Goal: Task Accomplishment & Management: Complete application form

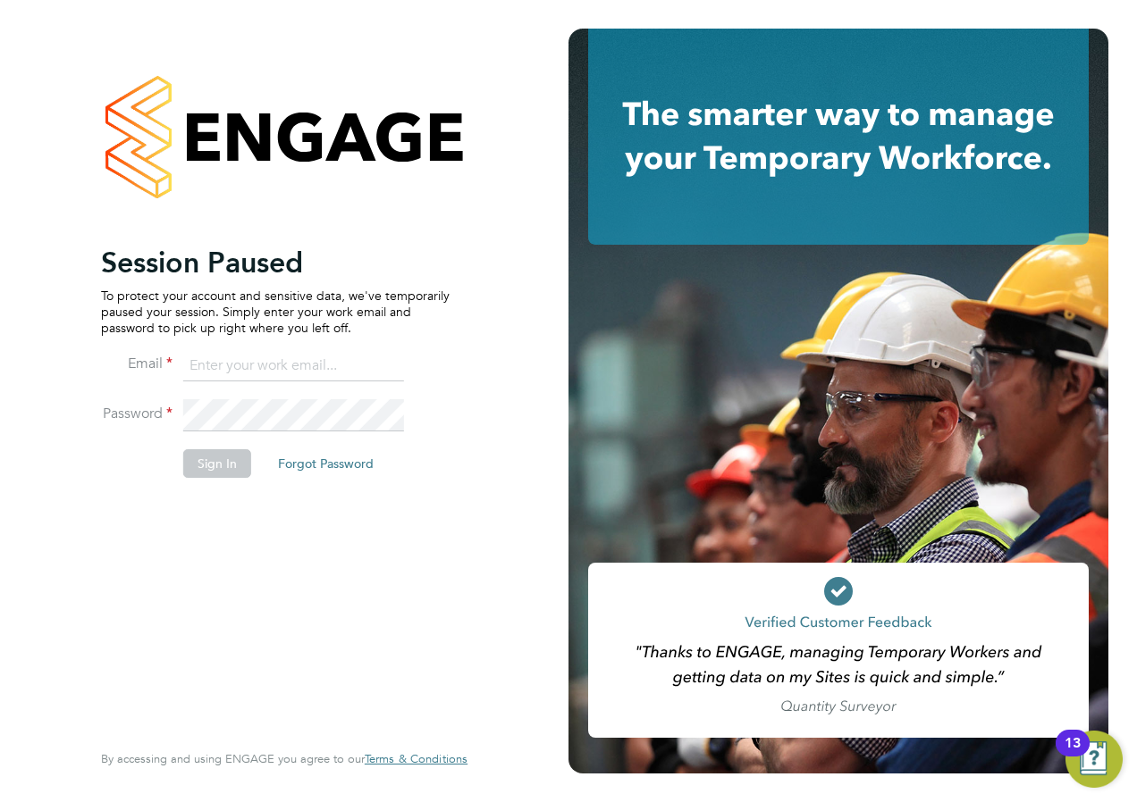
click at [235, 374] on input at bounding box center [293, 366] width 221 height 32
type input "andrew@axcis.co.uk"
click at [223, 472] on button "Sign In" at bounding box center [217, 463] width 68 height 29
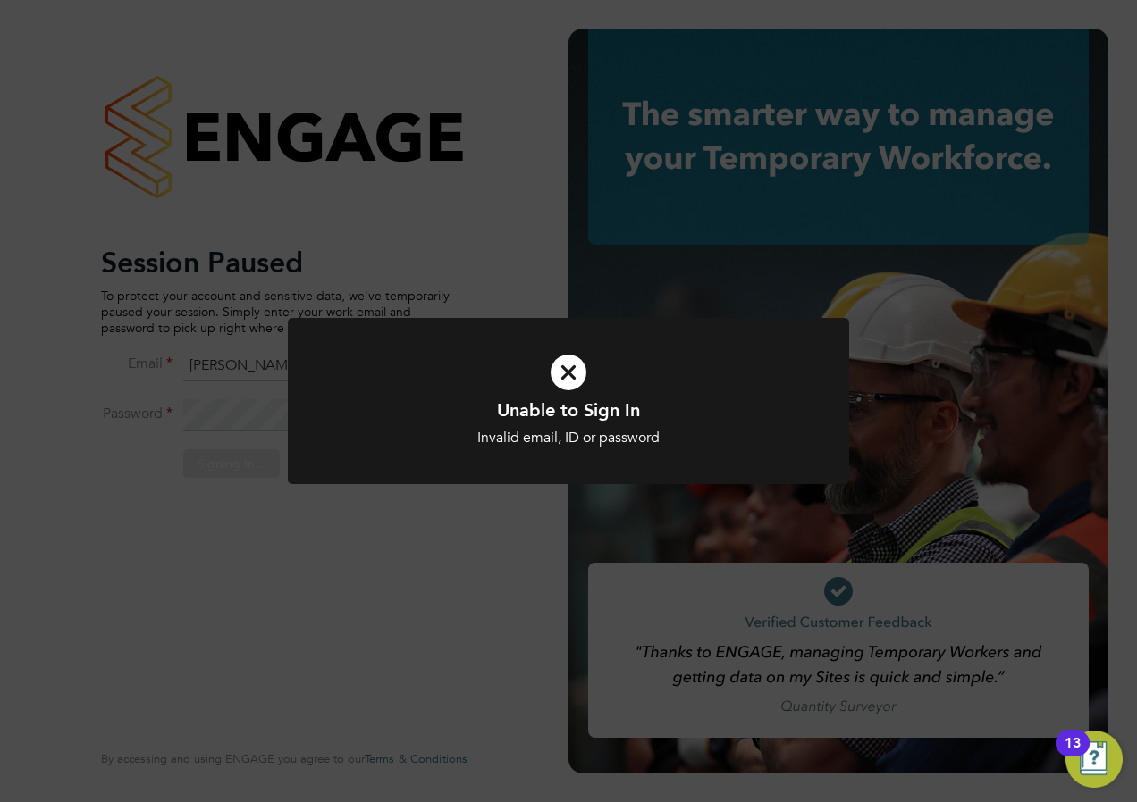
click at [474, 521] on div "Unable to Sign In Invalid email, ID or password Cancel Okay" at bounding box center [568, 401] width 1137 height 802
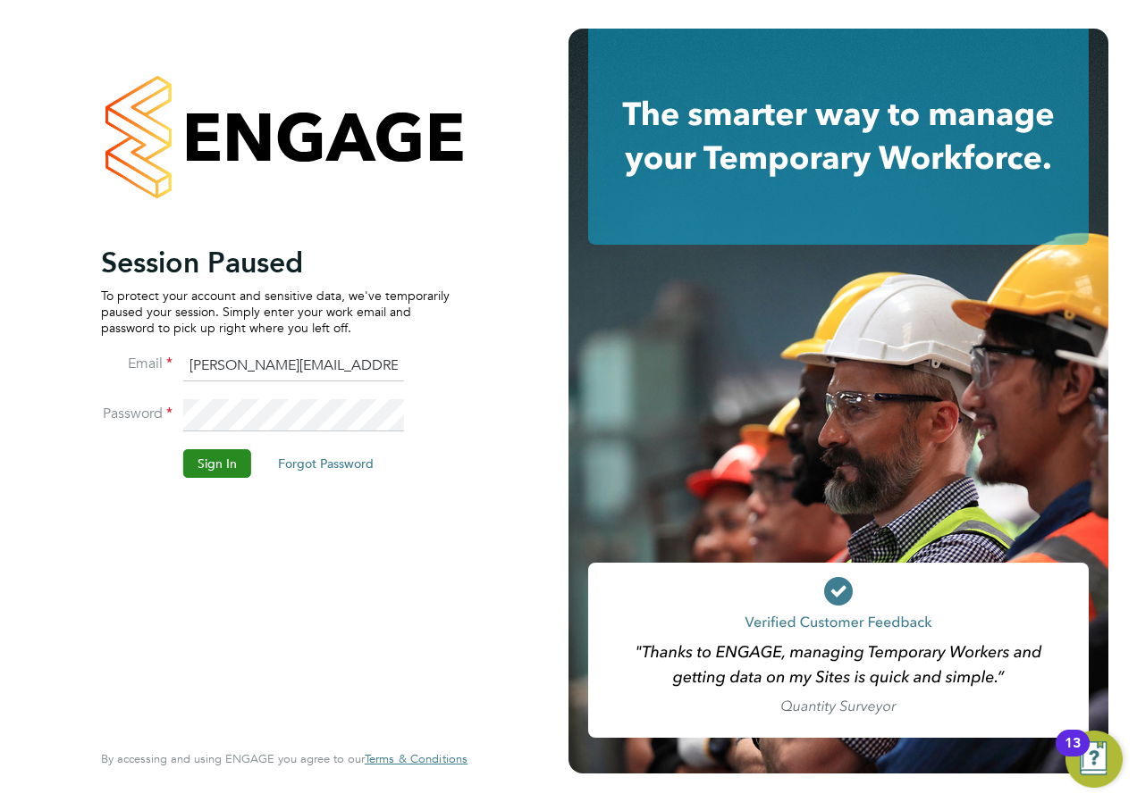
click at [203, 477] on button "Sign In" at bounding box center [217, 463] width 68 height 29
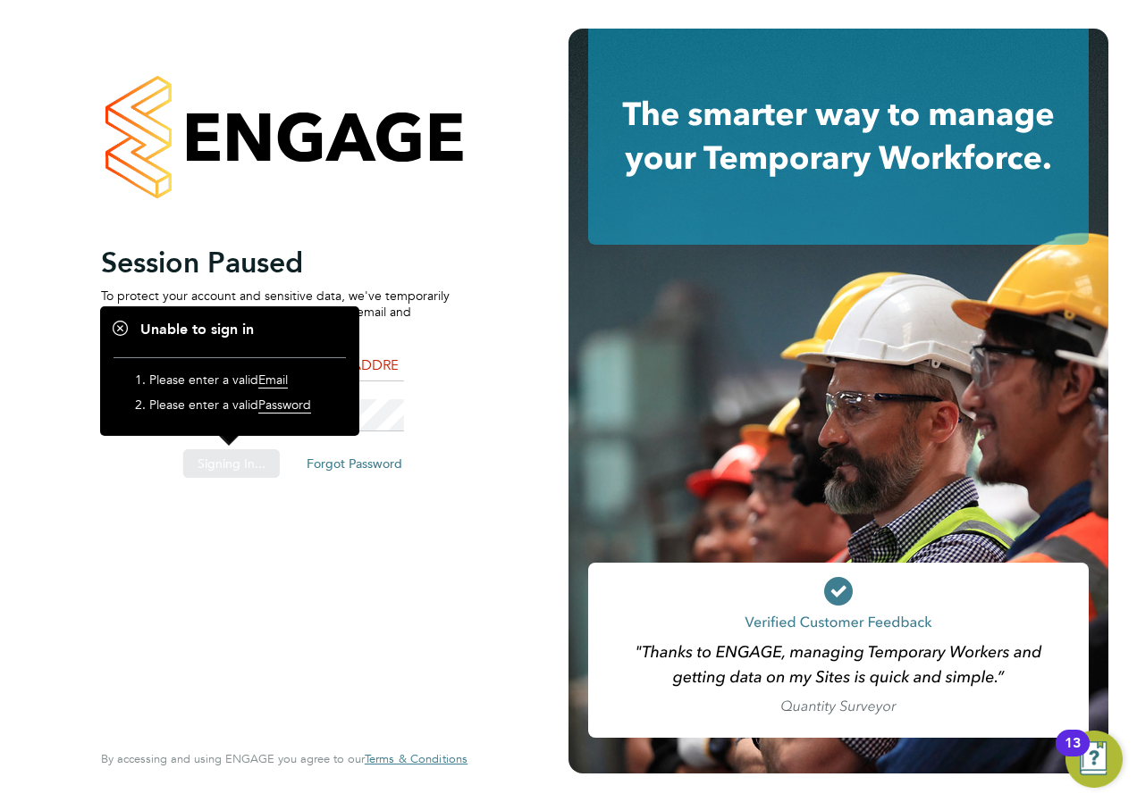
click at [153, 511] on div "Sorry, we are having problems connecting to our services." at bounding box center [284, 401] width 568 height 802
click at [83, 496] on div "Sorry, we are having problems connecting to our services." at bounding box center [284, 401] width 568 height 802
click at [396, 264] on h2 "Session Paused" at bounding box center [275, 263] width 348 height 36
click at [211, 468] on button "Sign In" at bounding box center [217, 463] width 68 height 29
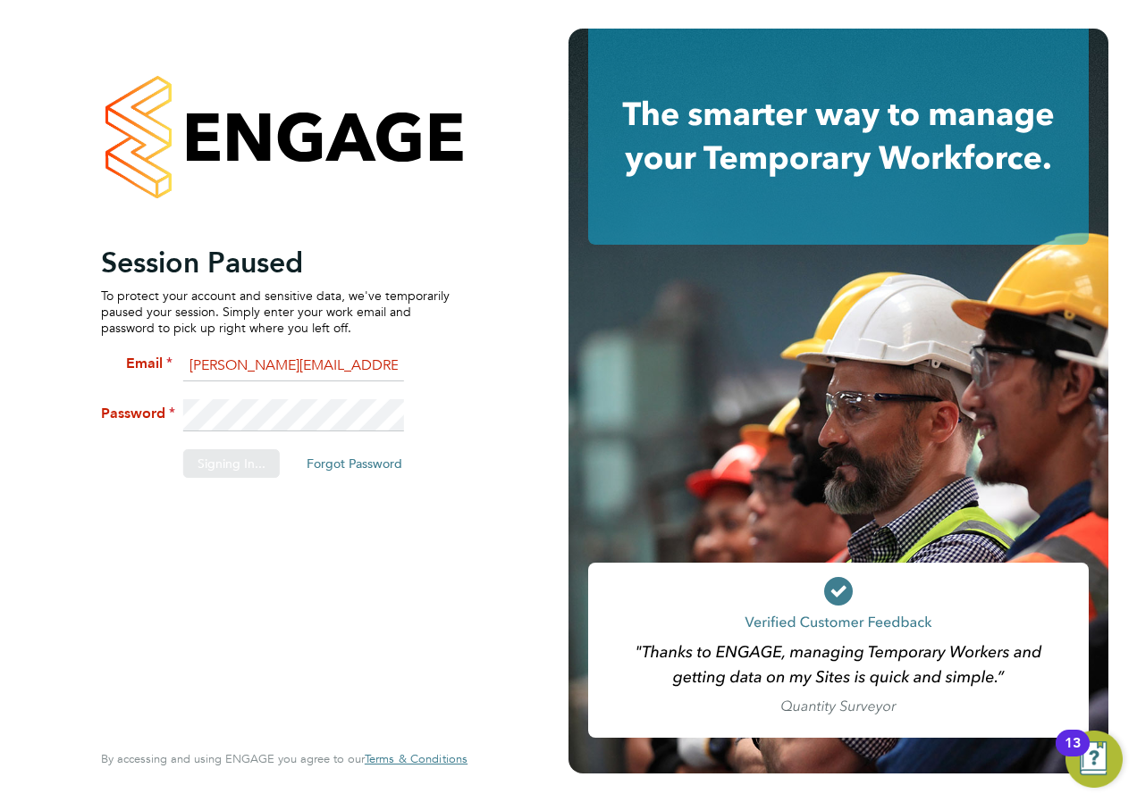
click at [122, 490] on div "Sorry, we are having problems connecting to our services." at bounding box center [284, 401] width 568 height 802
click at [300, 368] on div "Sorry, we are having problems connecting to our services." at bounding box center [284, 401] width 568 height 802
drag, startPoint x: 274, startPoint y: 439, endPoint x: 300, endPoint y: 393, distance: 52.4
click at [291, 418] on div "Sorry, we are having problems connecting to our services." at bounding box center [284, 401] width 568 height 802
click at [302, 389] on div "Sorry, we are having problems connecting to our services." at bounding box center [284, 401] width 568 height 802
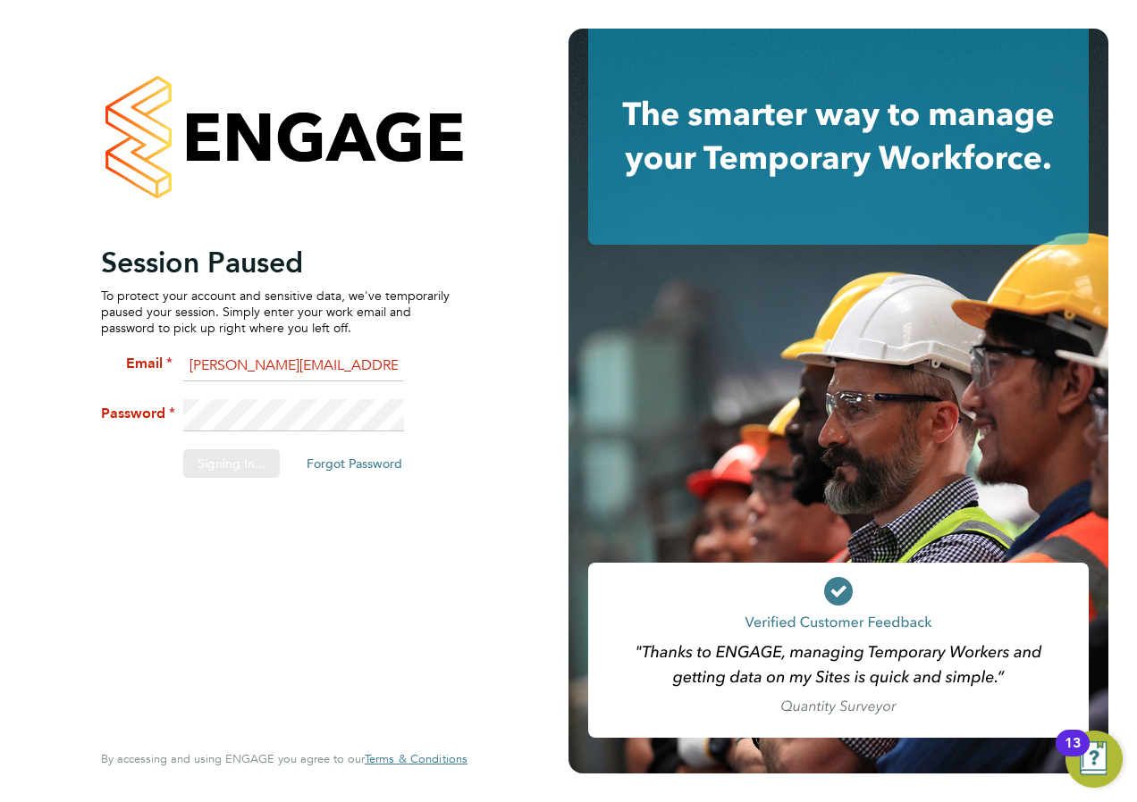
click at [267, 411] on div "Sorry, we are having problems connecting to our services." at bounding box center [284, 401] width 568 height 802
click at [265, 411] on div "Sorry, we are having problems connecting to our services." at bounding box center [284, 401] width 568 height 802
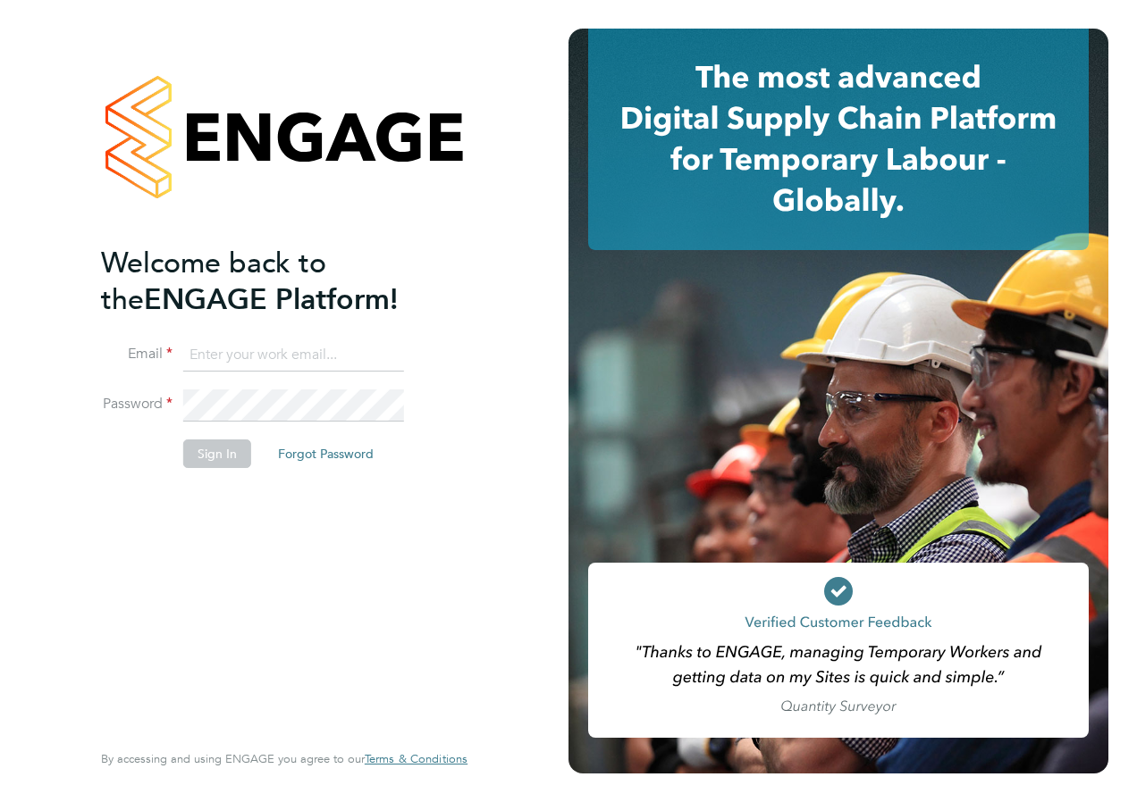
click at [215, 348] on input at bounding box center [293, 356] width 221 height 32
type input "andrew@axcis.co.uk"
click at [209, 449] on button "Sign In" at bounding box center [217, 454] width 68 height 29
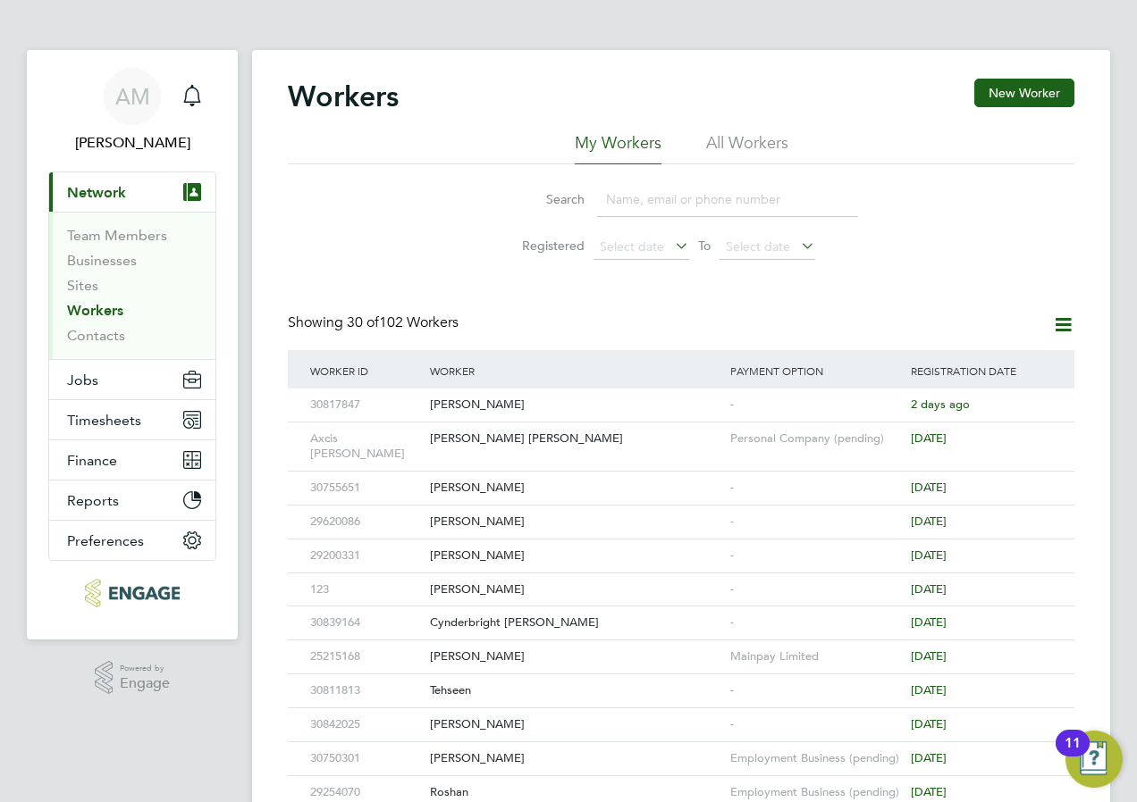
click at [87, 189] on span "Network" at bounding box center [96, 192] width 59 height 17
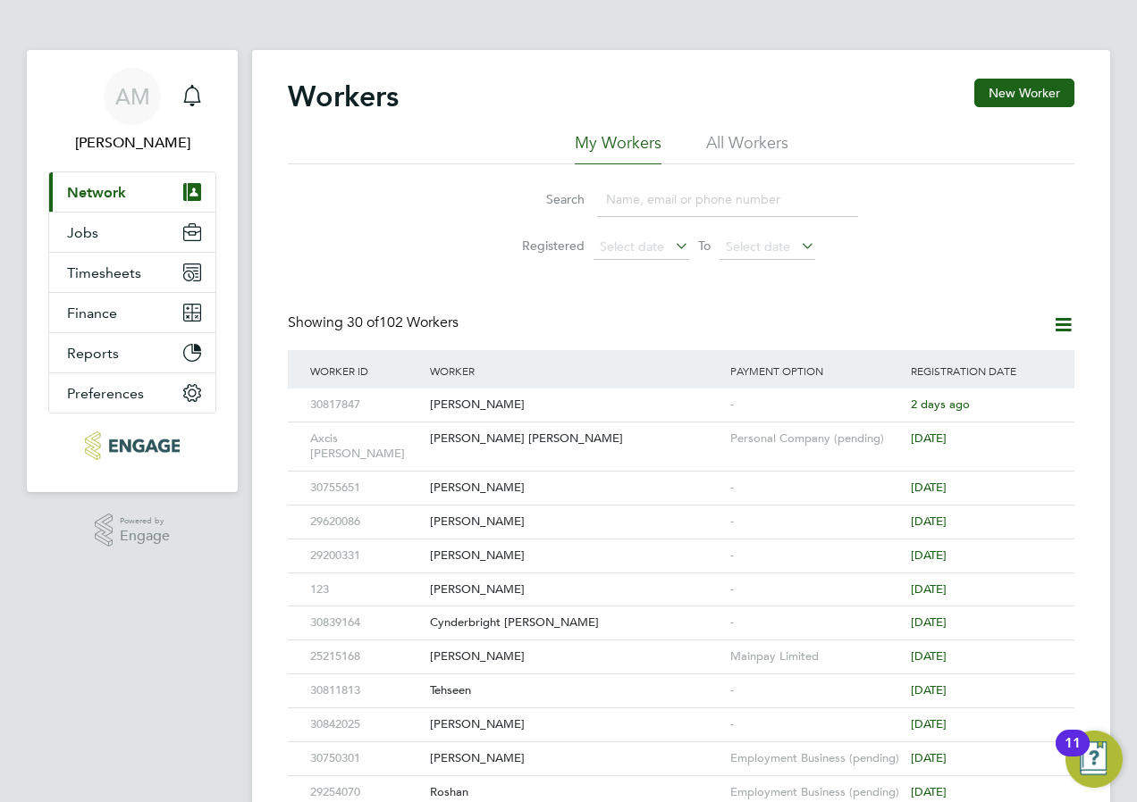
click at [92, 190] on span "Network" at bounding box center [96, 192] width 59 height 17
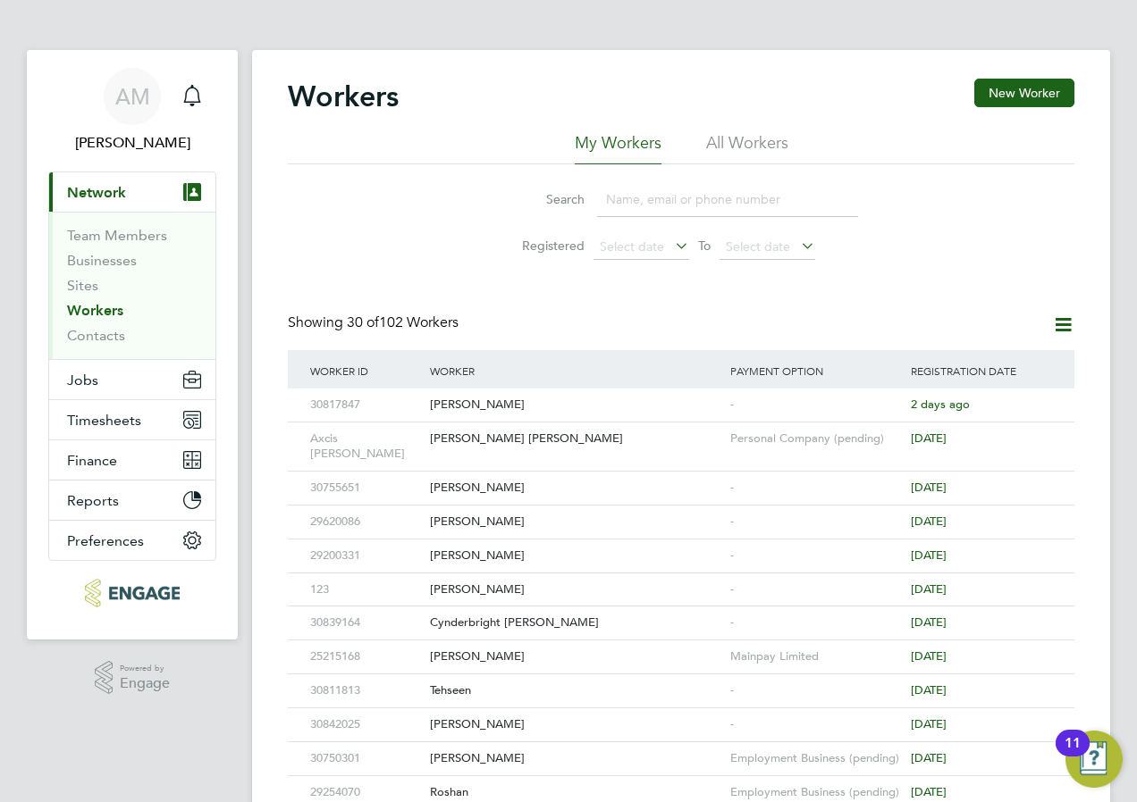
click at [103, 314] on link "Workers" at bounding box center [95, 310] width 56 height 17
click at [91, 284] on link "Sites" at bounding box center [82, 285] width 31 height 17
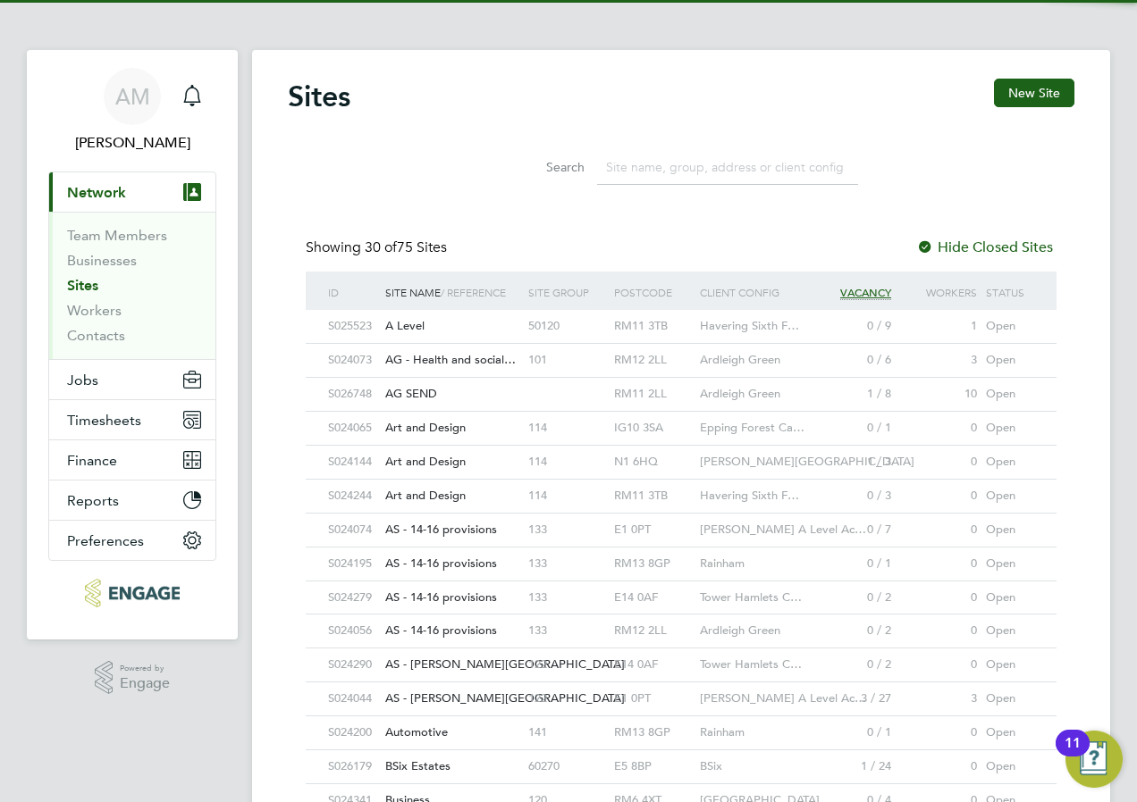
click at [94, 293] on link "Sites" at bounding box center [82, 285] width 31 height 17
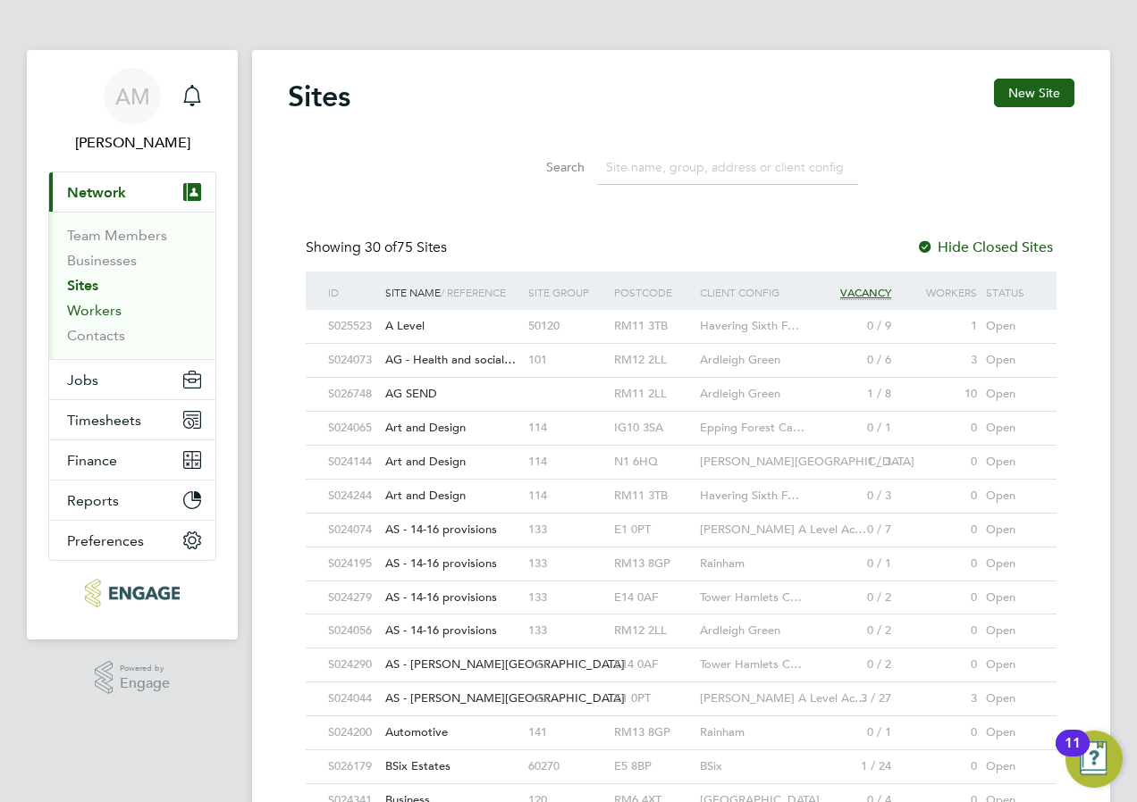
click at [97, 307] on link "Workers" at bounding box center [94, 310] width 55 height 17
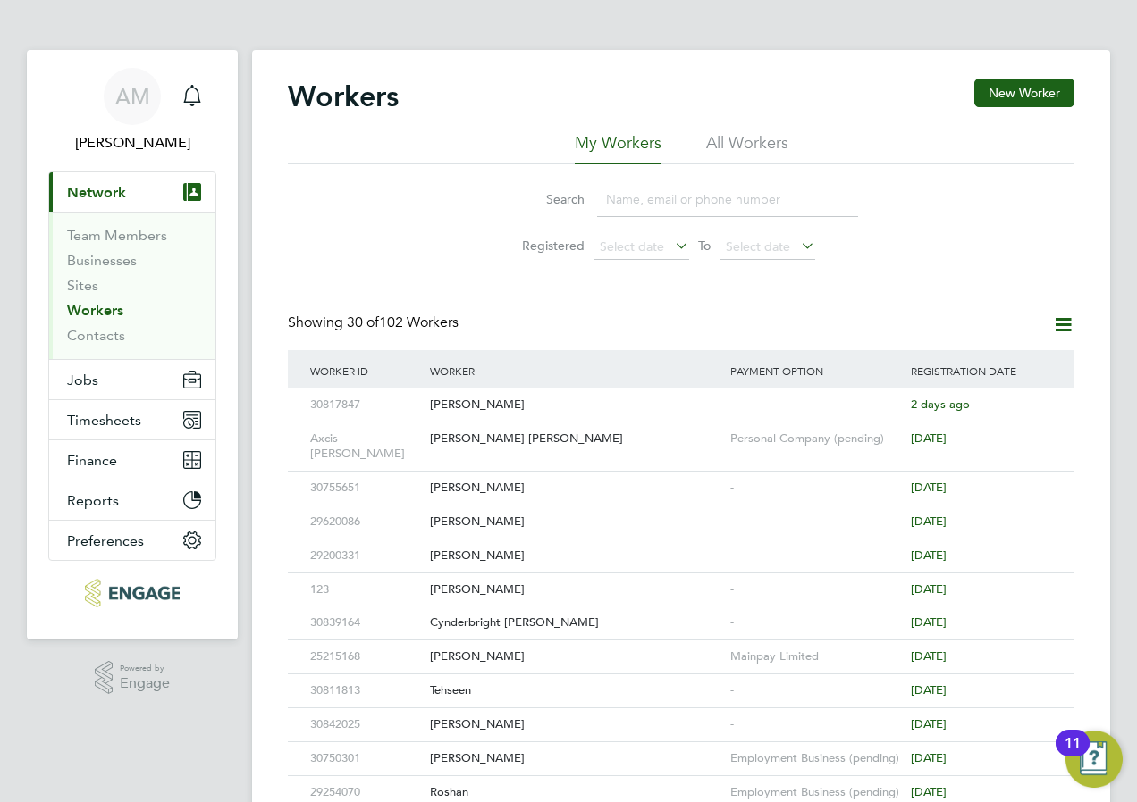
click at [617, 217] on input at bounding box center [727, 199] width 261 height 35
type input "pedro"
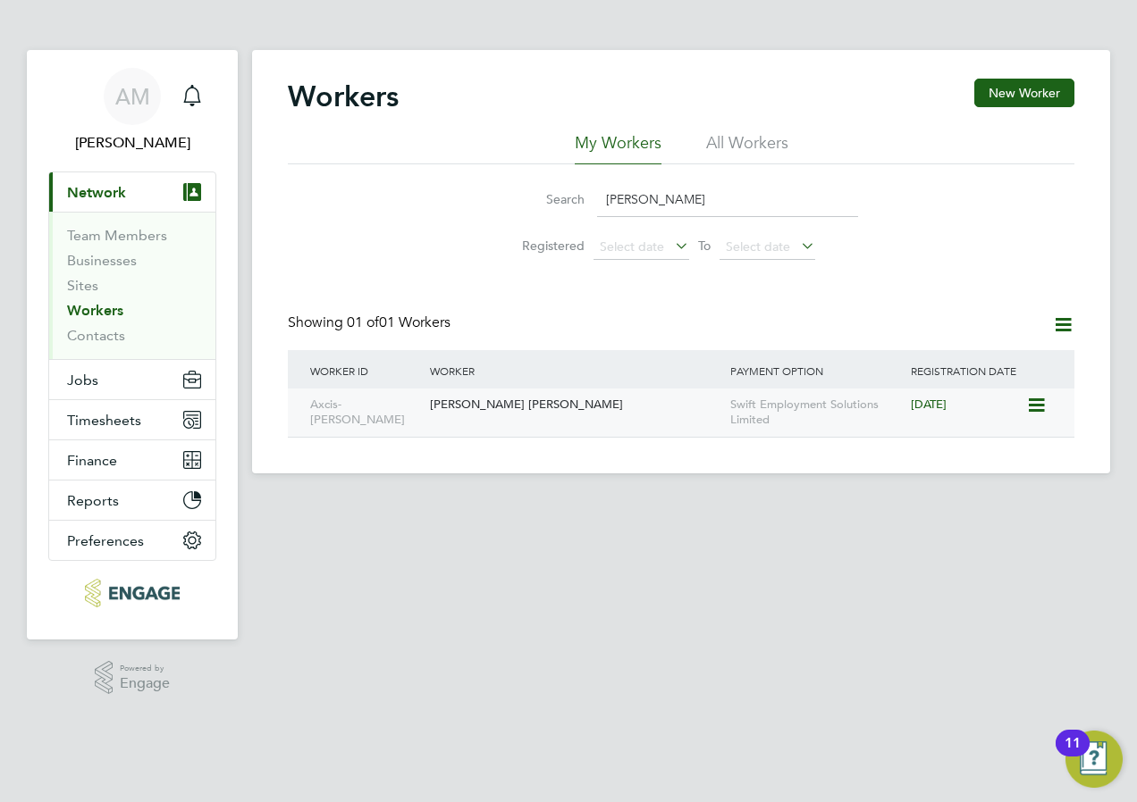
click at [508, 402] on div "[PERSON_NAME] [PERSON_NAME]" at bounding box center [575, 405] width 300 height 33
click at [544, 443] on div "Workers New Worker My Workers All Workers Search pedro Registered Select date T…" at bounding box center [681, 262] width 858 height 424
click at [86, 314] on link "Workers" at bounding box center [95, 310] width 56 height 17
drag, startPoint x: 662, startPoint y: 209, endPoint x: 593, endPoint y: 206, distance: 68.9
click at [599, 206] on input "pedro" at bounding box center [727, 199] width 261 height 35
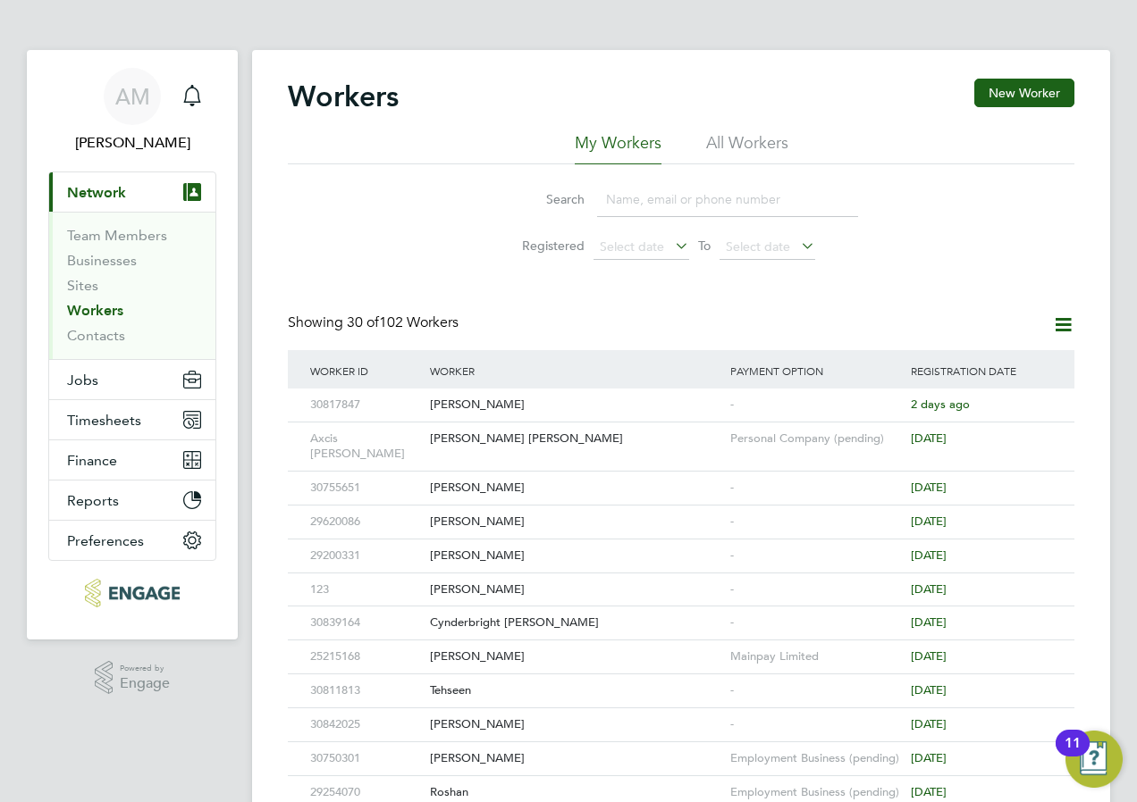
click at [628, 199] on input at bounding box center [727, 199] width 261 height 35
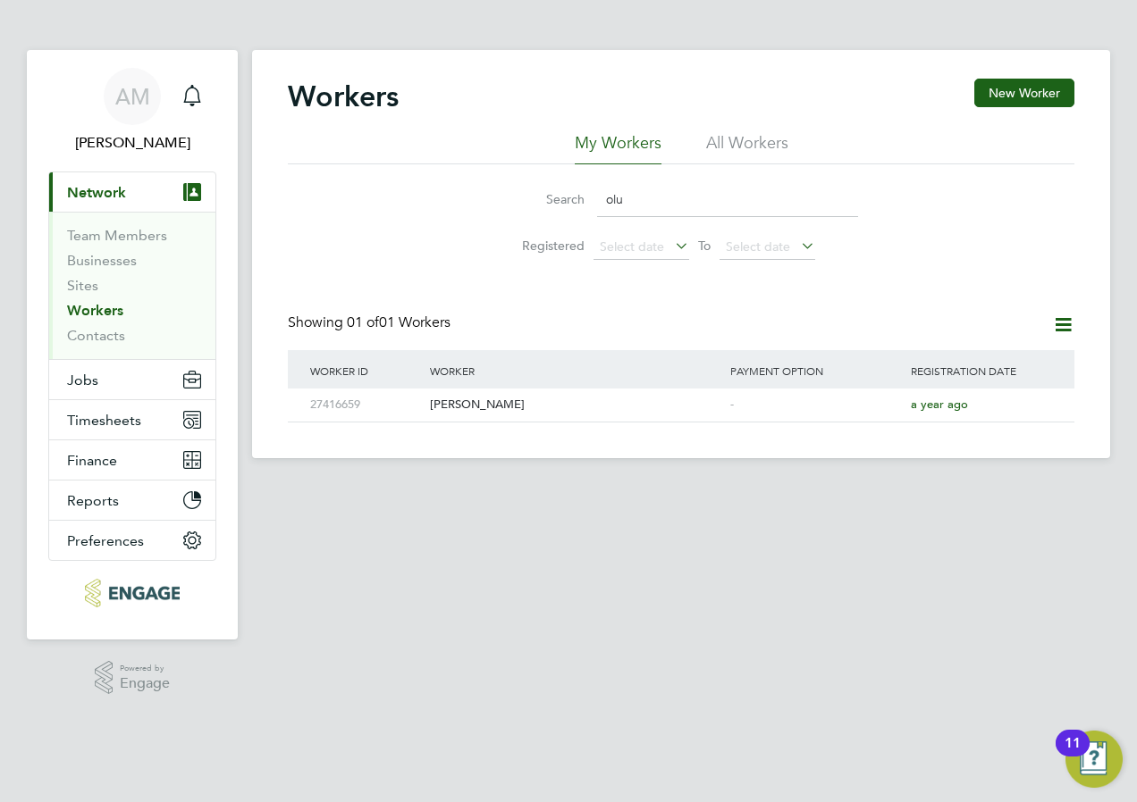
type input "olu"
click at [87, 189] on span "Network" at bounding box center [96, 192] width 59 height 17
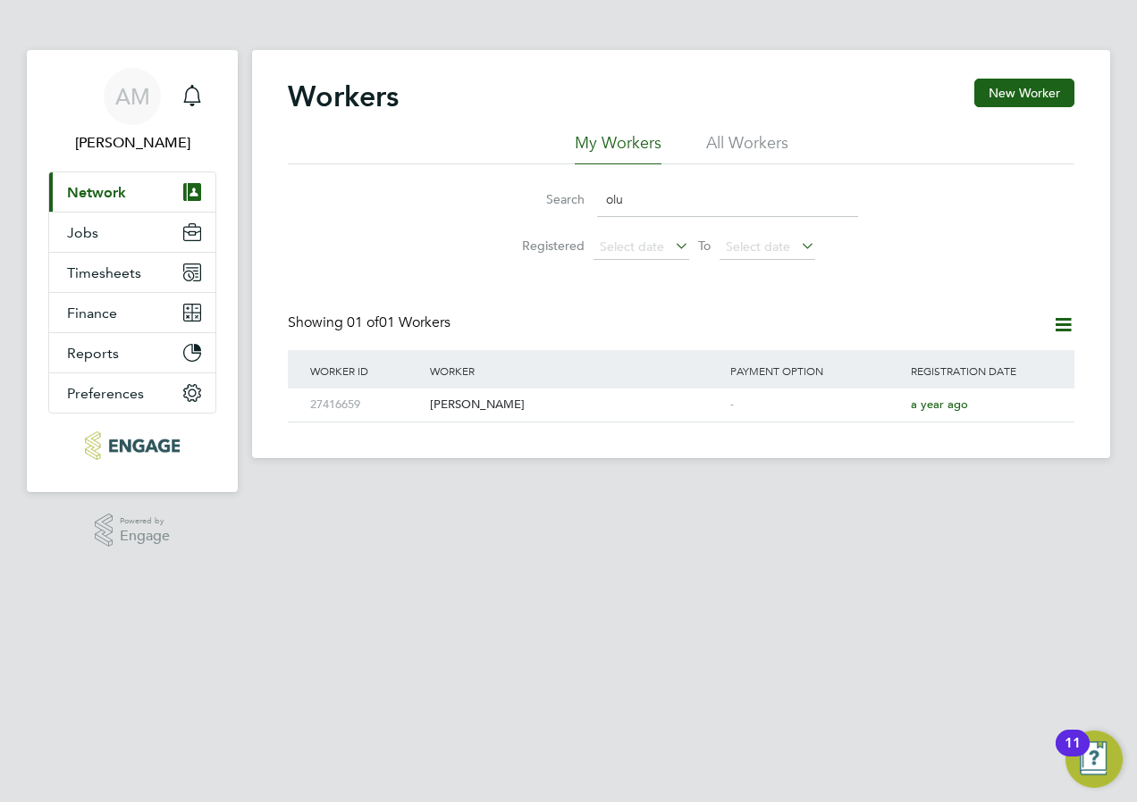
click at [89, 189] on span "Network" at bounding box center [96, 192] width 59 height 17
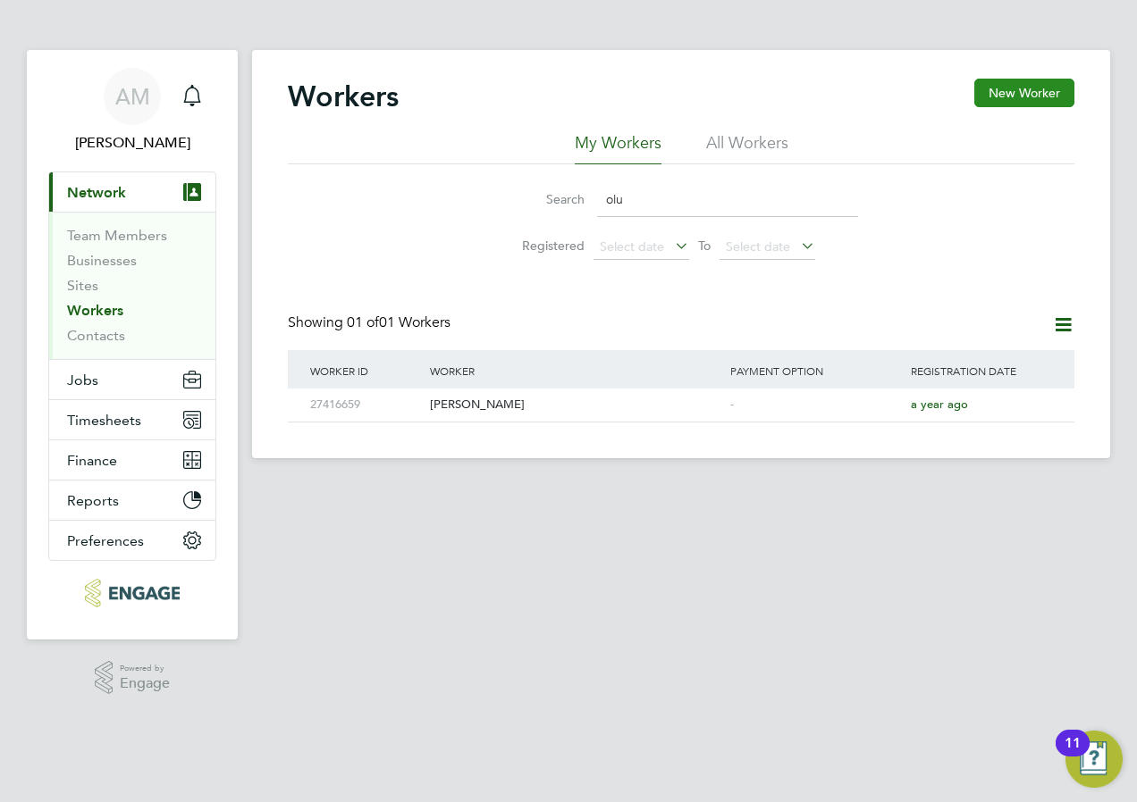
click at [1051, 87] on button "New Worker" at bounding box center [1024, 93] width 100 height 29
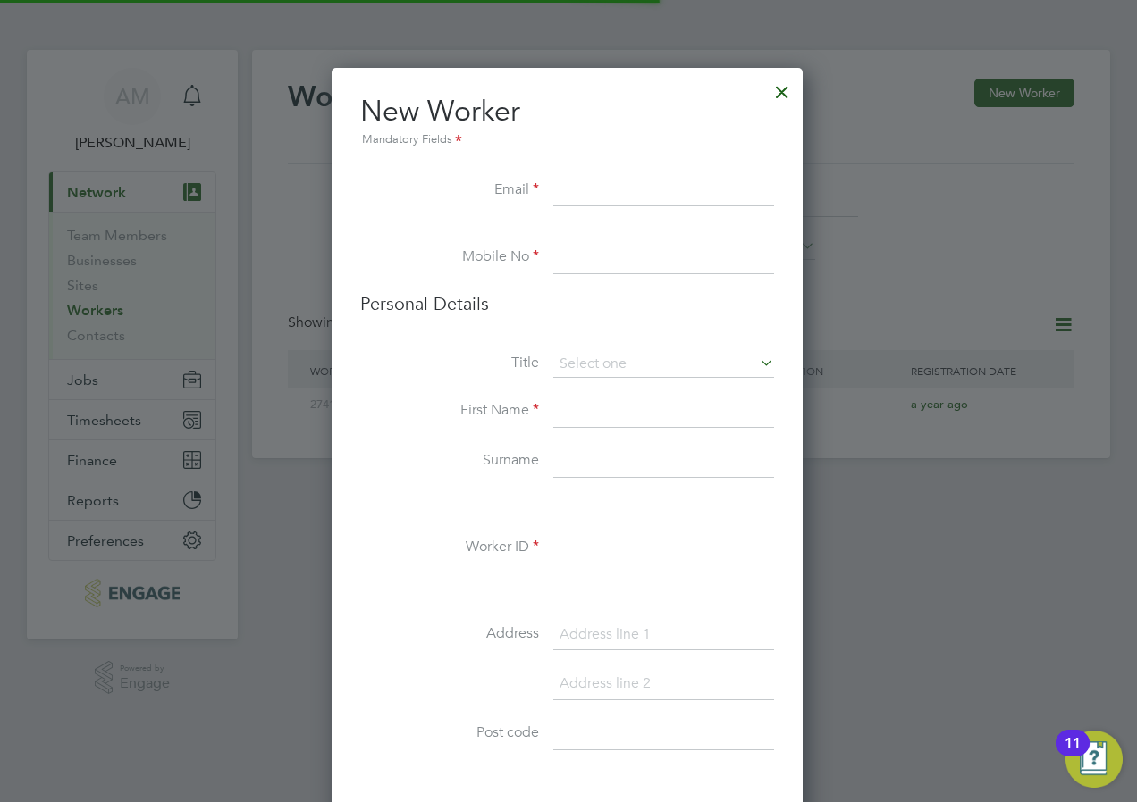
scroll to position [1512, 474]
click at [570, 189] on input at bounding box center [663, 191] width 221 height 32
paste input "Olugbenga Emmanuel"
type input "Olugbenga Emmanuel"
click at [574, 424] on input at bounding box center [663, 412] width 221 height 32
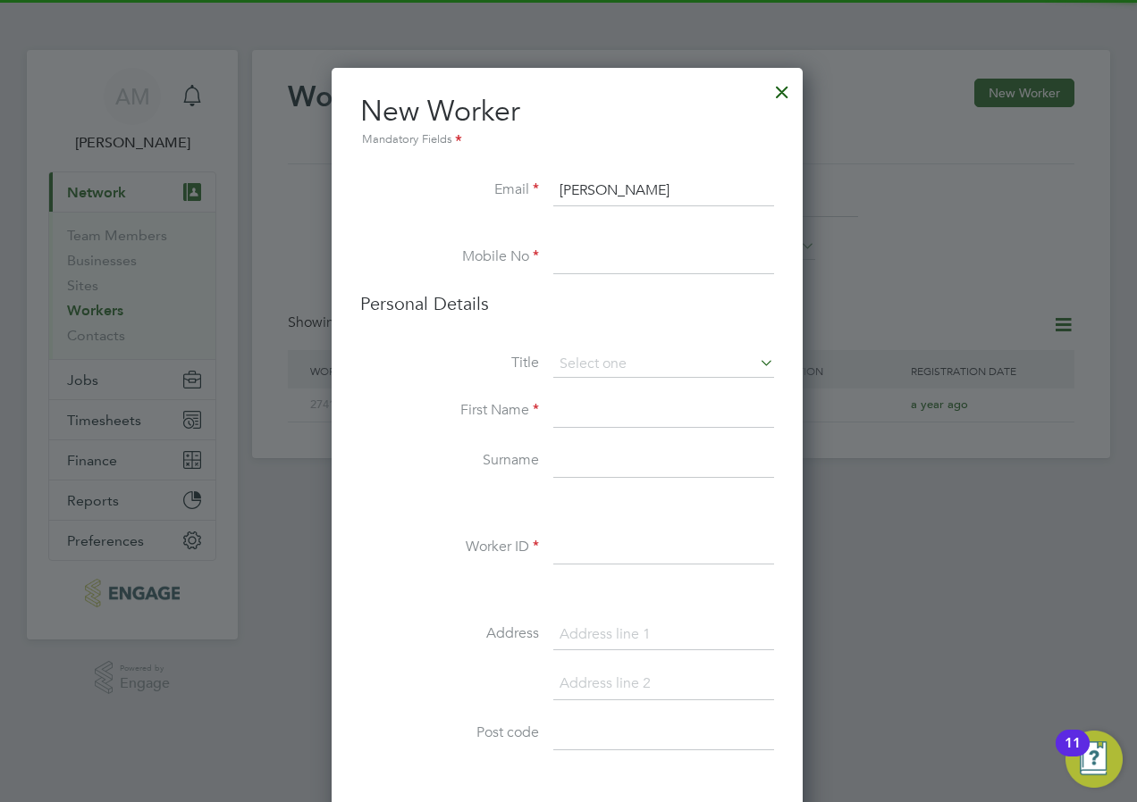
paste input "Olugbenga Emmanuel"
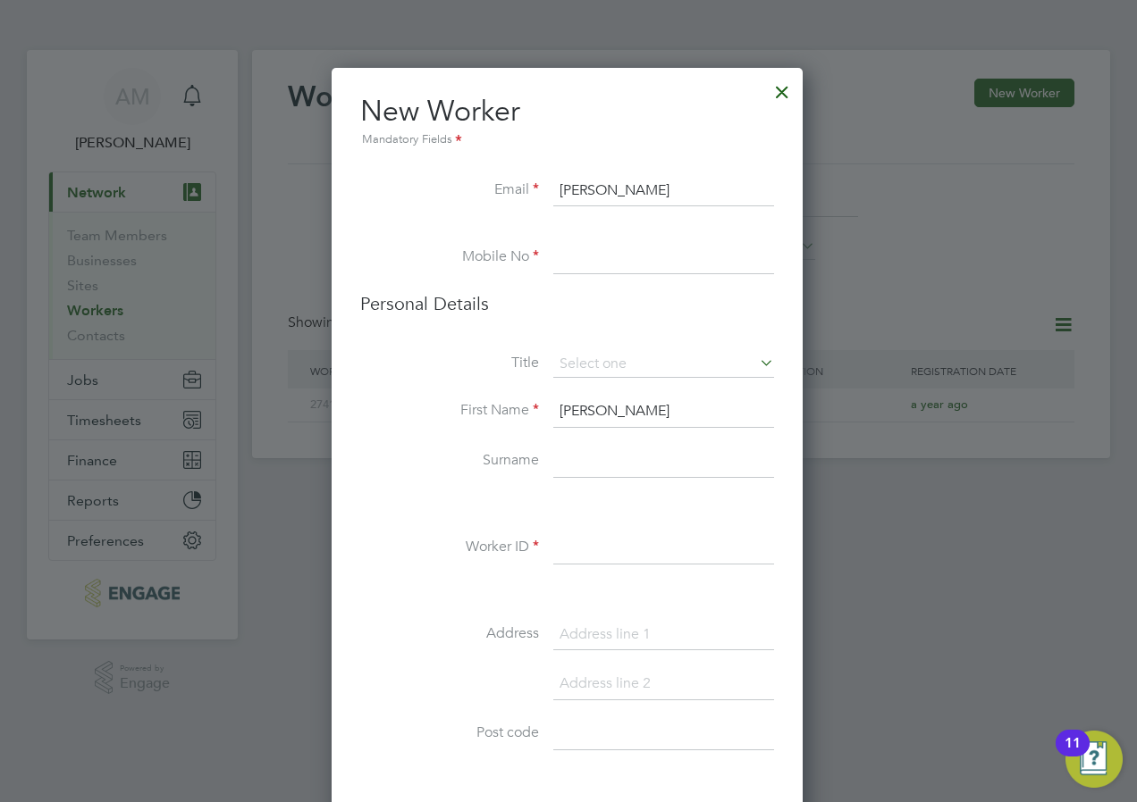
type input "Olugbenga Emmanuel"
click at [718, 194] on input "Olugbenga Emmanuel" at bounding box center [663, 191] width 221 height 32
drag, startPoint x: 716, startPoint y: 193, endPoint x: 530, endPoint y: 188, distance: 185.9
click at [530, 188] on li "Email Olugbenga Emmanuel" at bounding box center [567, 200] width 414 height 50
paste input "Tseweje@yahoo.com"
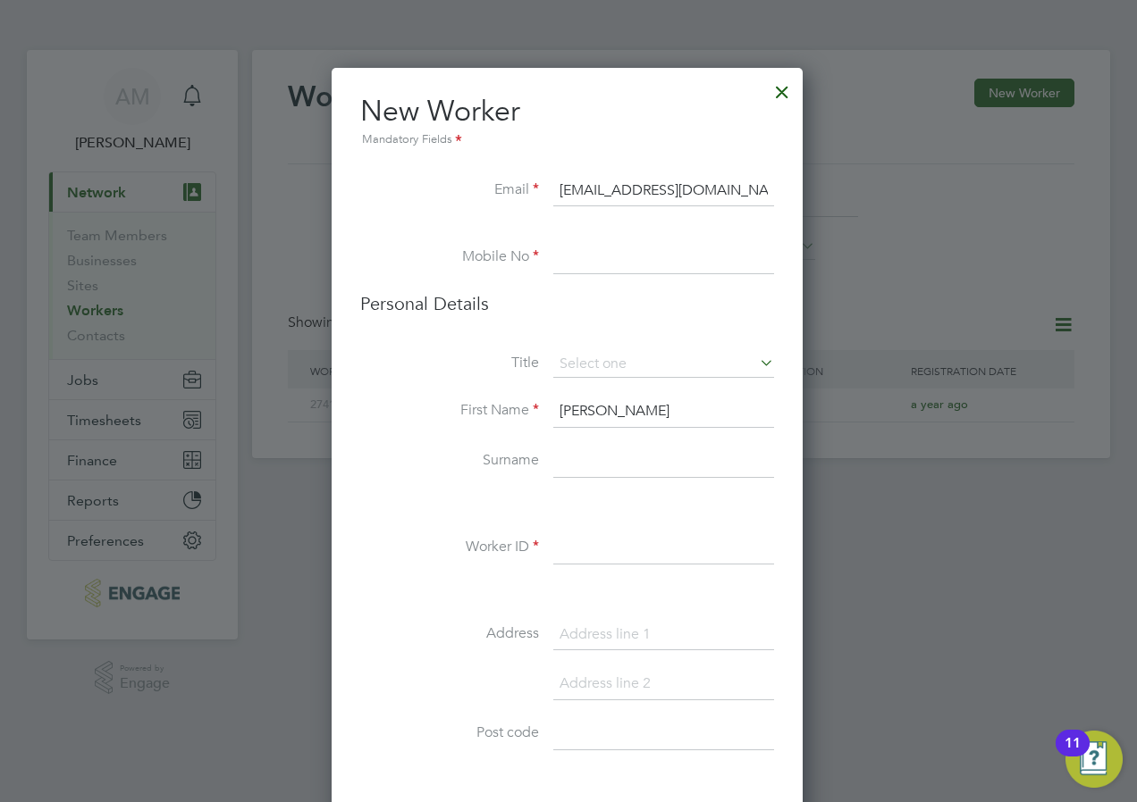
type input "Tseweje@yahoo.com"
click at [626, 264] on input at bounding box center [663, 258] width 221 height 32
paste input "07405420057"
type input "07405420057"
click at [584, 359] on input at bounding box center [663, 364] width 221 height 27
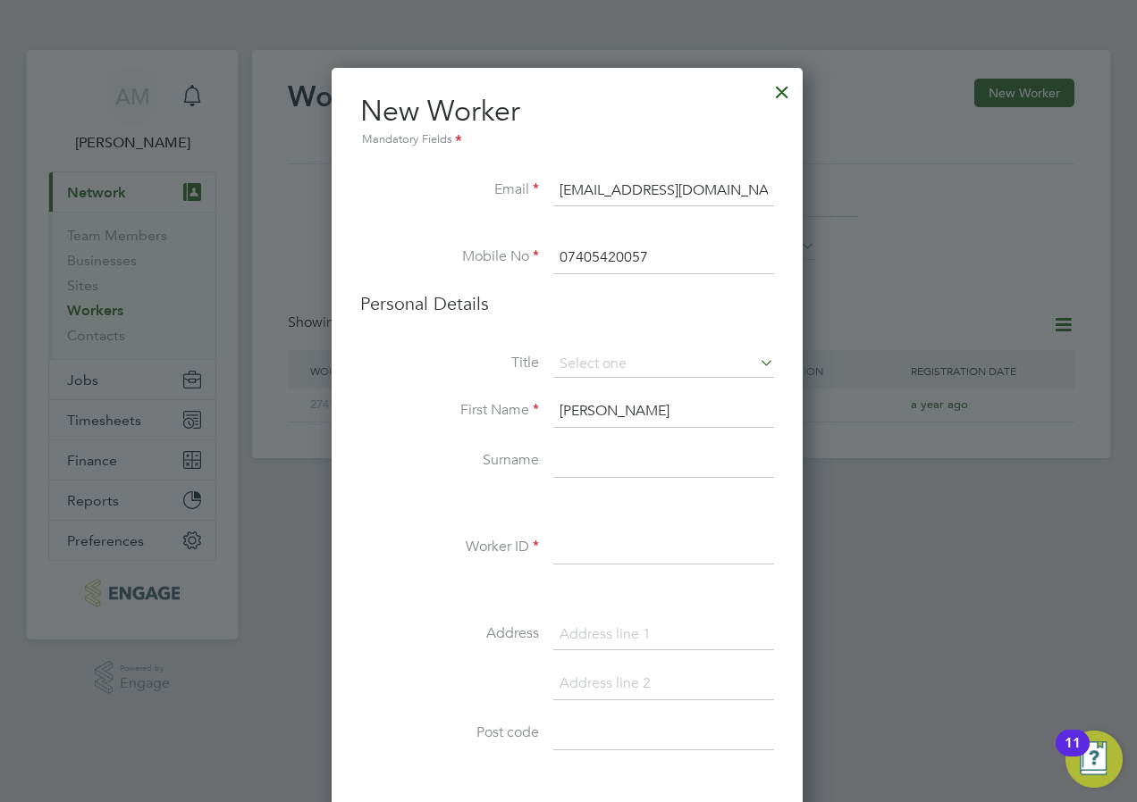
click at [584, 412] on li "Mrs" at bounding box center [663, 412] width 223 height 23
type input "Mrs"
click at [417, 470] on li "Surname" at bounding box center [567, 471] width 414 height 50
click at [593, 466] on input at bounding box center [663, 462] width 221 height 32
paste input "Seweje"
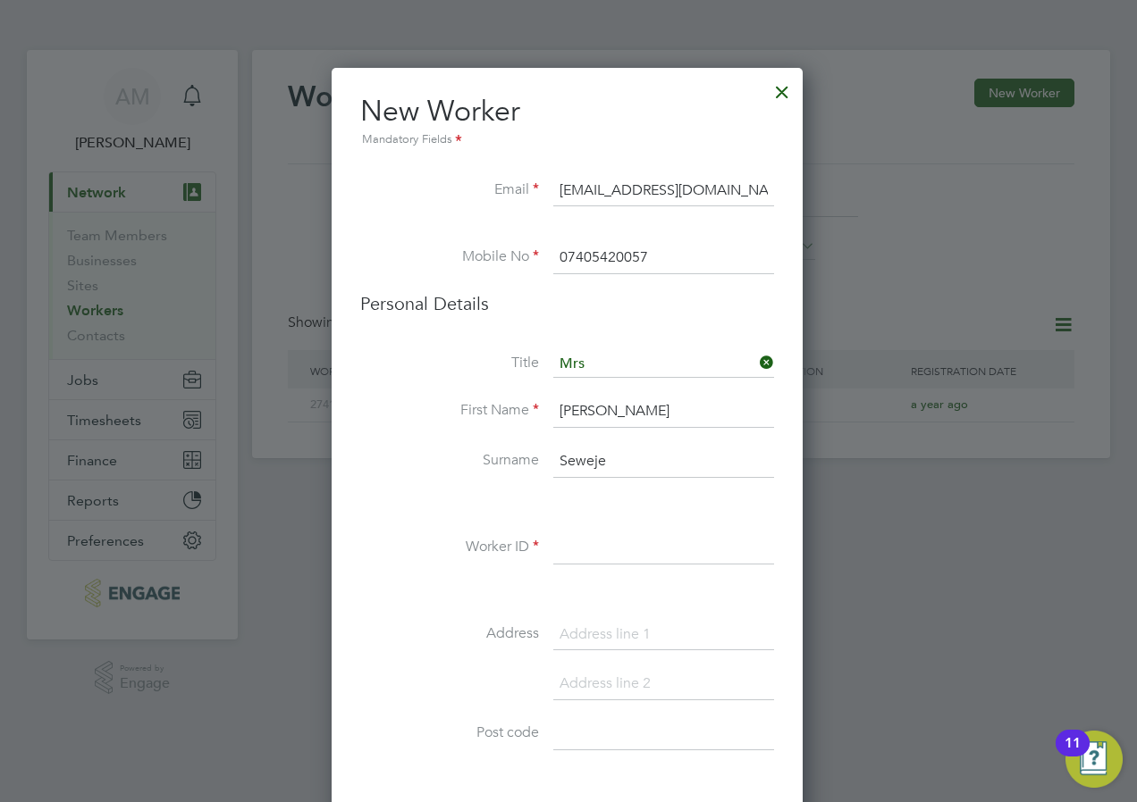
type input "Seweje"
click at [572, 551] on input at bounding box center [663, 549] width 221 height 32
paste input "30570022"
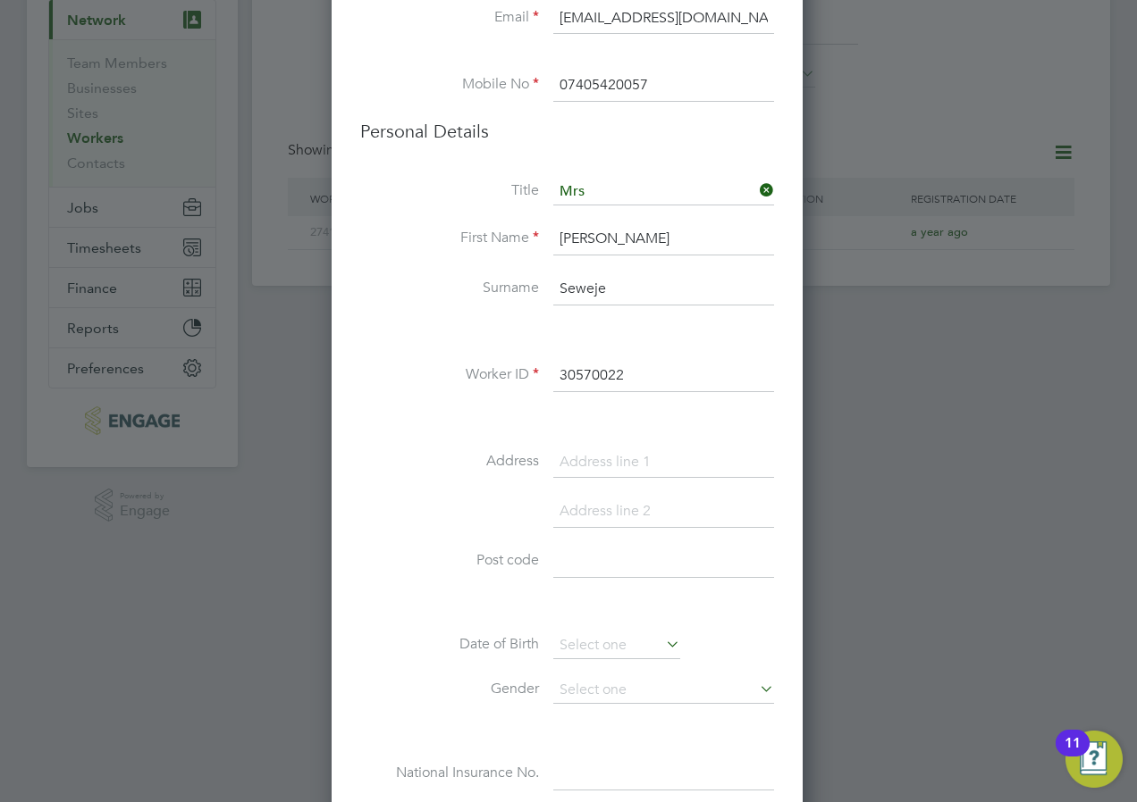
scroll to position [179, 0]
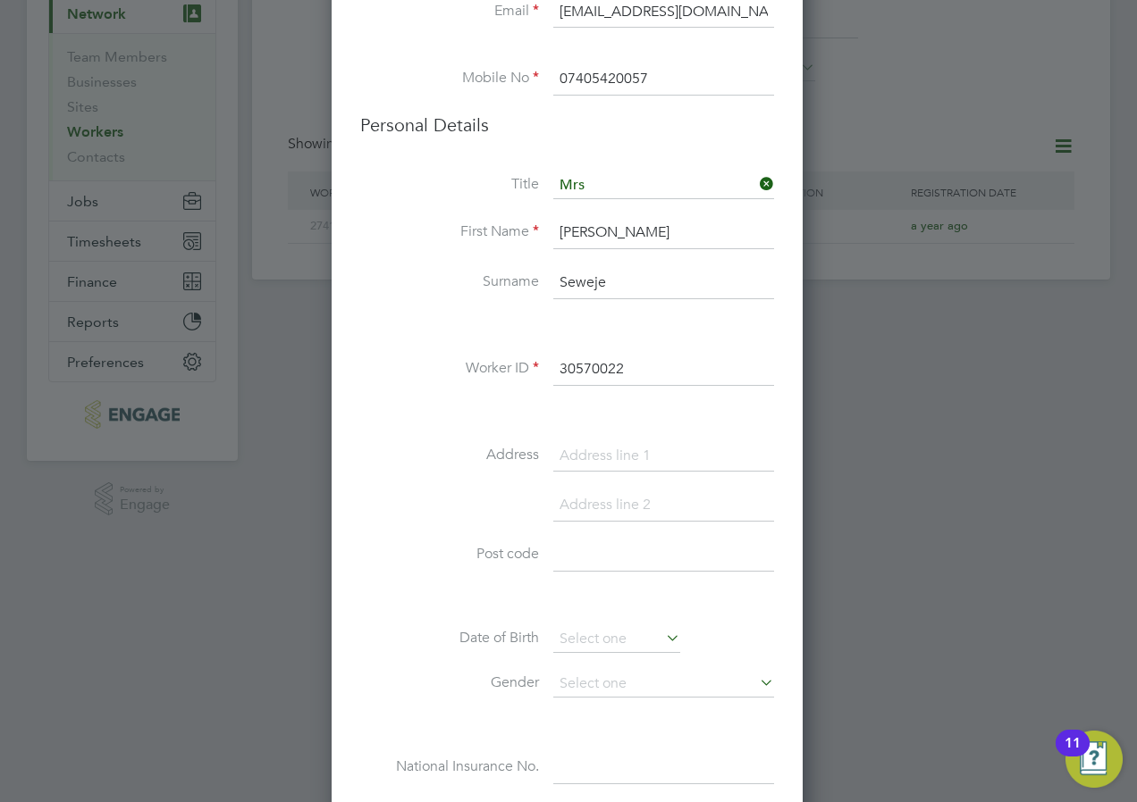
type input "30570022"
click at [577, 457] on input at bounding box center [663, 457] width 221 height 32
paste input "27 Plum Lane"
type input "27 Plum Lane"
click at [586, 564] on input at bounding box center [663, 556] width 221 height 32
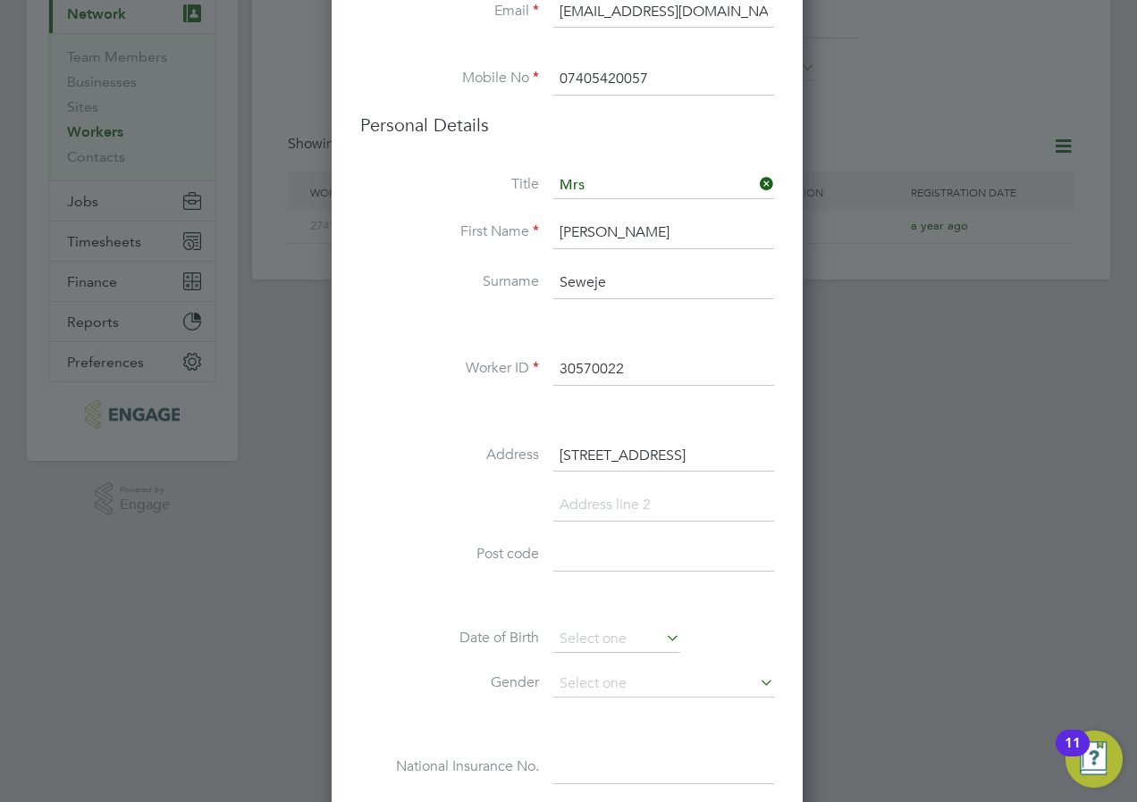
paste input "SE18 3AF"
type input "SE18 3AF"
click at [418, 579] on li "Post code SE18 3AF" at bounding box center [567, 565] width 414 height 50
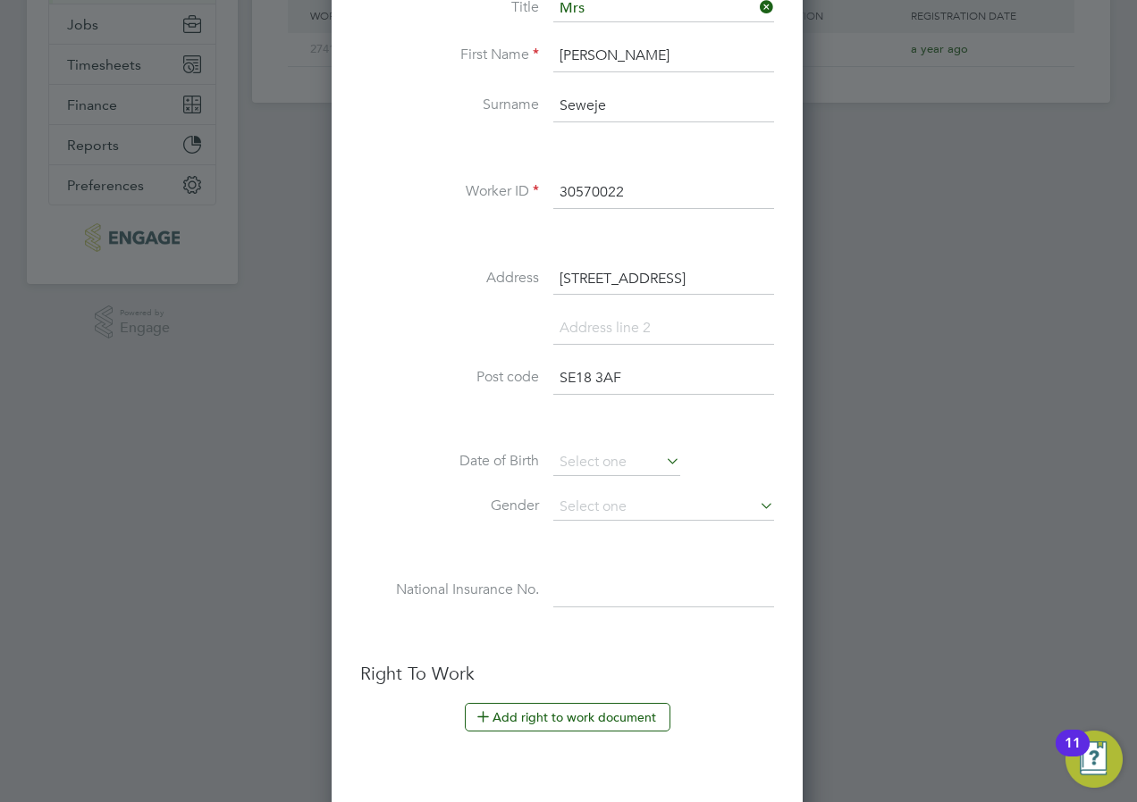
scroll to position [357, 0]
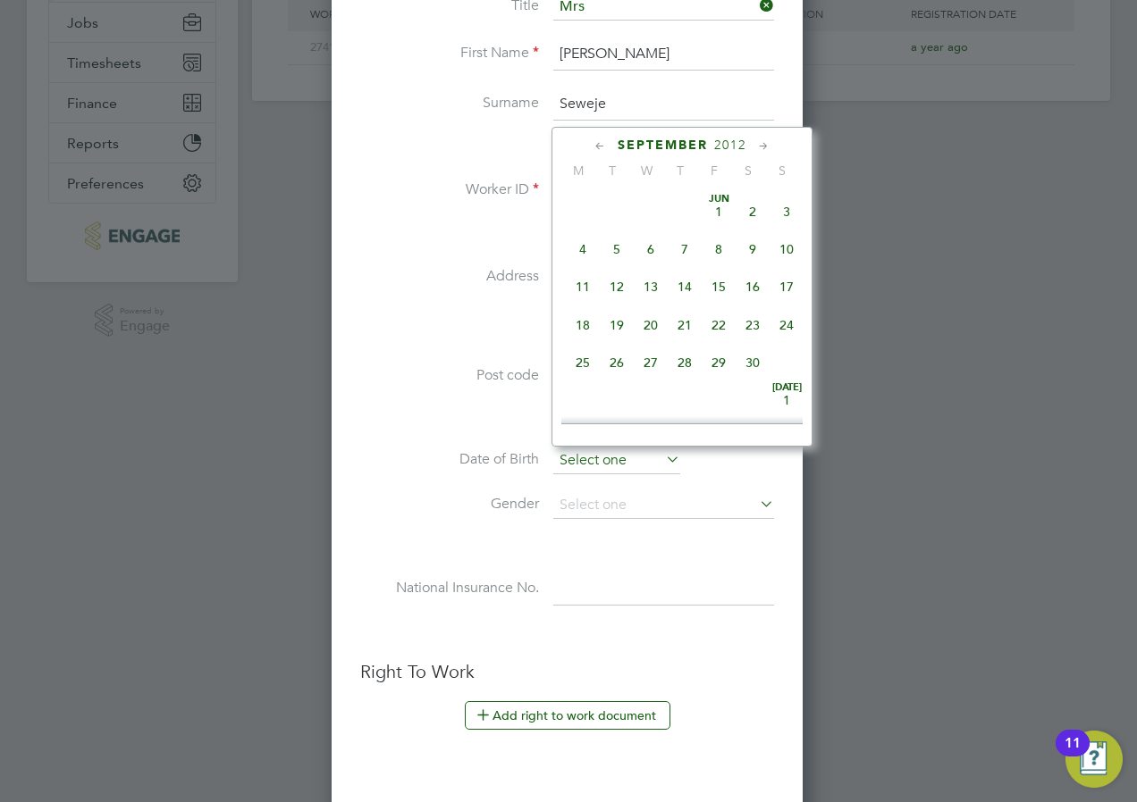
click at [593, 461] on input at bounding box center [616, 461] width 127 height 27
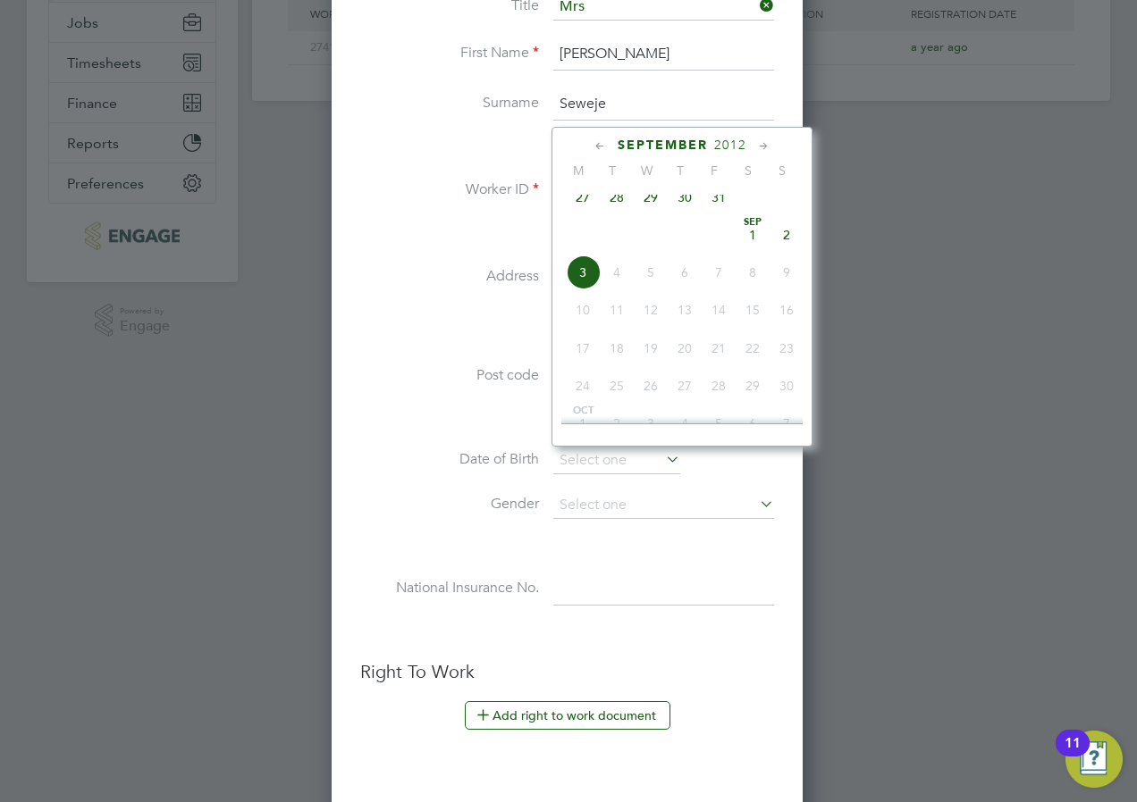
click at [740, 145] on span "2012" at bounding box center [730, 145] width 32 height 15
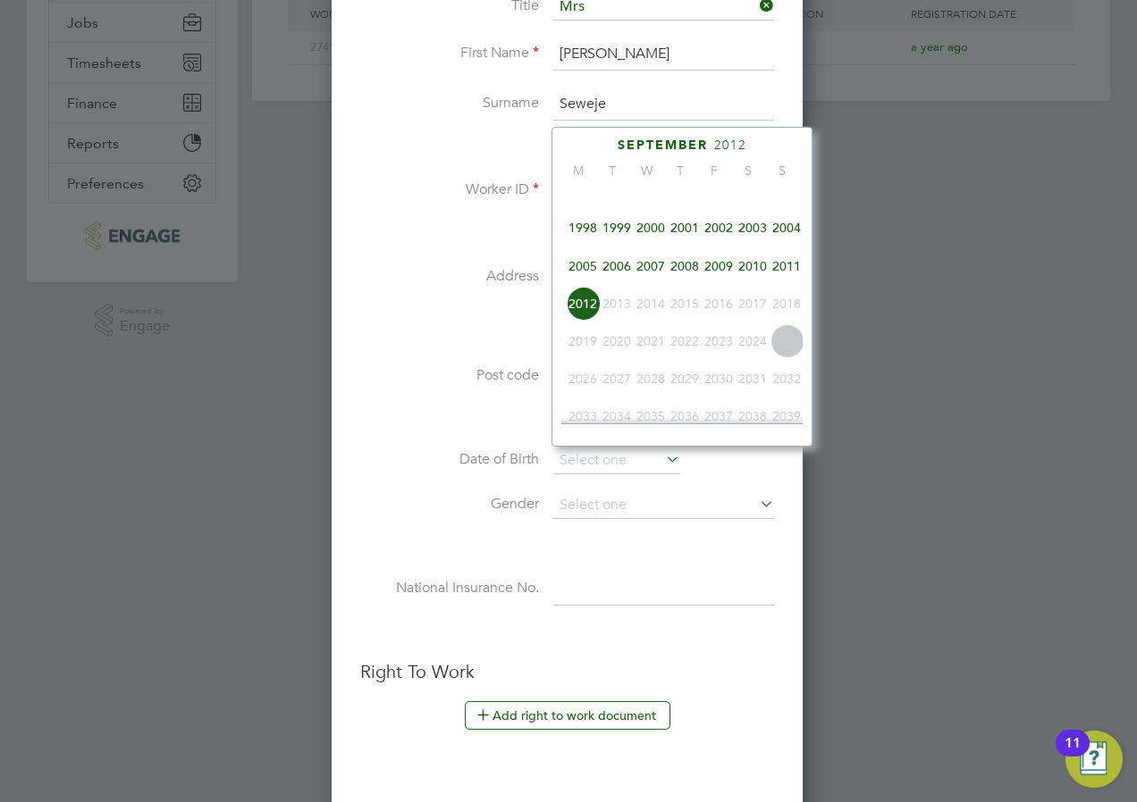
click at [651, 199] on span "1993" at bounding box center [651, 190] width 34 height 34
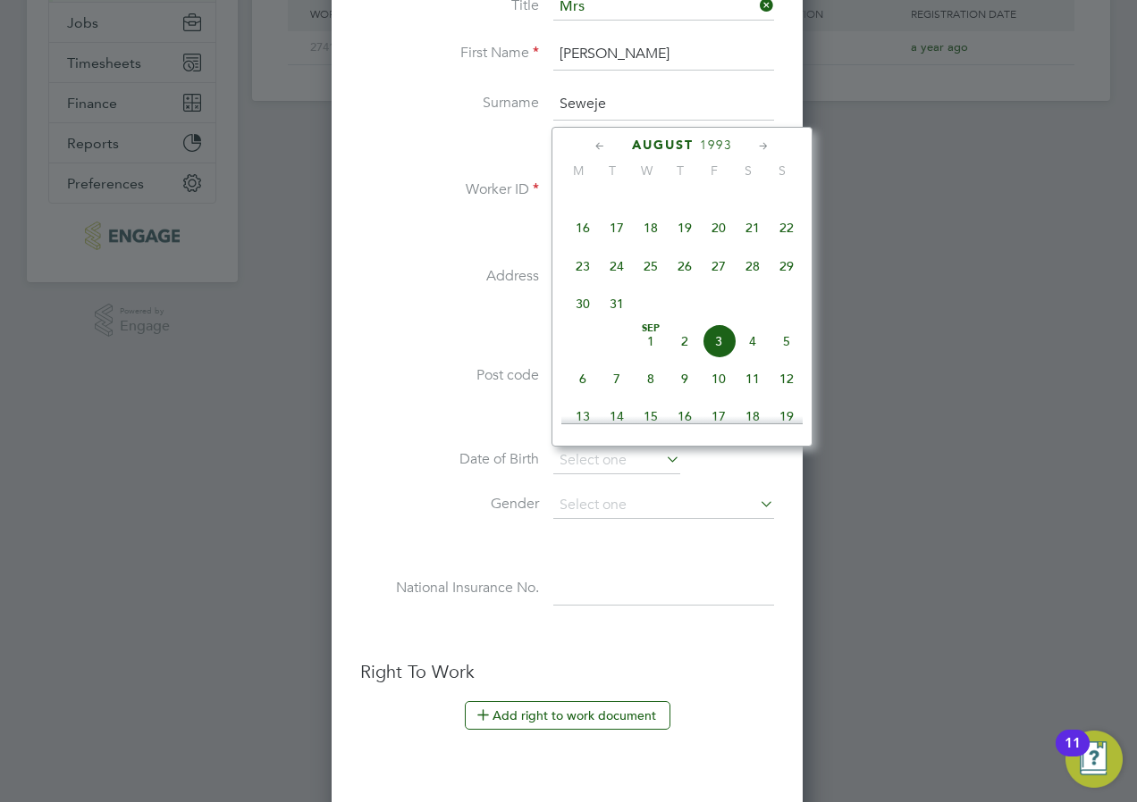
click at [763, 143] on icon at bounding box center [763, 147] width 17 height 20
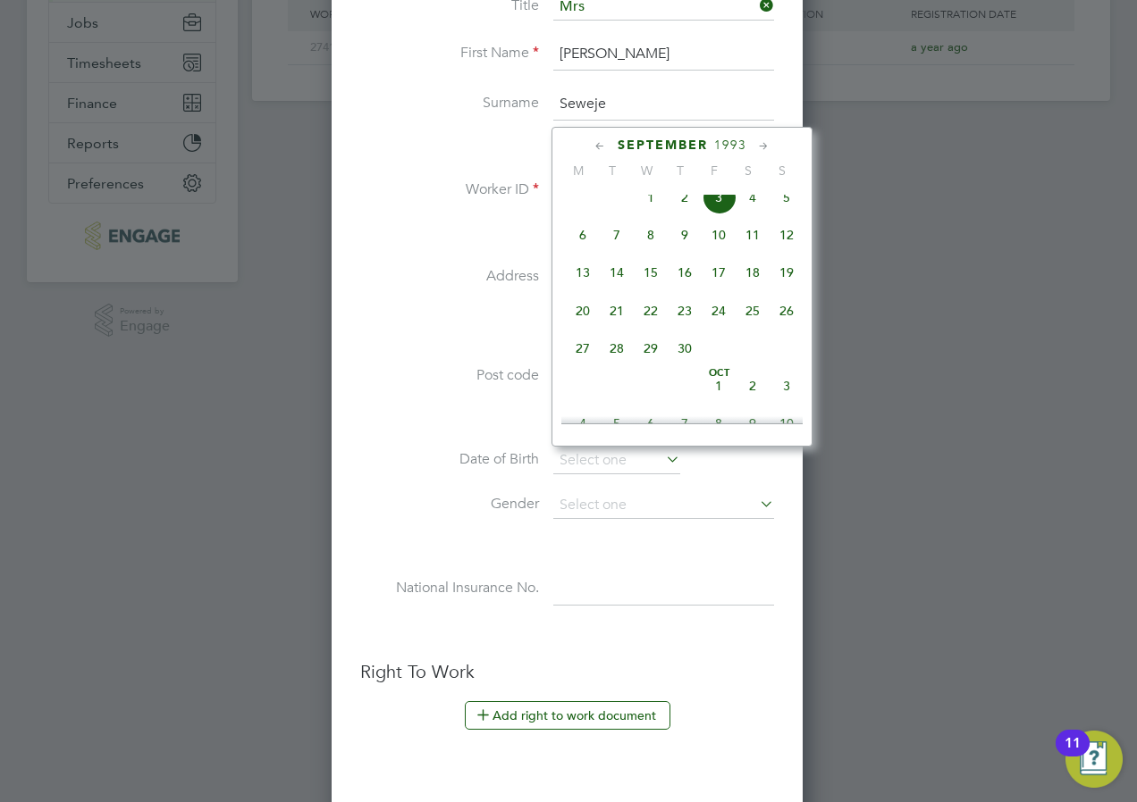
click at [763, 143] on icon at bounding box center [763, 147] width 17 height 20
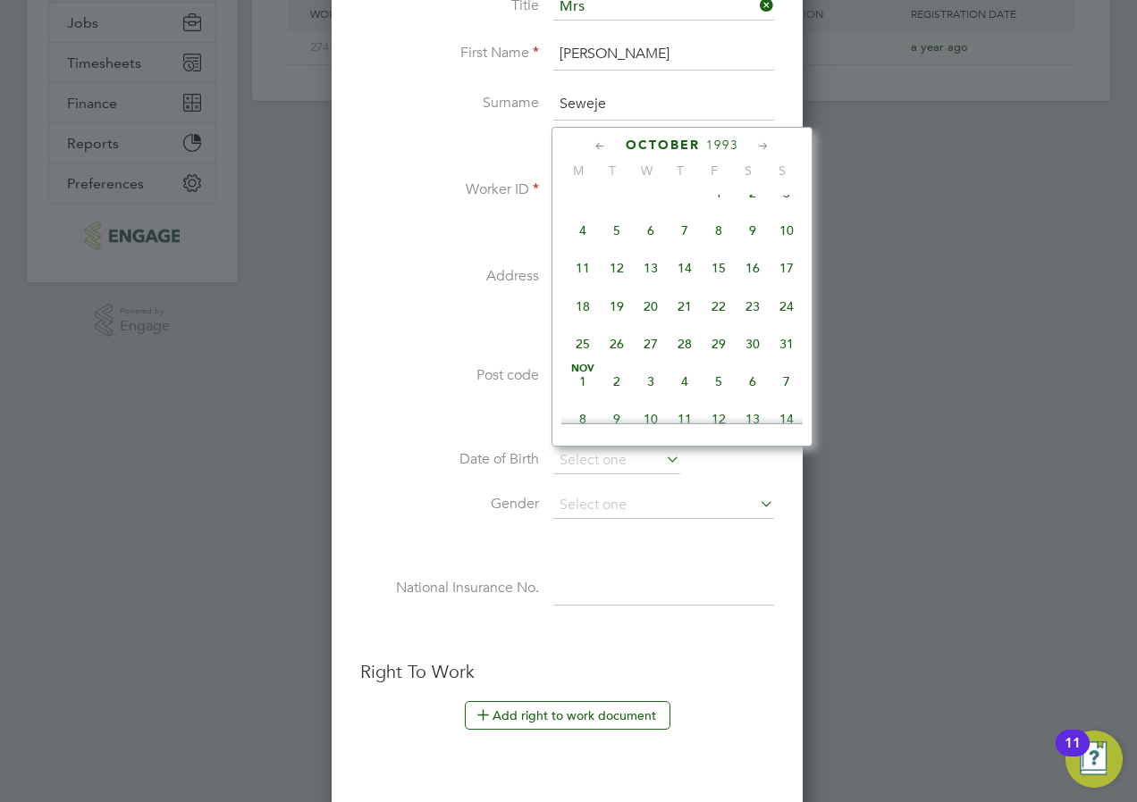
click at [763, 143] on icon at bounding box center [763, 147] width 17 height 20
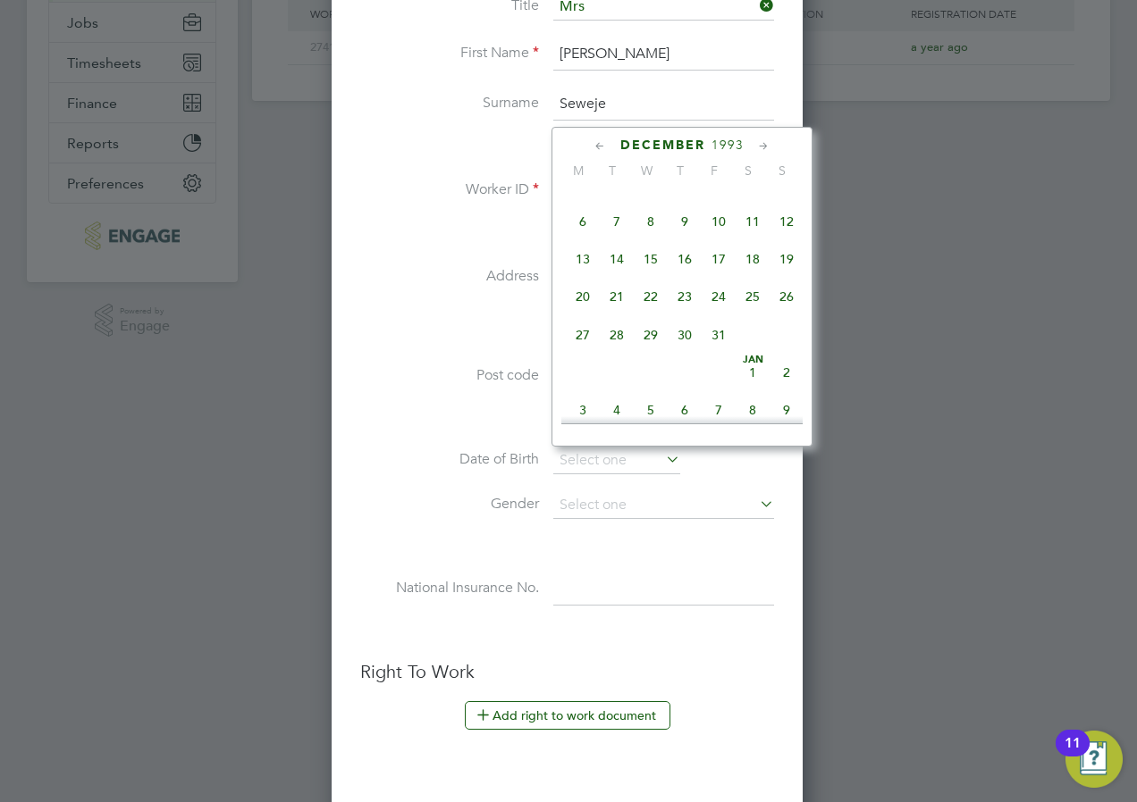
click at [723, 239] on span "10" at bounding box center [718, 222] width 34 height 34
type input "10 Dec 1993"
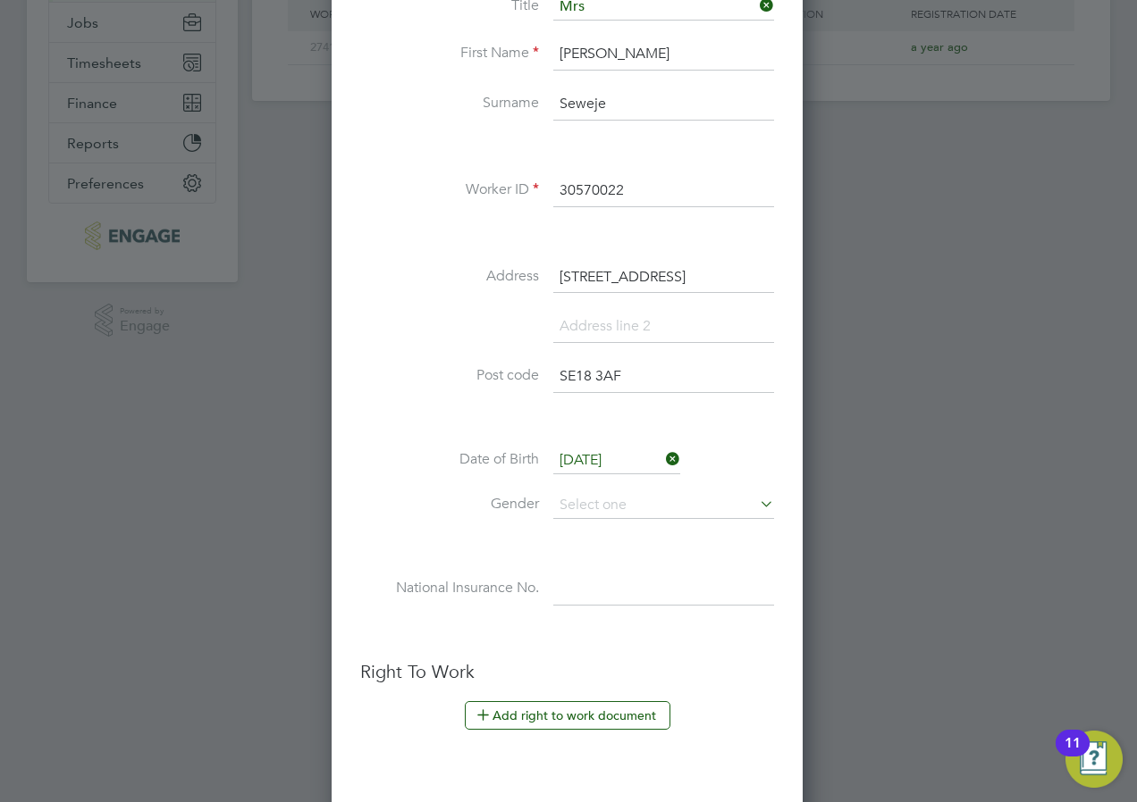
click at [580, 489] on li "Date of Birth 10 Dec 1993" at bounding box center [567, 470] width 414 height 45
click at [576, 502] on input at bounding box center [663, 505] width 221 height 27
click at [583, 532] on li "Male" at bounding box center [663, 530] width 223 height 23
type input "Male"
drag, startPoint x: 382, startPoint y: 525, endPoint x: 421, endPoint y: 521, distance: 39.5
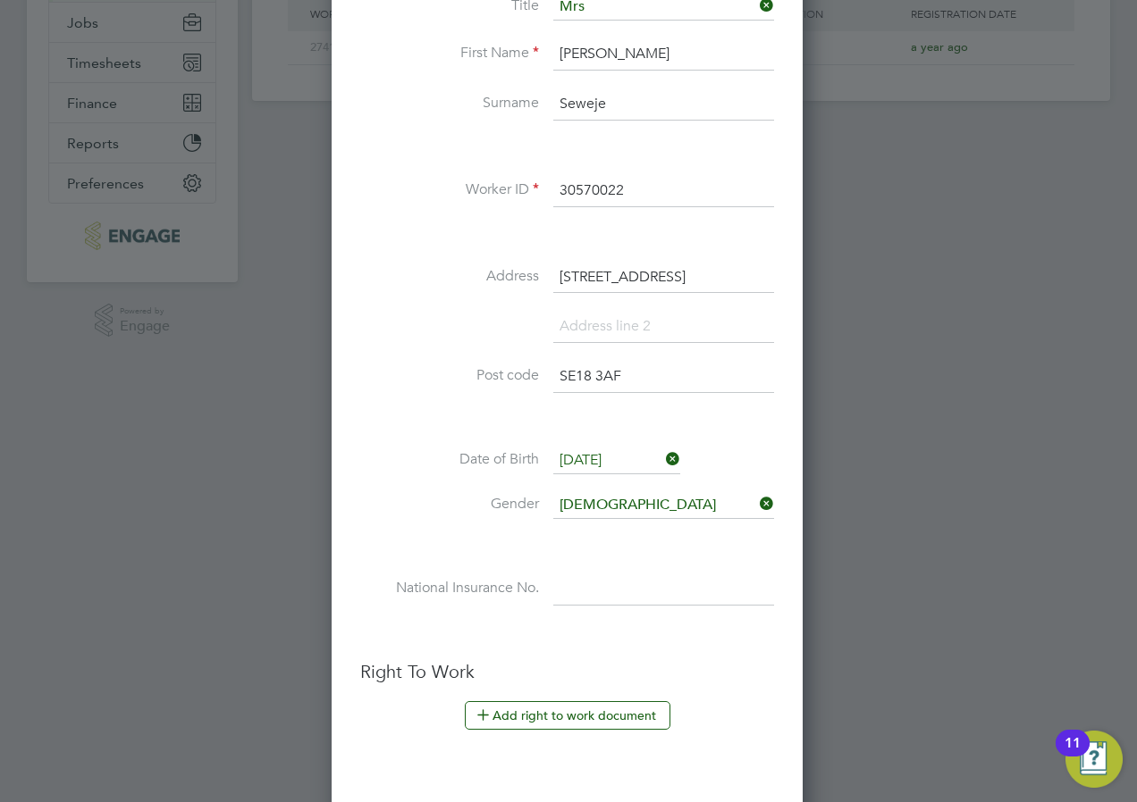
click at [382, 526] on li "Gender Male" at bounding box center [567, 514] width 414 height 45
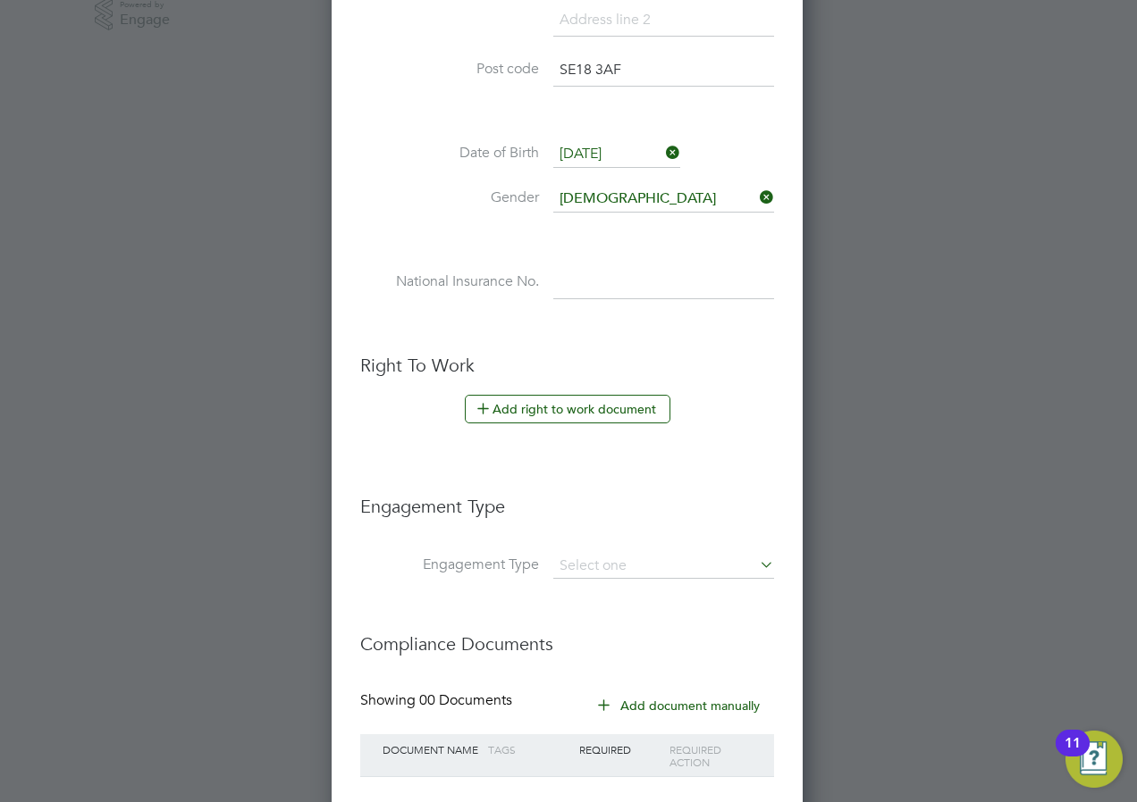
scroll to position [776, 0]
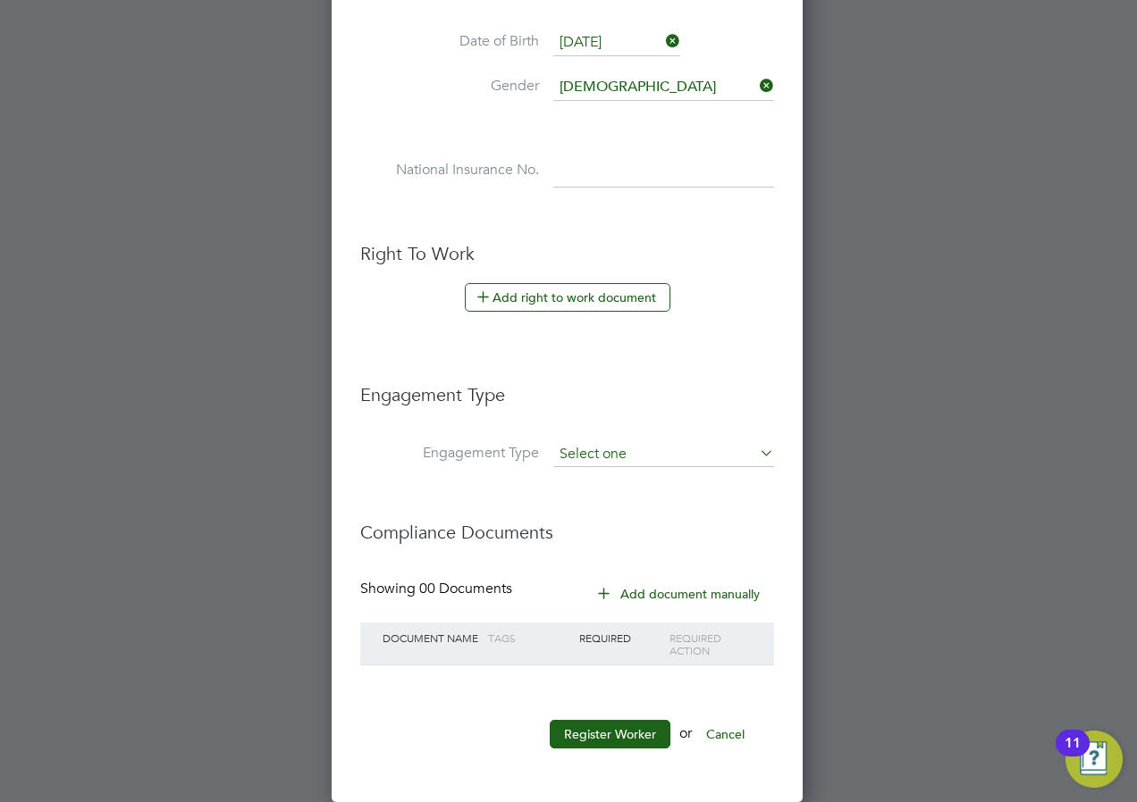
click at [599, 462] on input at bounding box center [663, 454] width 221 height 25
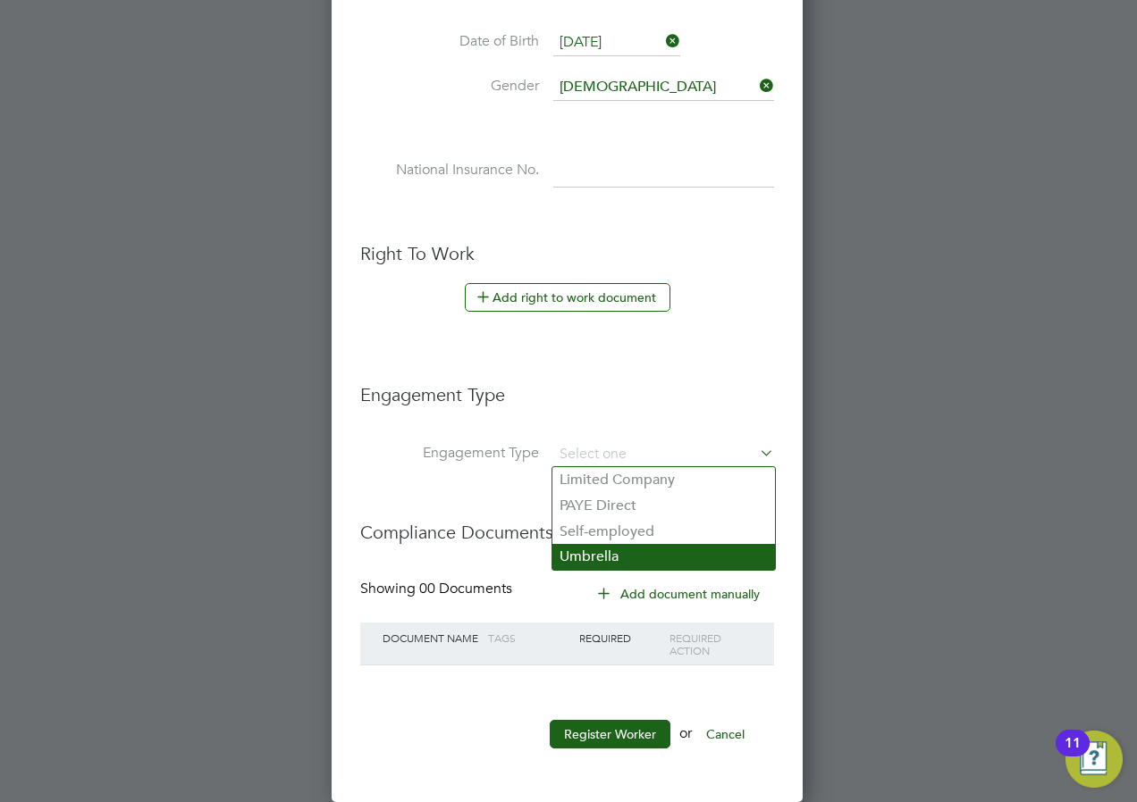
click at [592, 547] on li "Umbrella" at bounding box center [663, 557] width 223 height 26
type input "Umbrella"
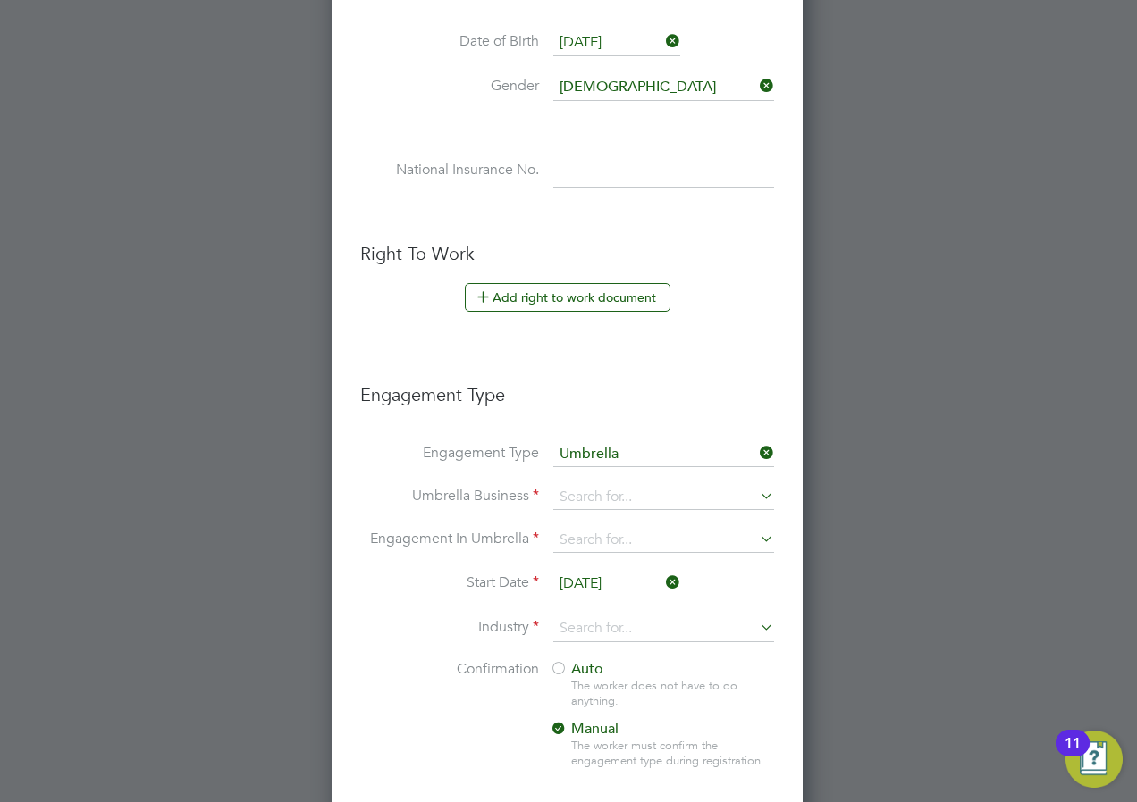
click at [408, 686] on li "Confirmation Auto The worker does not have to do anything. Manual The worker mu…" at bounding box center [567, 729] width 414 height 138
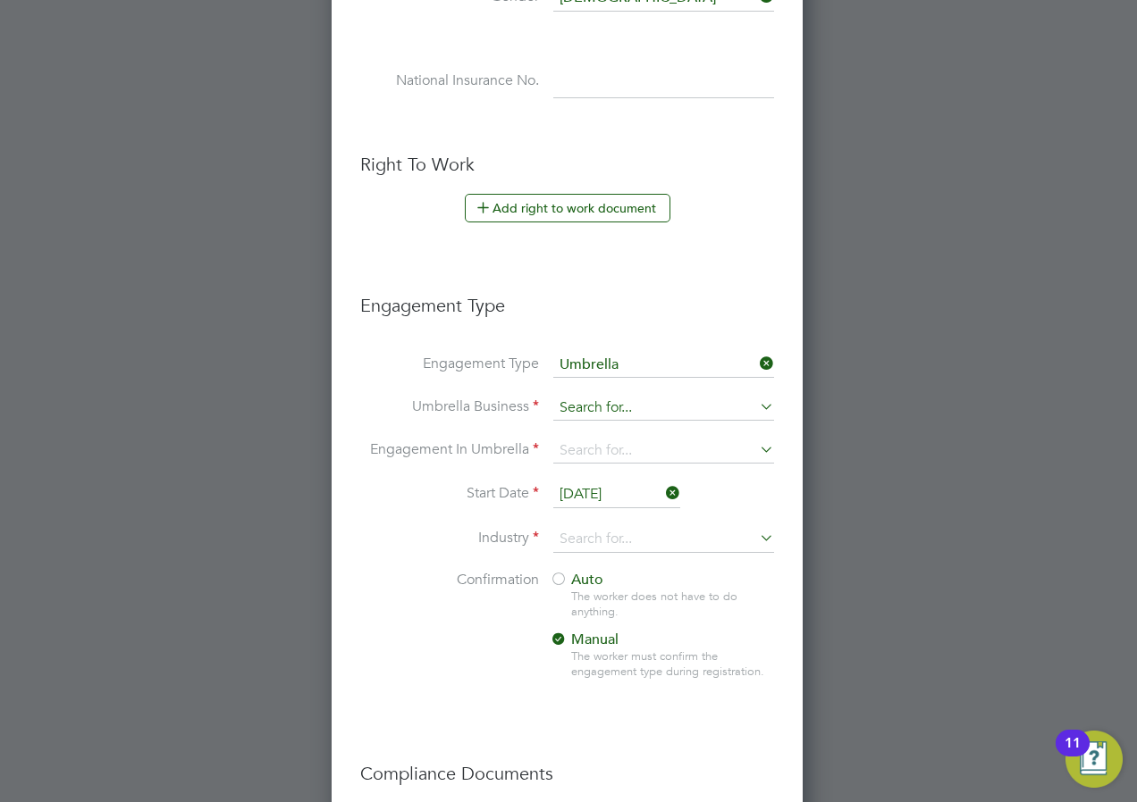
click at [578, 407] on input at bounding box center [663, 408] width 221 height 25
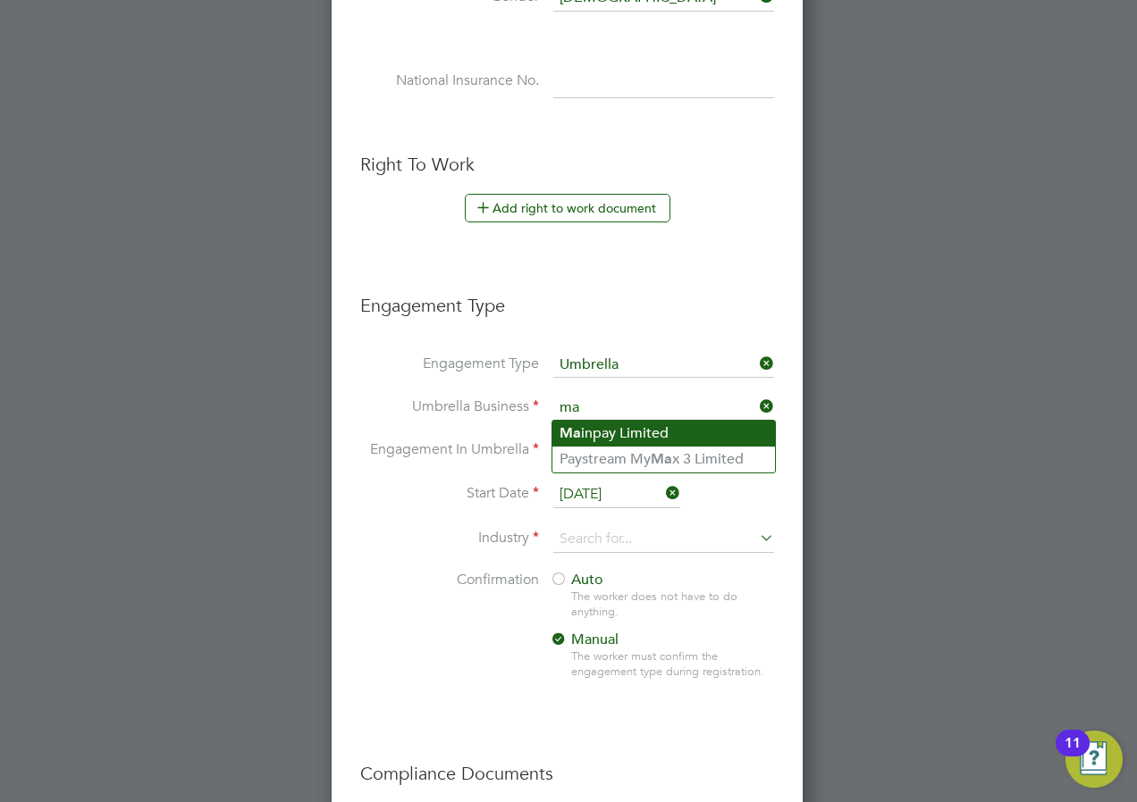
click at [606, 435] on li "Ma inpay Limited" at bounding box center [663, 434] width 223 height 26
type input "Mainpay Limited"
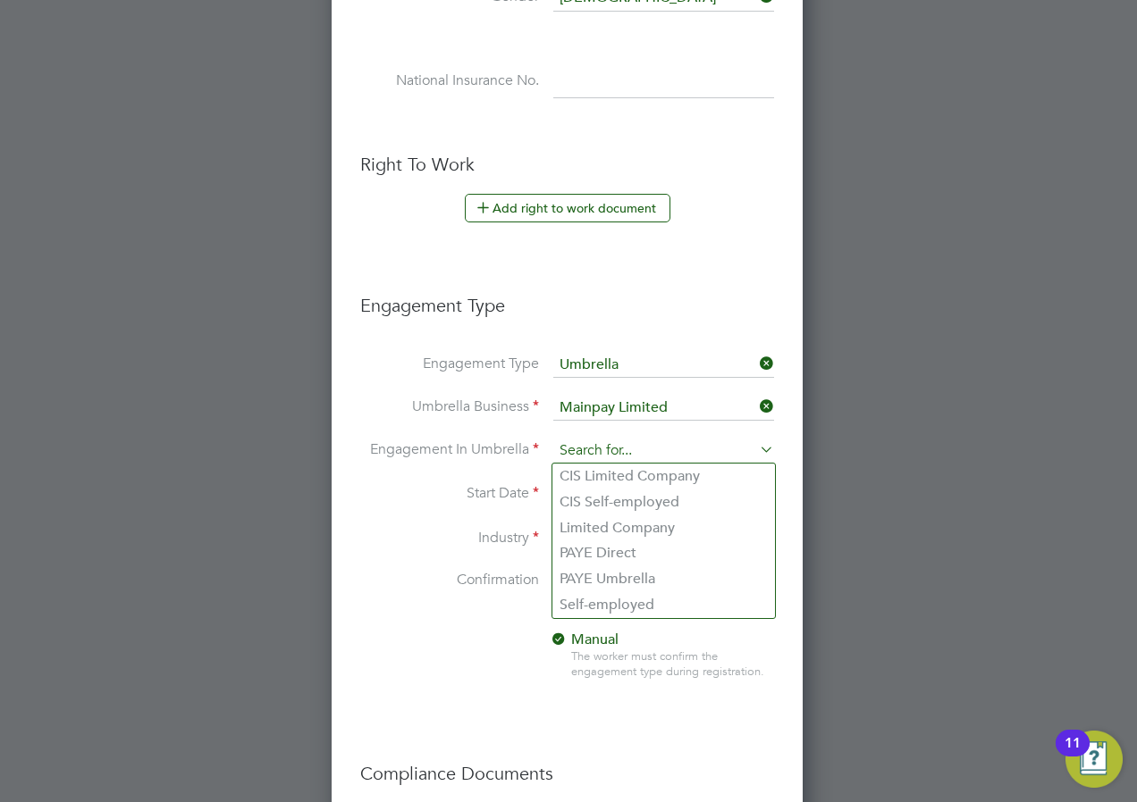
click at [578, 447] on input at bounding box center [663, 451] width 221 height 25
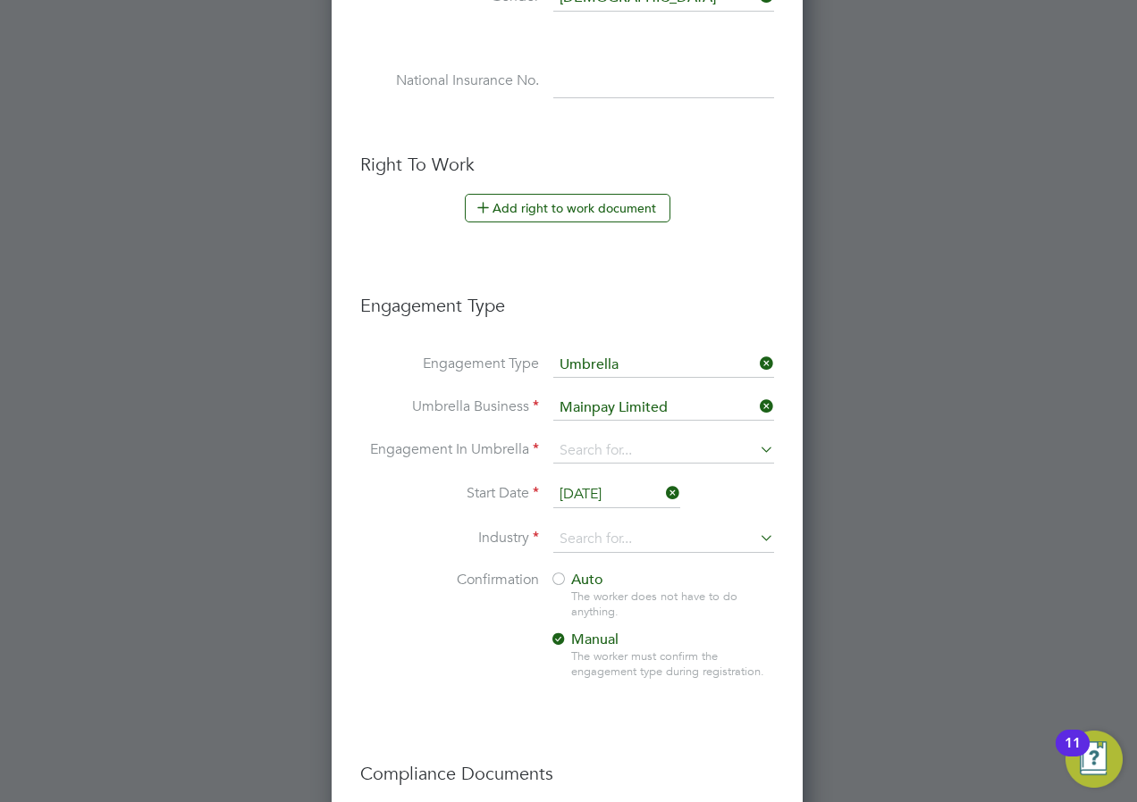
click at [598, 472] on li "CIS Limited Company" at bounding box center [663, 477] width 223 height 26
type input "CIS Limited Company"
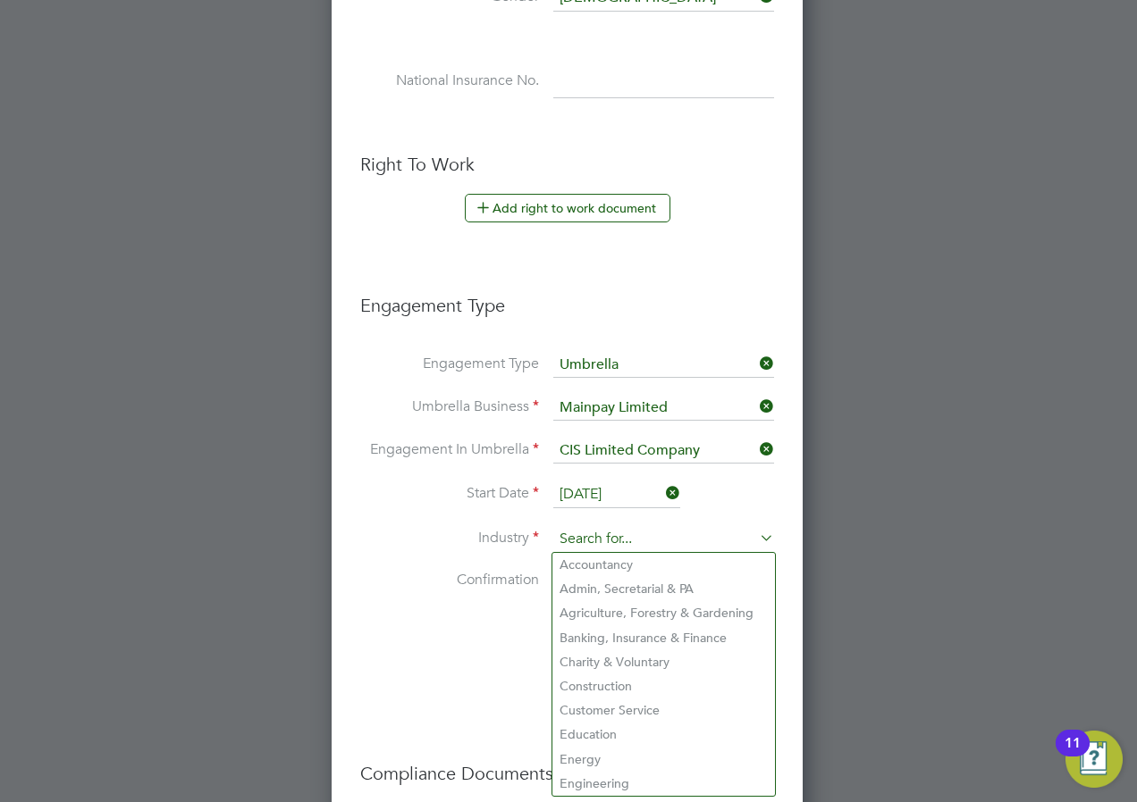
click at [611, 536] on input at bounding box center [663, 539] width 221 height 27
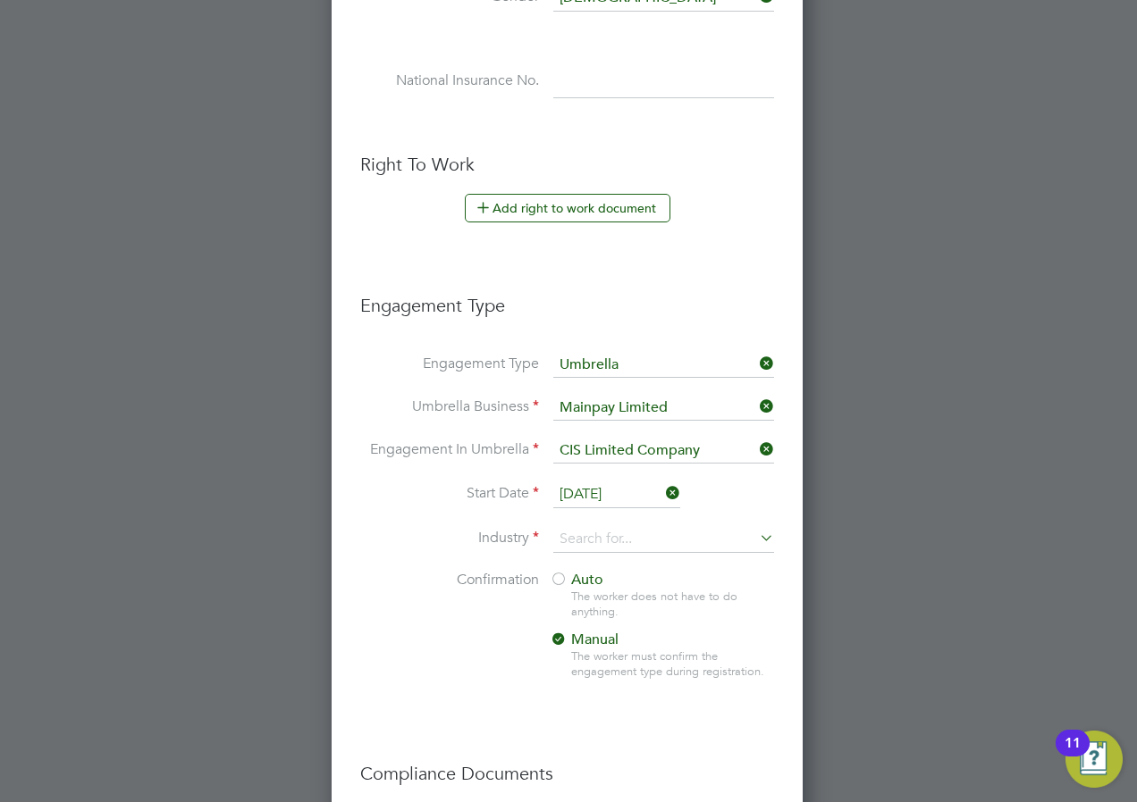
click at [610, 723] on li "Education" at bounding box center [663, 735] width 223 height 24
type input "Education"
click at [395, 667] on li "Confirmation Auto The worker does not have to do anything. Manual The worker mu…" at bounding box center [567, 640] width 414 height 138
click at [571, 587] on span "Auto" at bounding box center [577, 580] width 54 height 18
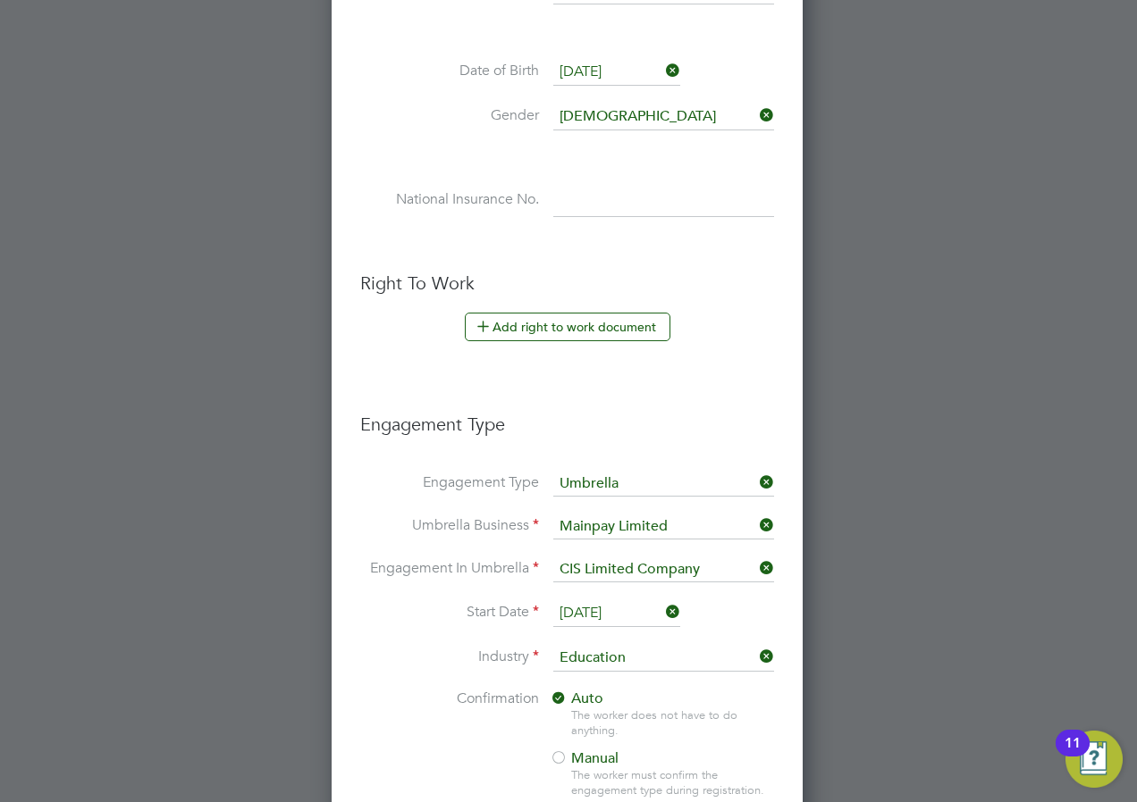
scroll to position [508, 0]
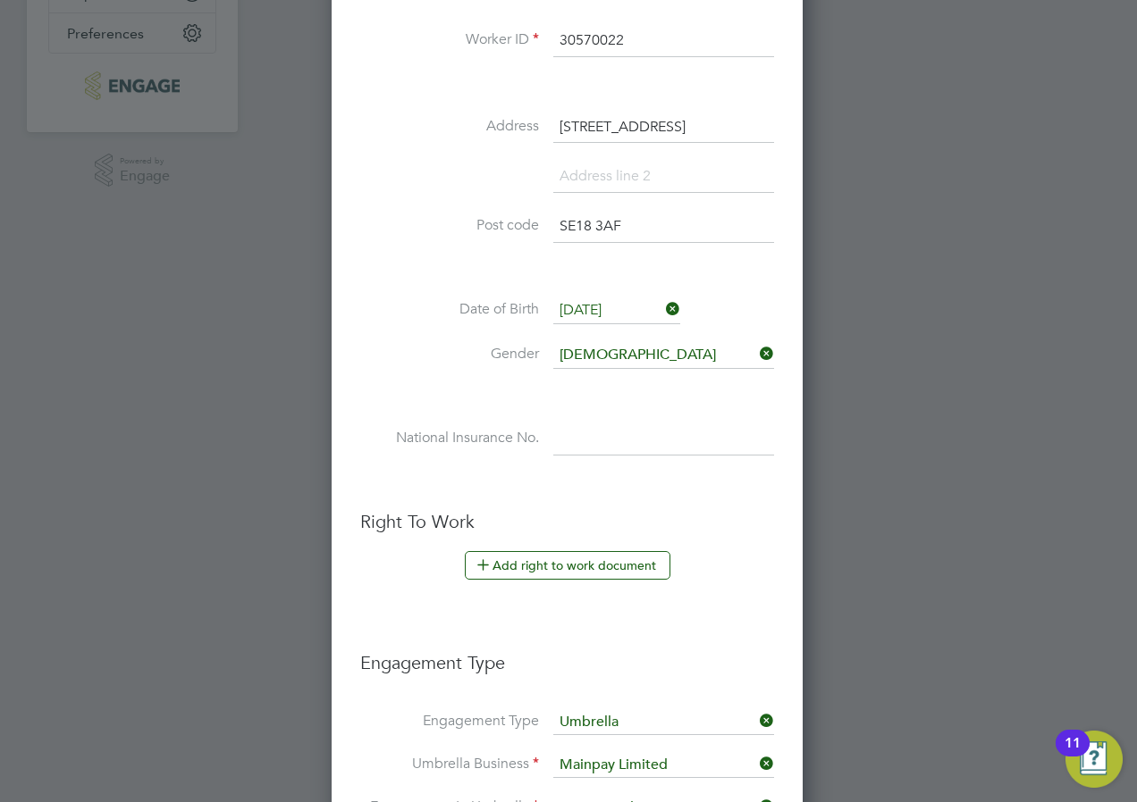
click at [501, 544] on li "Right To Work Add right to work document Country and citizenship Country the wo…" at bounding box center [567, 562] width 414 height 105
click at [519, 559] on button "Add right to work document" at bounding box center [568, 565] width 206 height 29
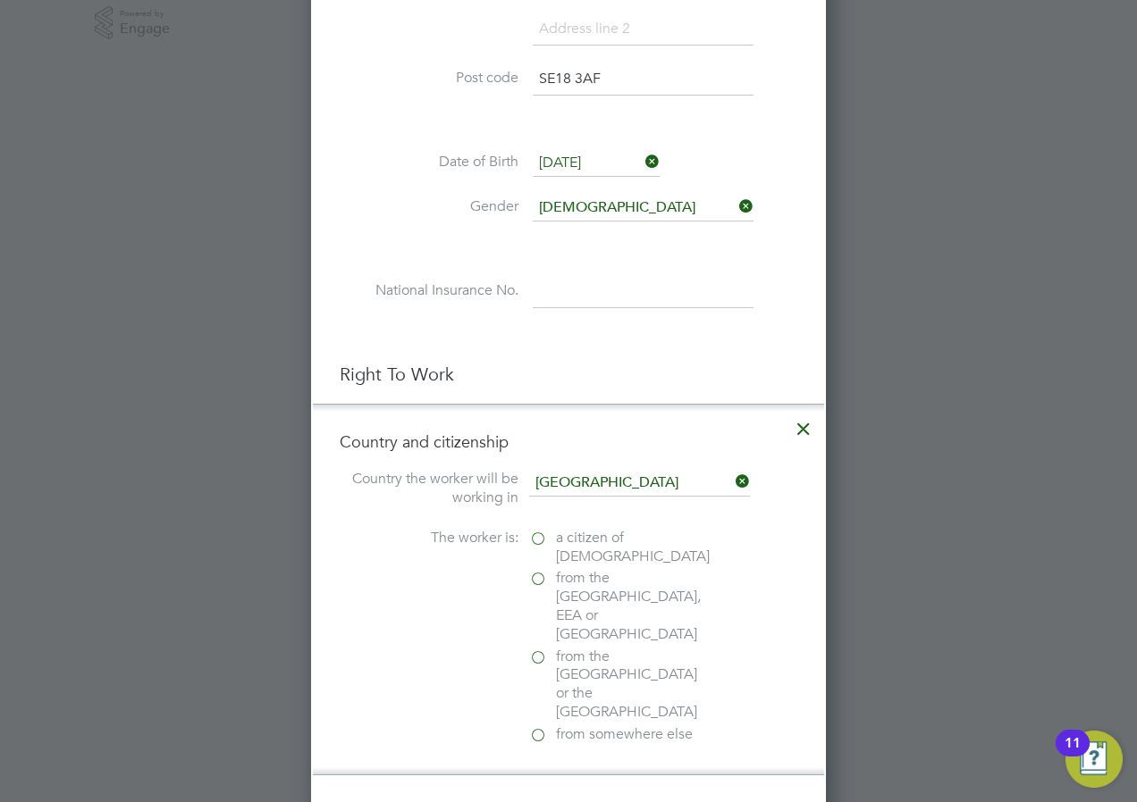
scroll to position [865, 0]
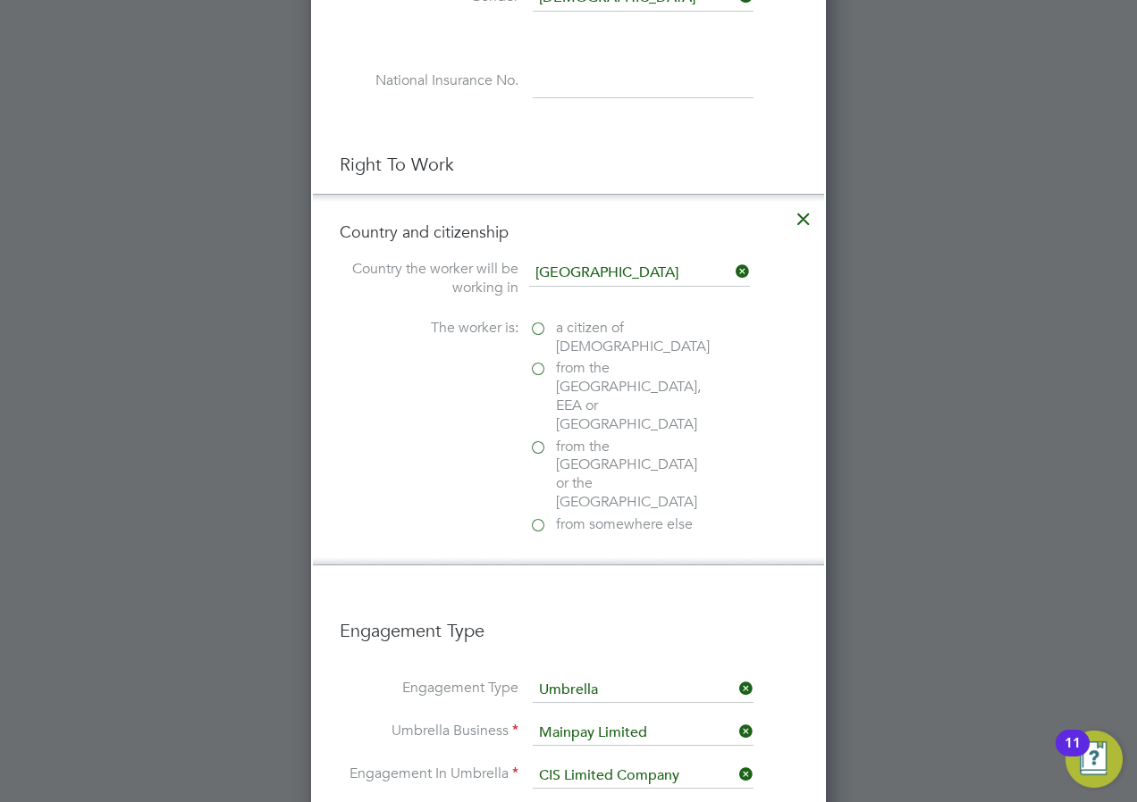
click at [600, 516] on span "from somewhere else" at bounding box center [624, 525] width 137 height 19
click at [0, 0] on input "from somewhere else" at bounding box center [0, 0] width 0 height 0
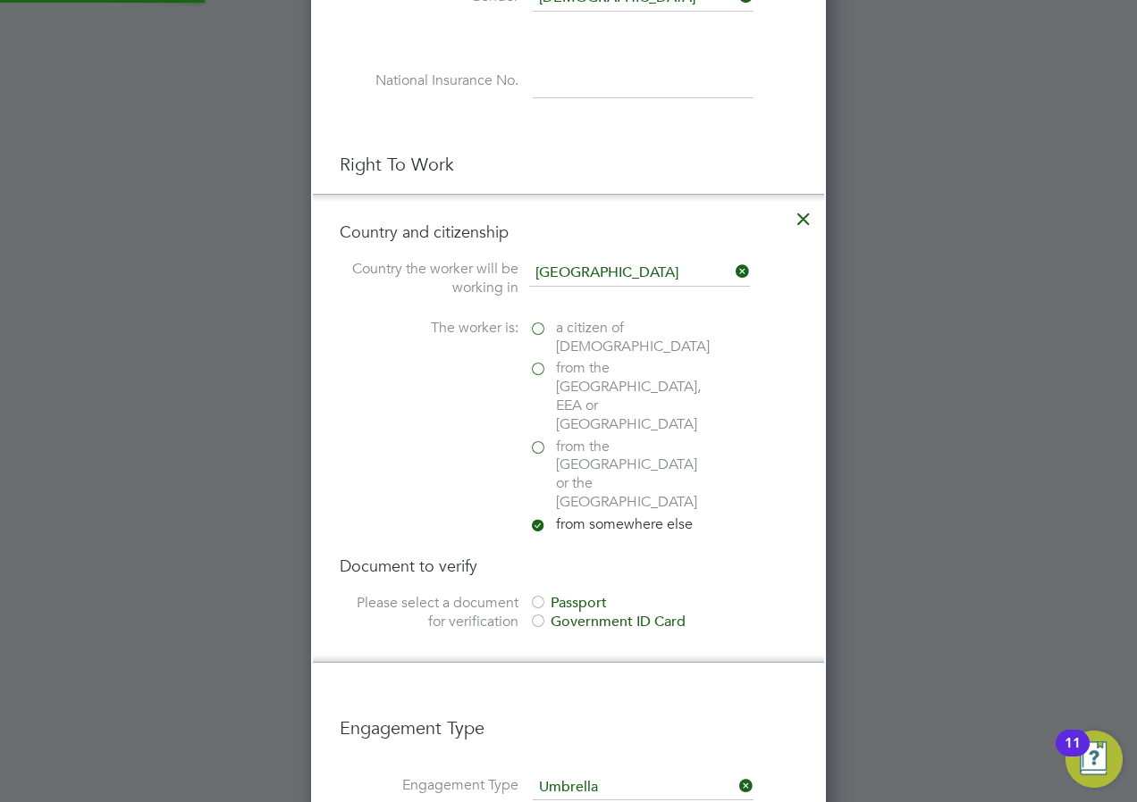
scroll to position [2208, 516]
click at [564, 594] on div "Passport" at bounding box center [663, 603] width 268 height 19
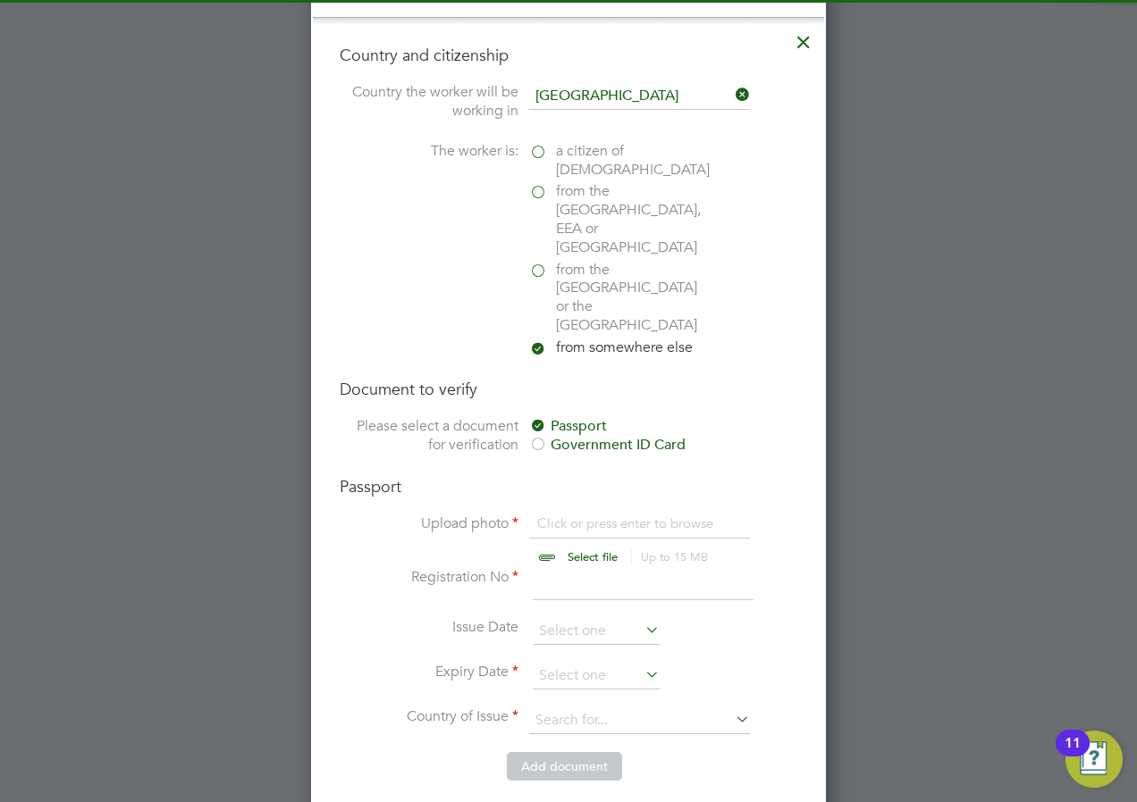
scroll to position [1044, 0]
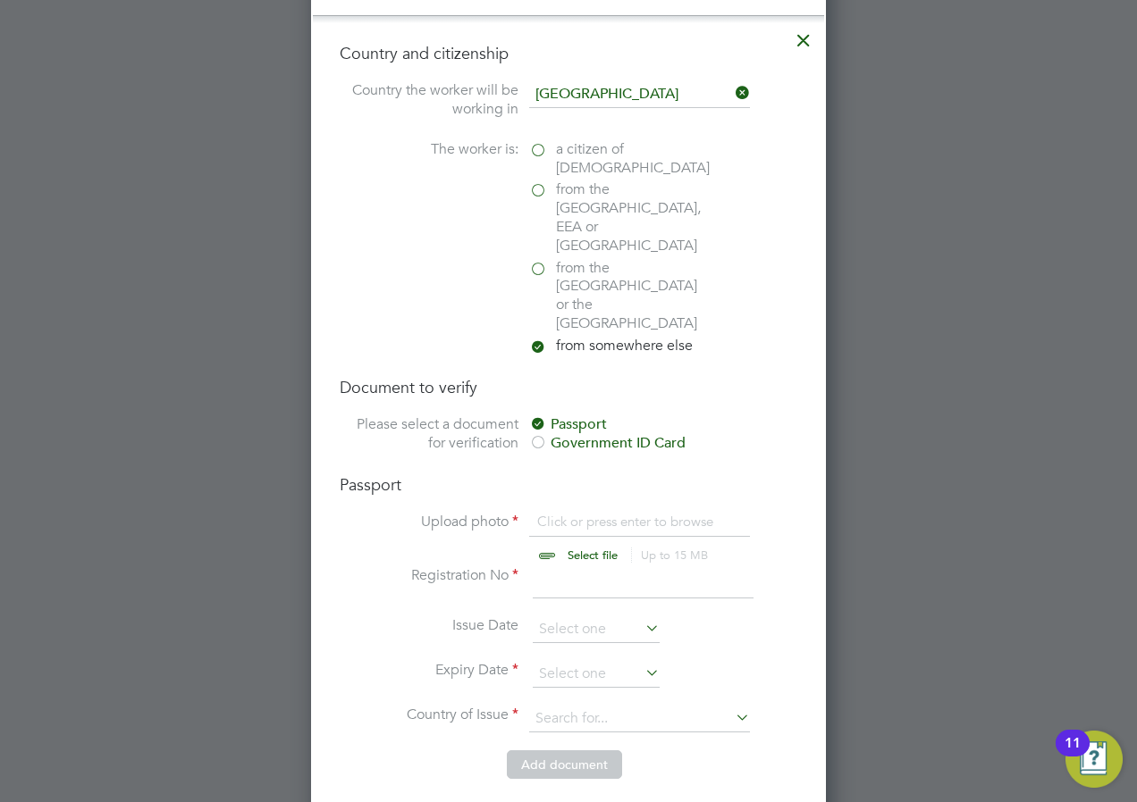
click at [582, 513] on input "file" at bounding box center [609, 540] width 281 height 54
type input "C:\fakepath\Right to work – GOV.UK OLUGBENGA EMMANUEL SEWEJE.pdf"
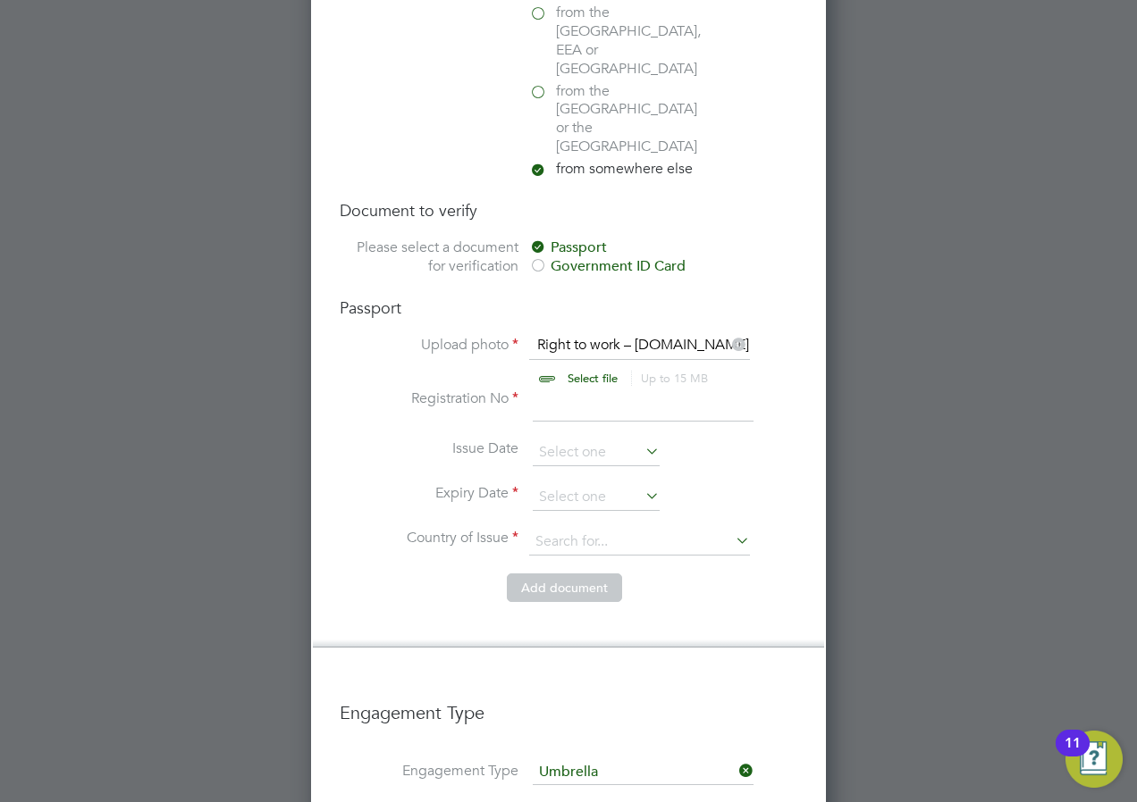
scroll to position [1222, 0]
click at [563, 388] on input at bounding box center [643, 404] width 221 height 32
type input "BO3514965"
click at [585, 483] on input at bounding box center [596, 496] width 127 height 27
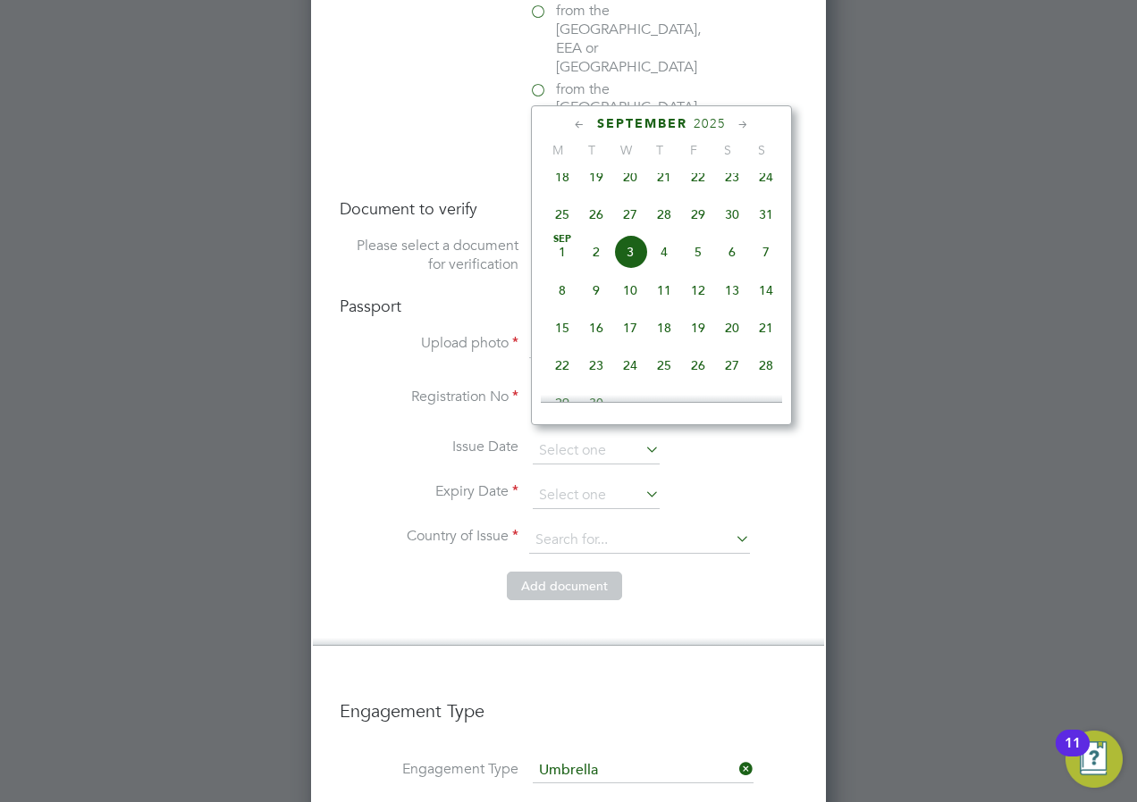
click at [704, 119] on span "2025" at bounding box center [709, 123] width 32 height 15
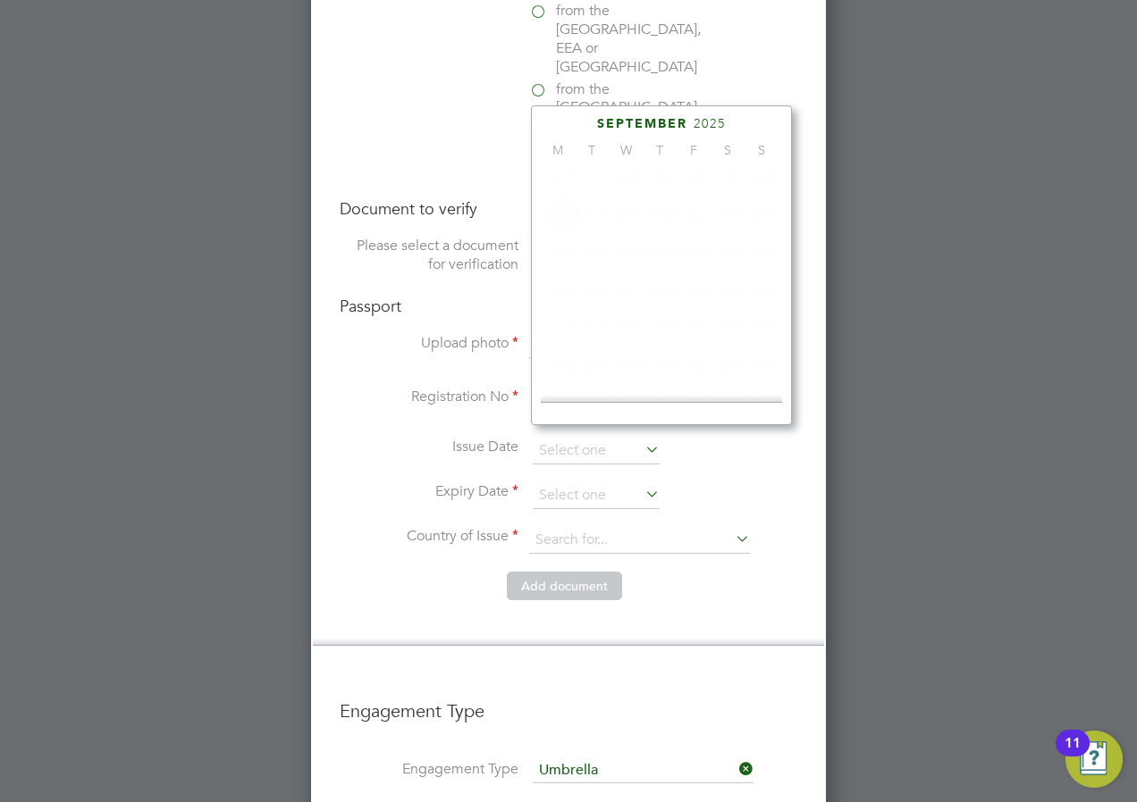
scroll to position [474, 0]
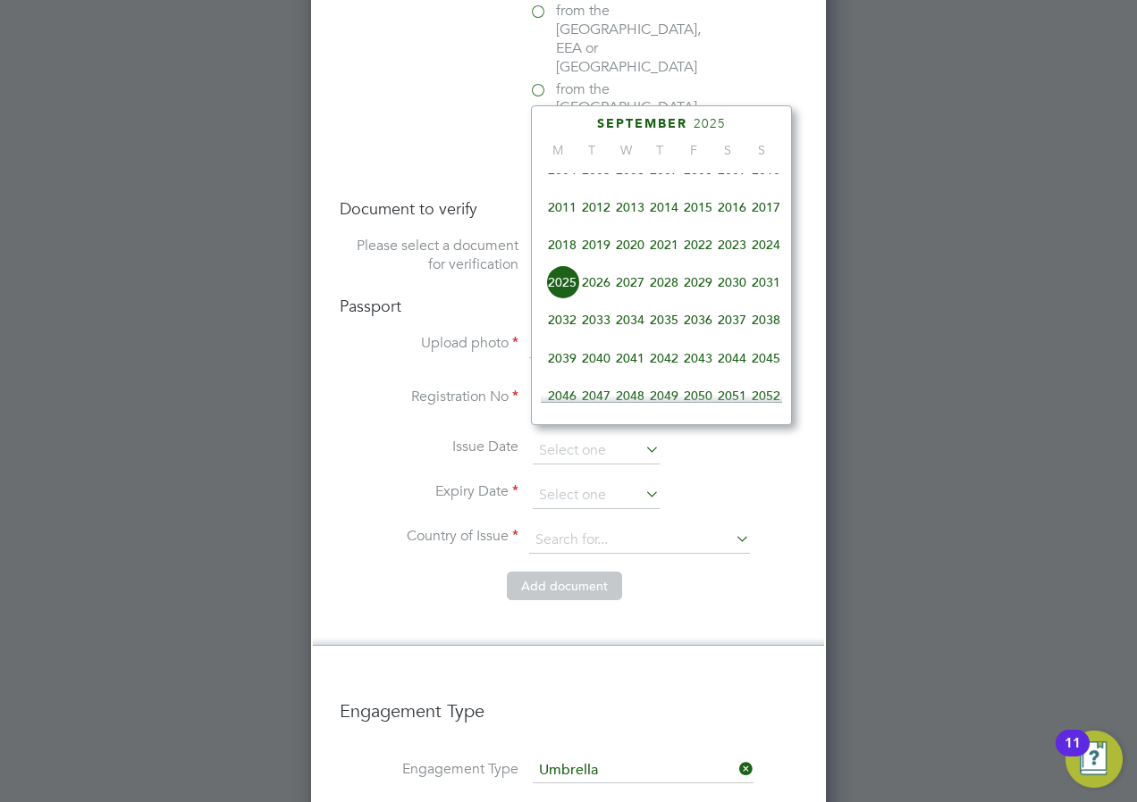
click at [689, 290] on span "2029" at bounding box center [698, 282] width 34 height 34
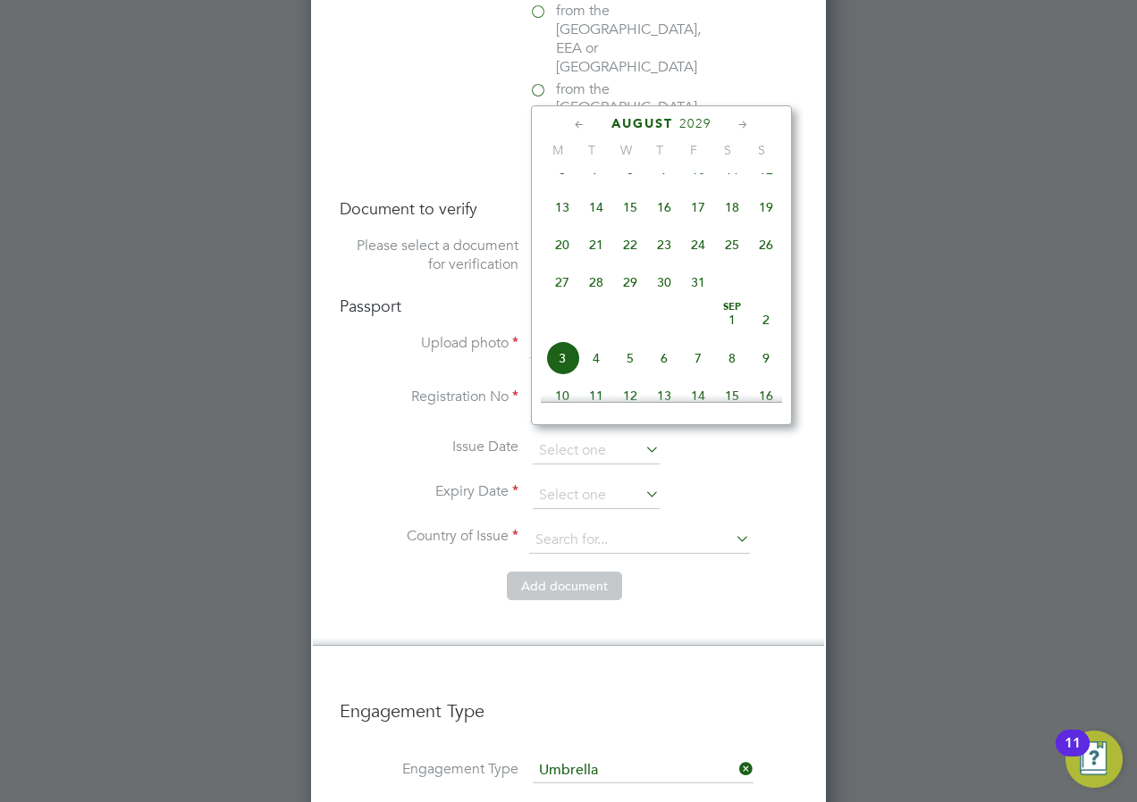
click at [581, 121] on icon at bounding box center [579, 125] width 17 height 20
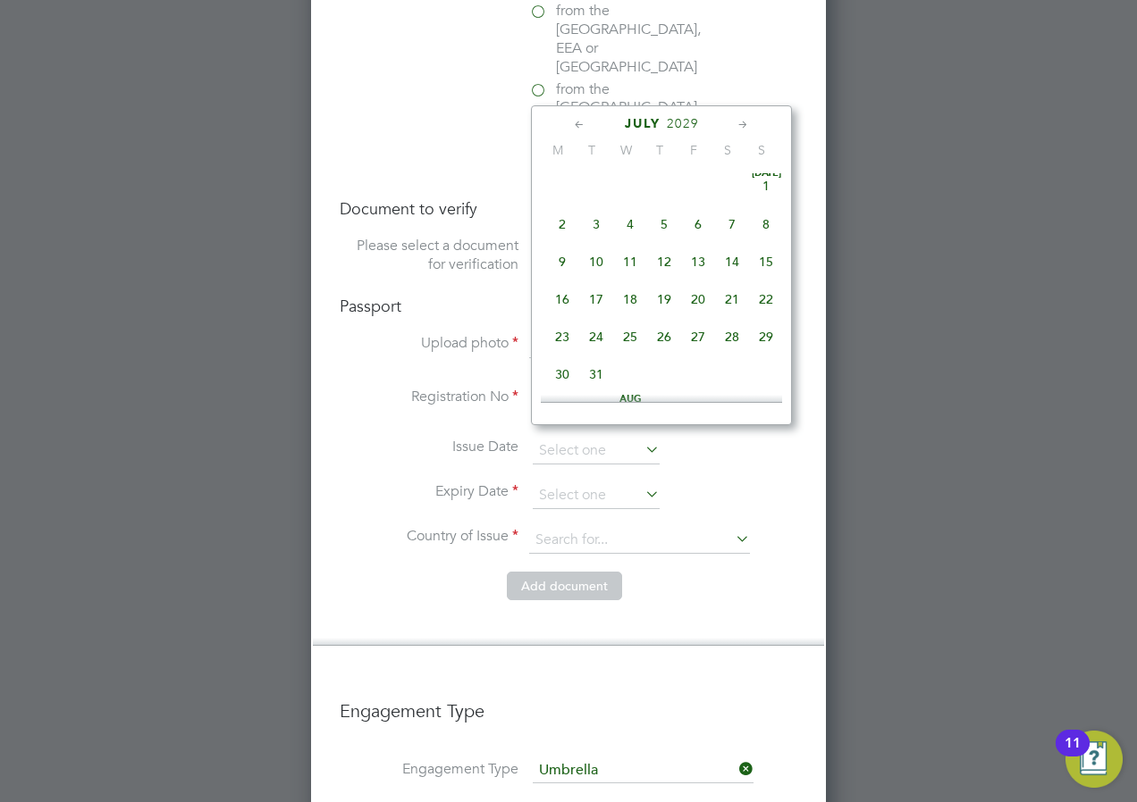
click at [592, 346] on span "24" at bounding box center [596, 337] width 34 height 34
type input "24 Jul 2029"
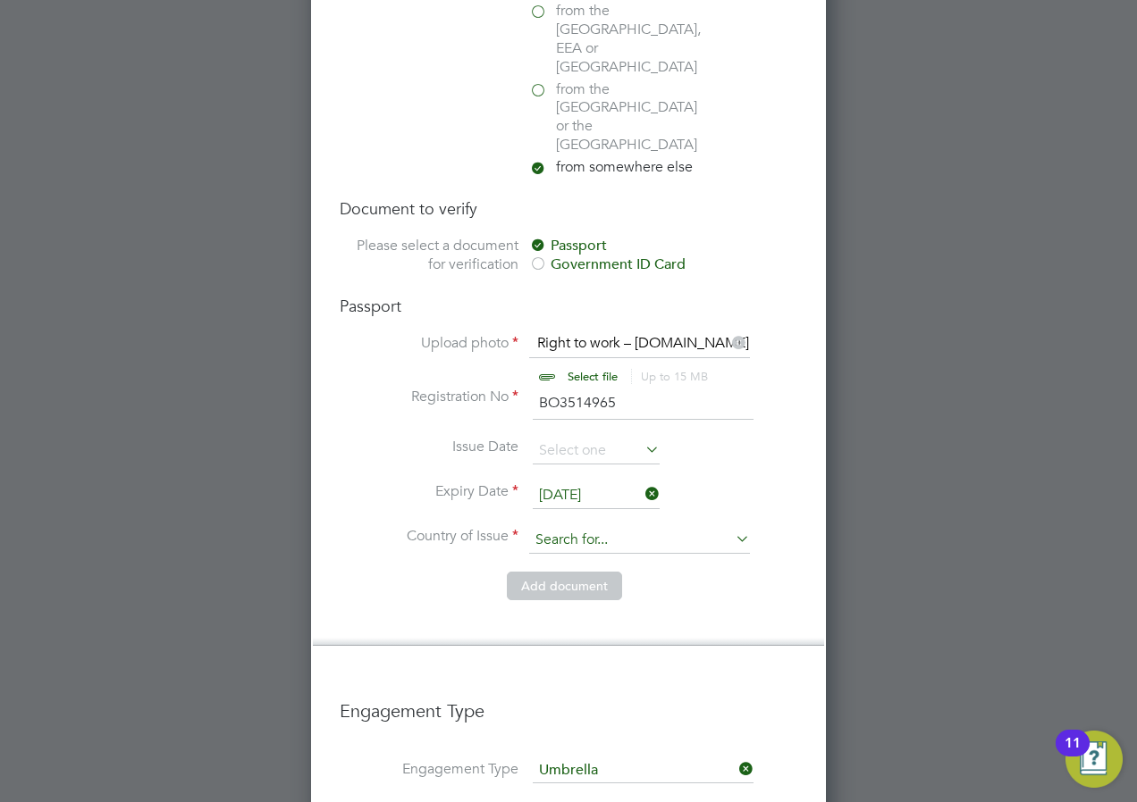
click at [565, 527] on input at bounding box center [639, 540] width 221 height 27
click at [556, 512] on b "Nigeria" at bounding box center [600, 509] width 130 height 15
type input "Nigeria"
click at [357, 572] on li "Add document" at bounding box center [569, 595] width 458 height 46
click at [539, 572] on button "Add document" at bounding box center [564, 586] width 115 height 29
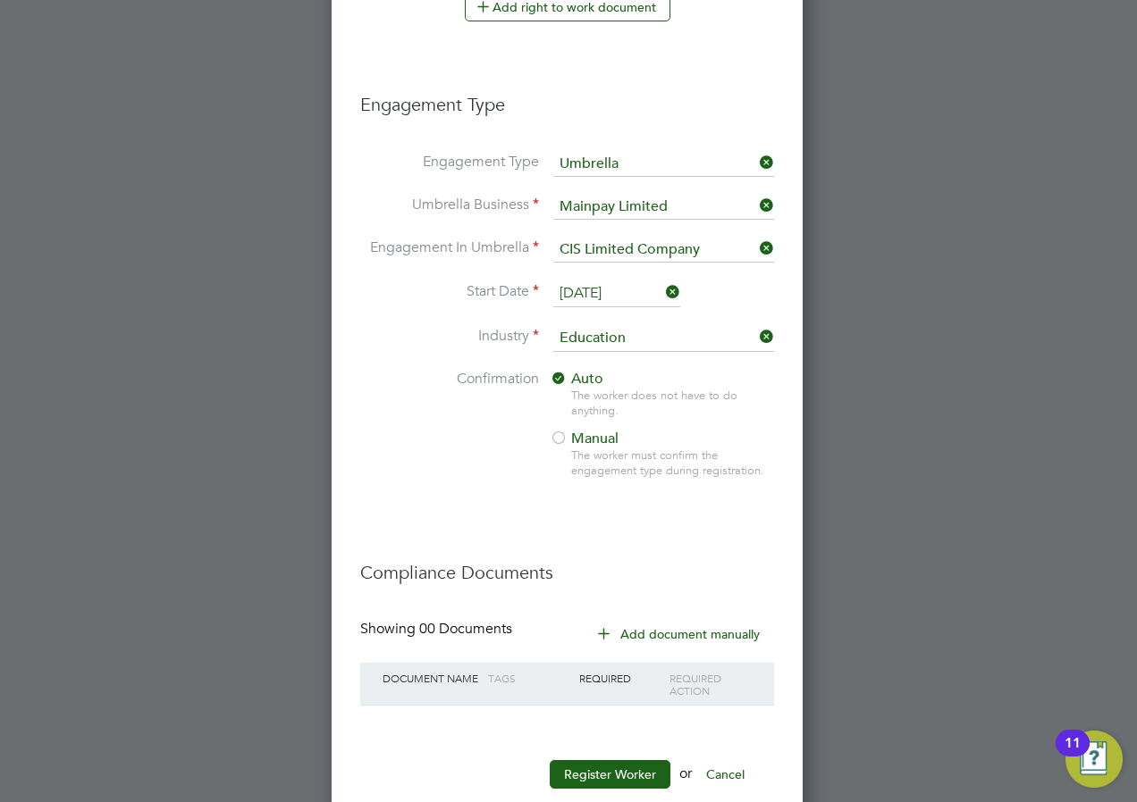
scroll to position [1233, 0]
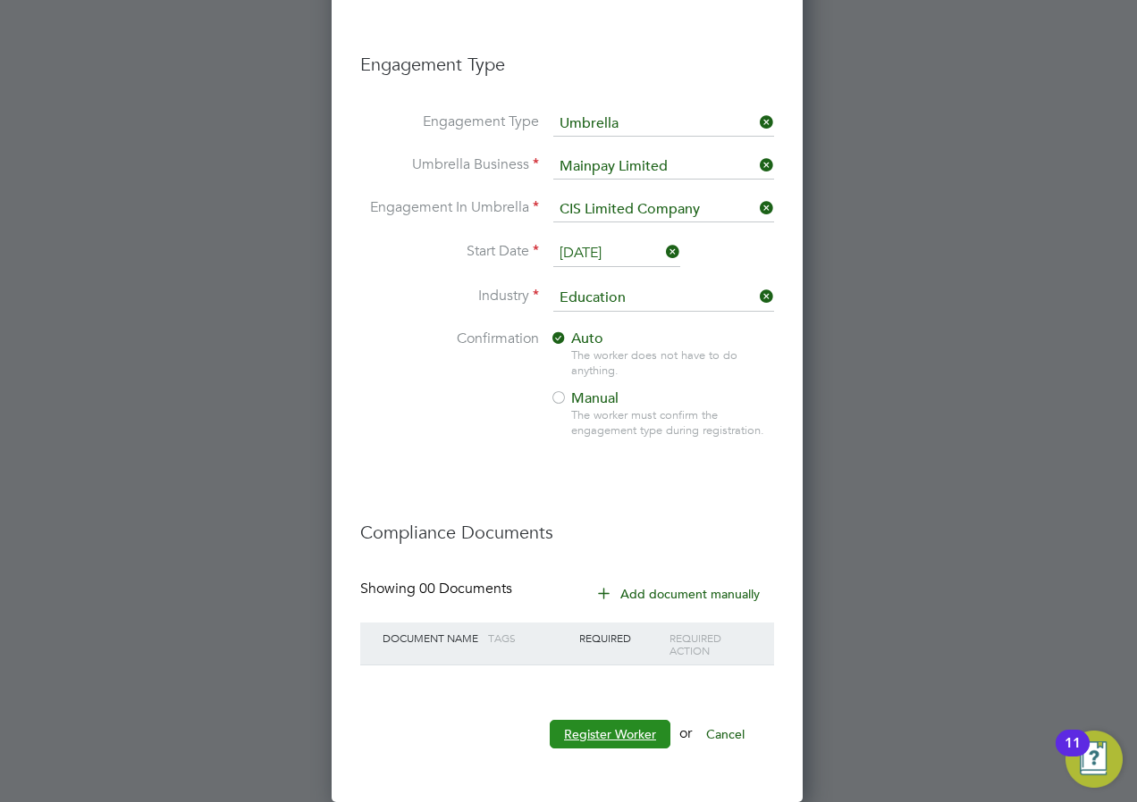
click at [605, 735] on button "Register Worker" at bounding box center [610, 734] width 121 height 29
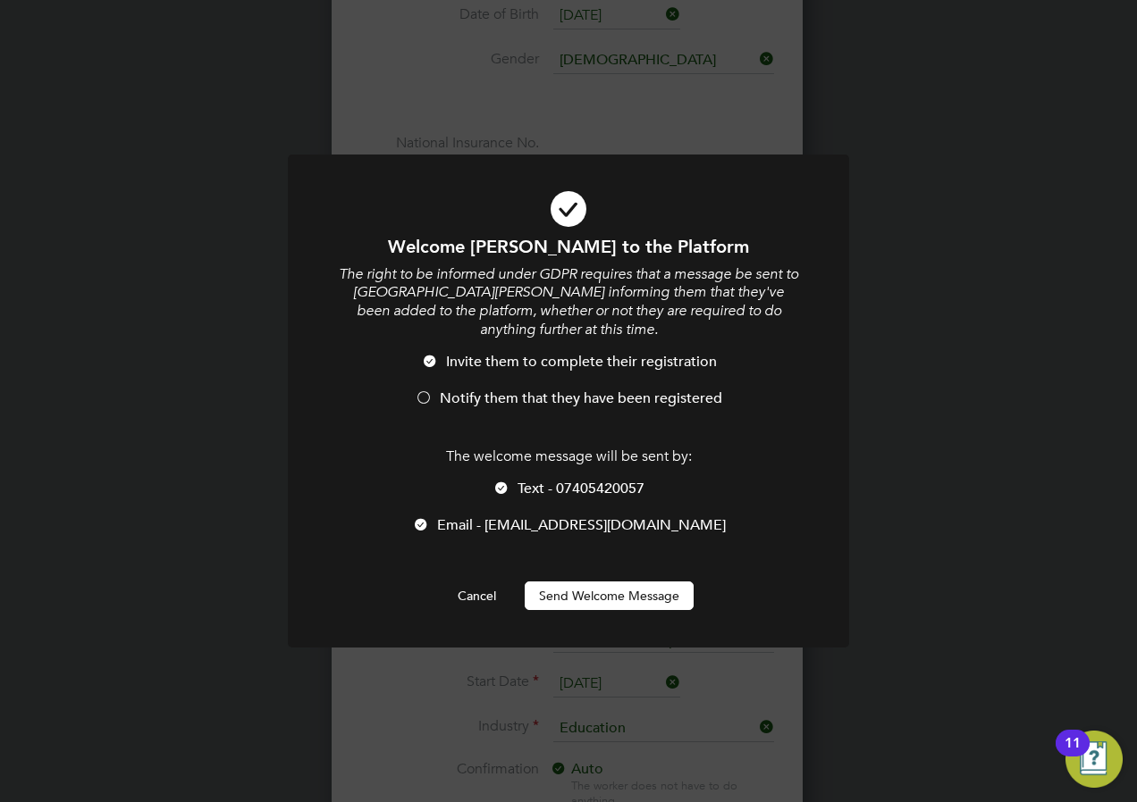
scroll to position [1969, 474]
click at [526, 484] on span "Text - 07405420057" at bounding box center [580, 489] width 127 height 18
click at [440, 393] on span "Notify them that they have been registered" at bounding box center [581, 399] width 282 height 18
click at [615, 600] on button "Send Welcome Message" at bounding box center [609, 596] width 169 height 29
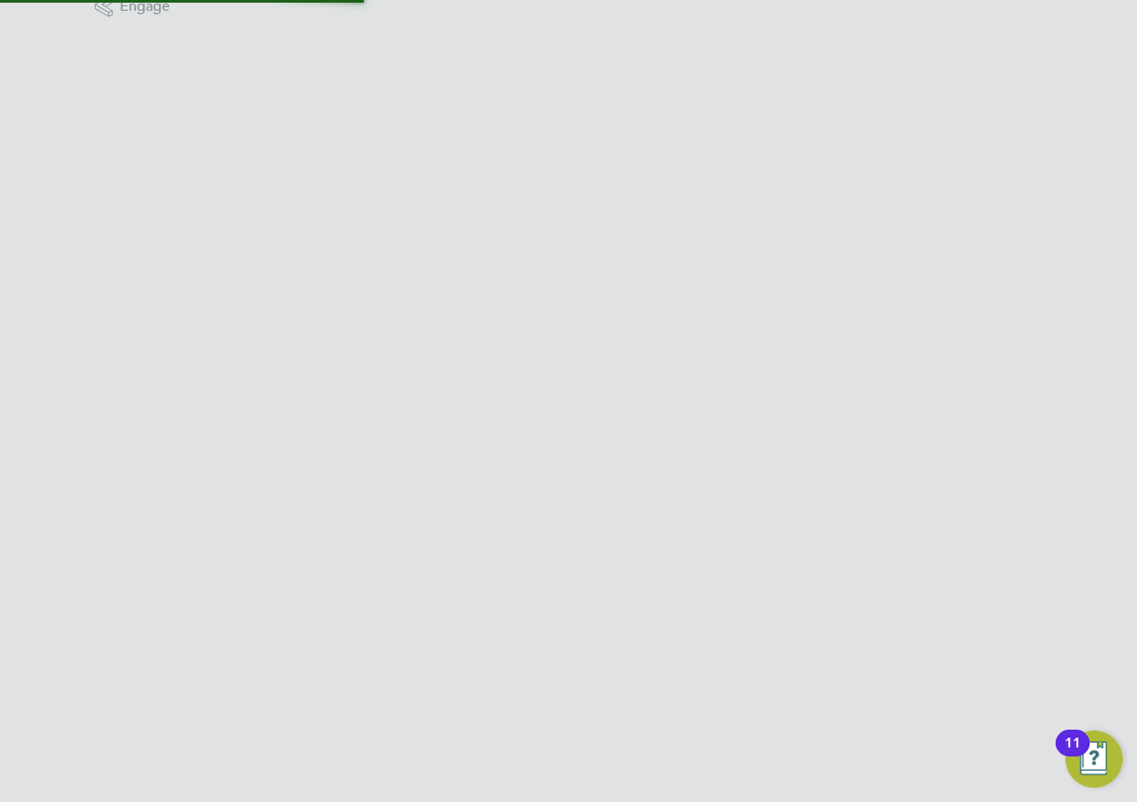
scroll to position [0, 0]
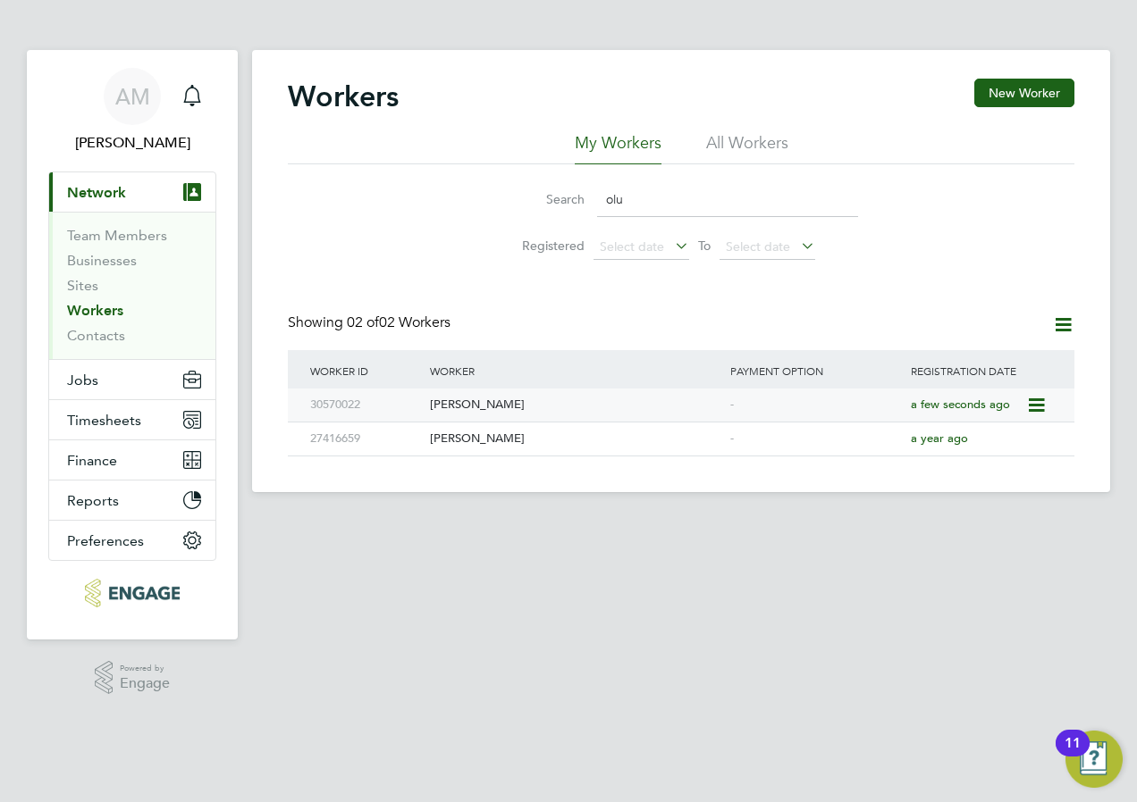
click at [545, 407] on div "Olugbenga Emmanuel Seweje" at bounding box center [575, 405] width 300 height 33
click at [703, 204] on input "olu" at bounding box center [727, 199] width 261 height 35
click at [88, 393] on button "Jobs" at bounding box center [132, 379] width 166 height 39
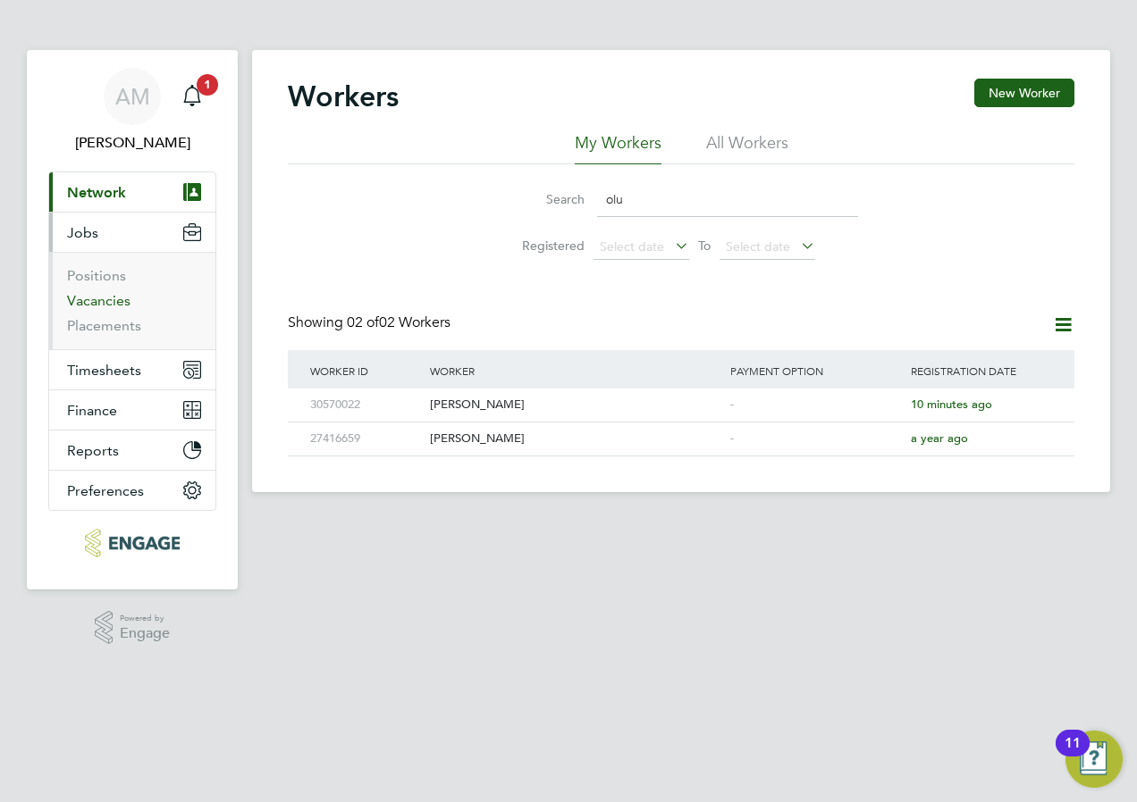
click at [97, 302] on link "Vacancies" at bounding box center [98, 300] width 63 height 17
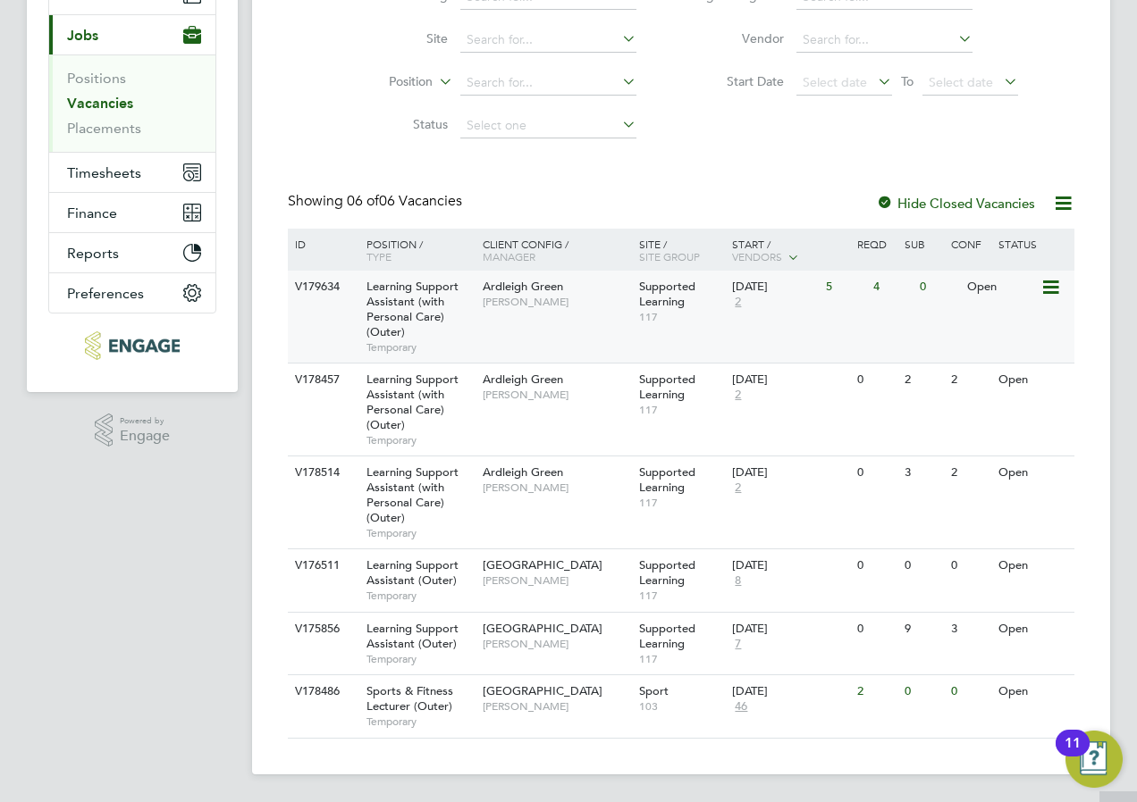
scroll to position [198, 0]
click at [528, 339] on div "V179634 Learning Support Assistant (with Personal Care) (Outer) Temporary Ardle…" at bounding box center [681, 316] width 786 height 92
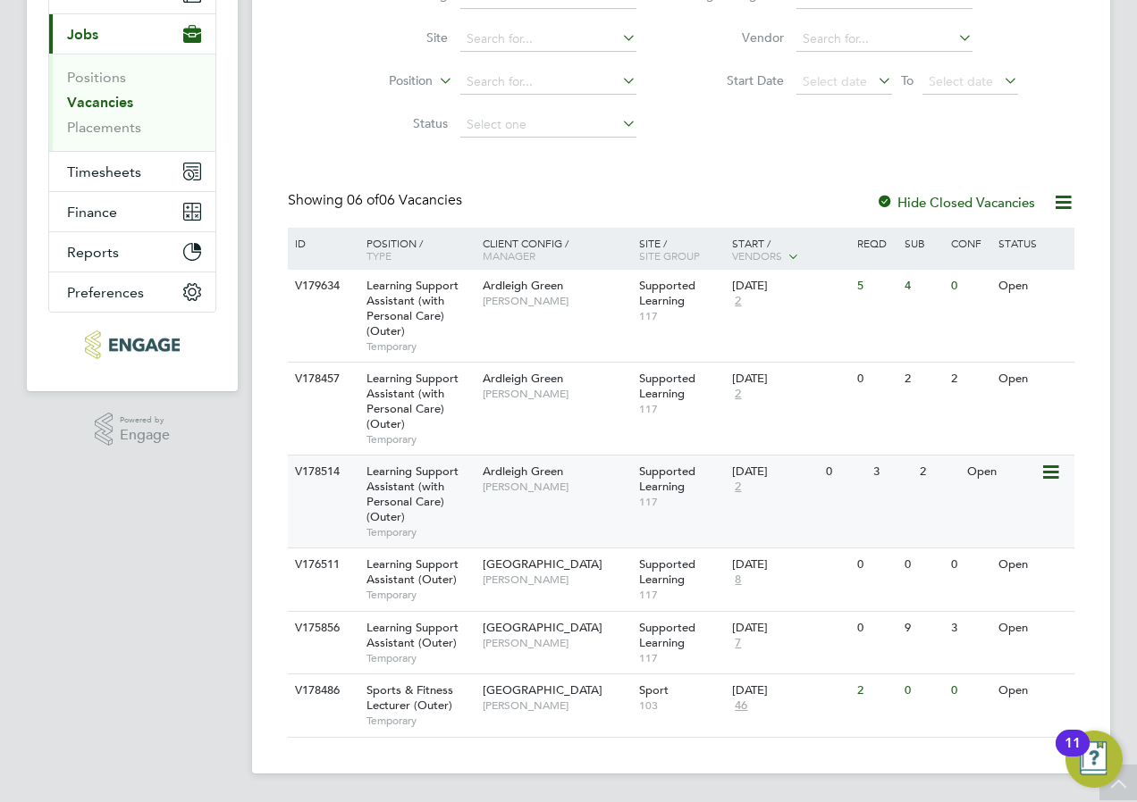
click at [558, 499] on div "Ardleigh Green Karen Marcelline" at bounding box center [556, 479] width 156 height 46
click at [516, 503] on div "V178514 Learning Support Assistant (with Personal Care) (Outer) Temporary Ardle…" at bounding box center [681, 501] width 786 height 93
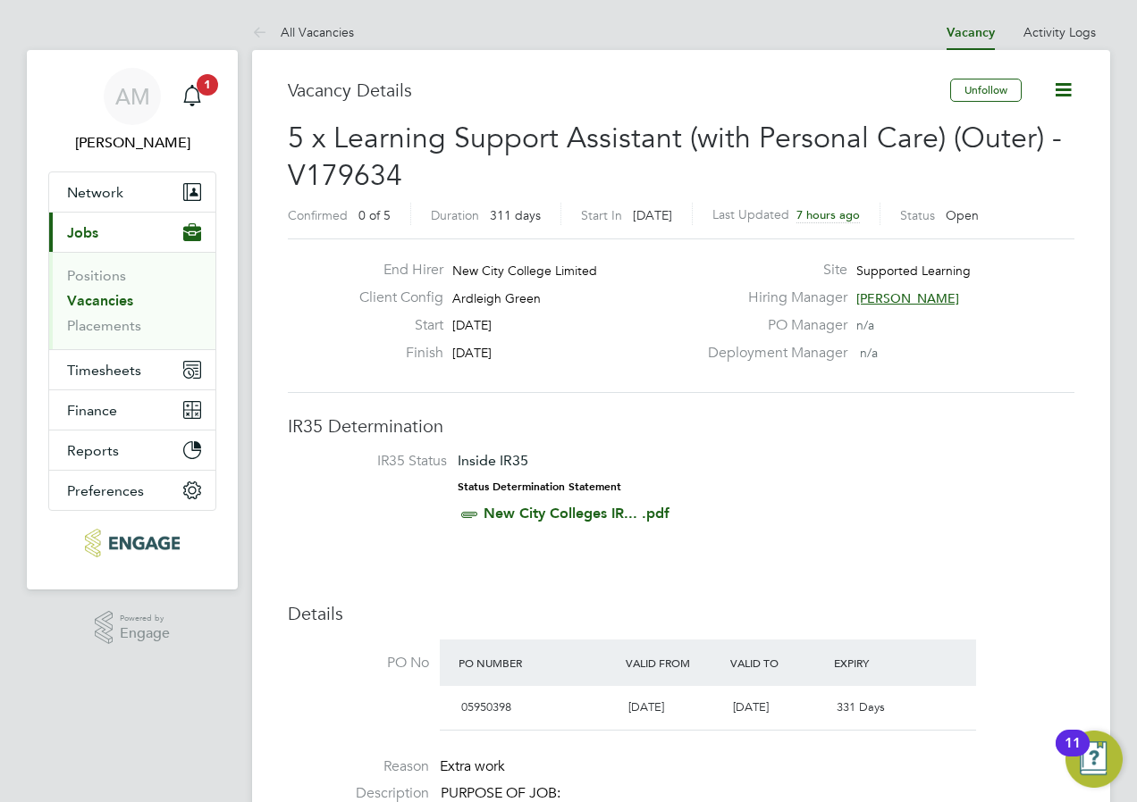
click at [625, 317] on div "Start 03 Sep 2025" at bounding box center [521, 330] width 352 height 28
drag, startPoint x: 625, startPoint y: 317, endPoint x: 599, endPoint y: 334, distance: 31.0
click at [599, 333] on div "Start 03 Sep 2025" at bounding box center [521, 330] width 352 height 28
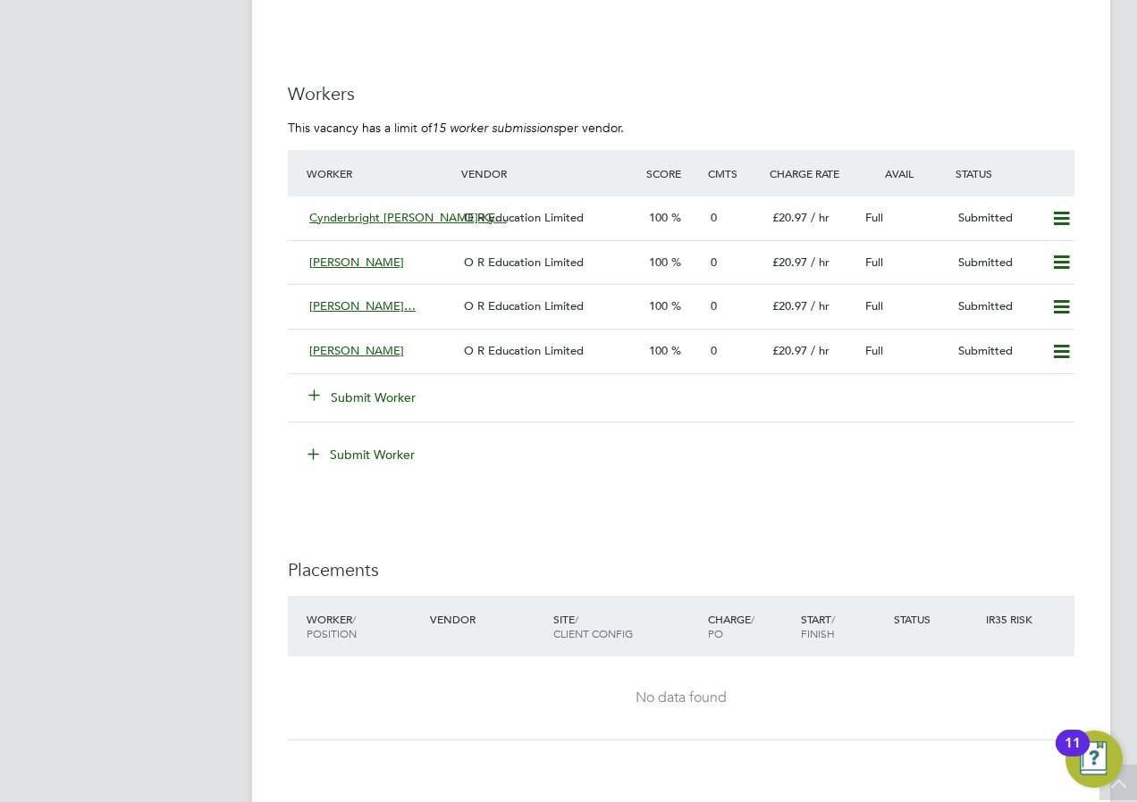
scroll to position [3166, 0]
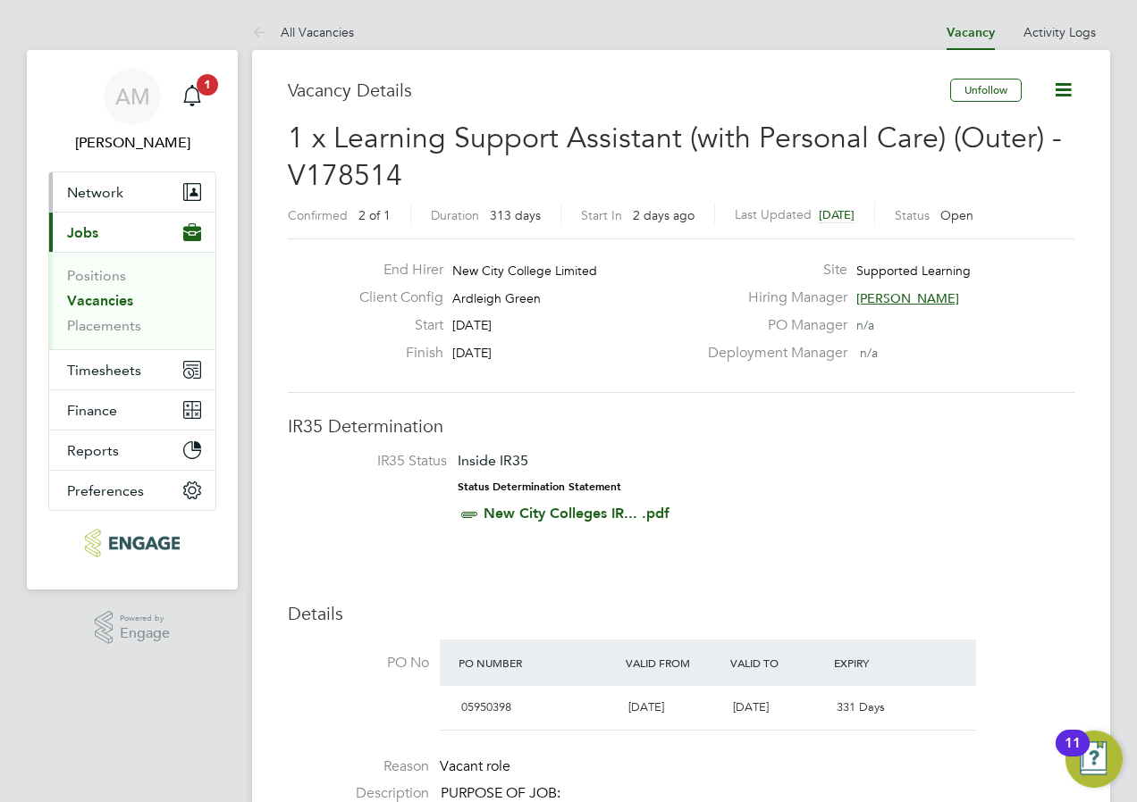
click at [92, 191] on span "Network" at bounding box center [95, 192] width 56 height 17
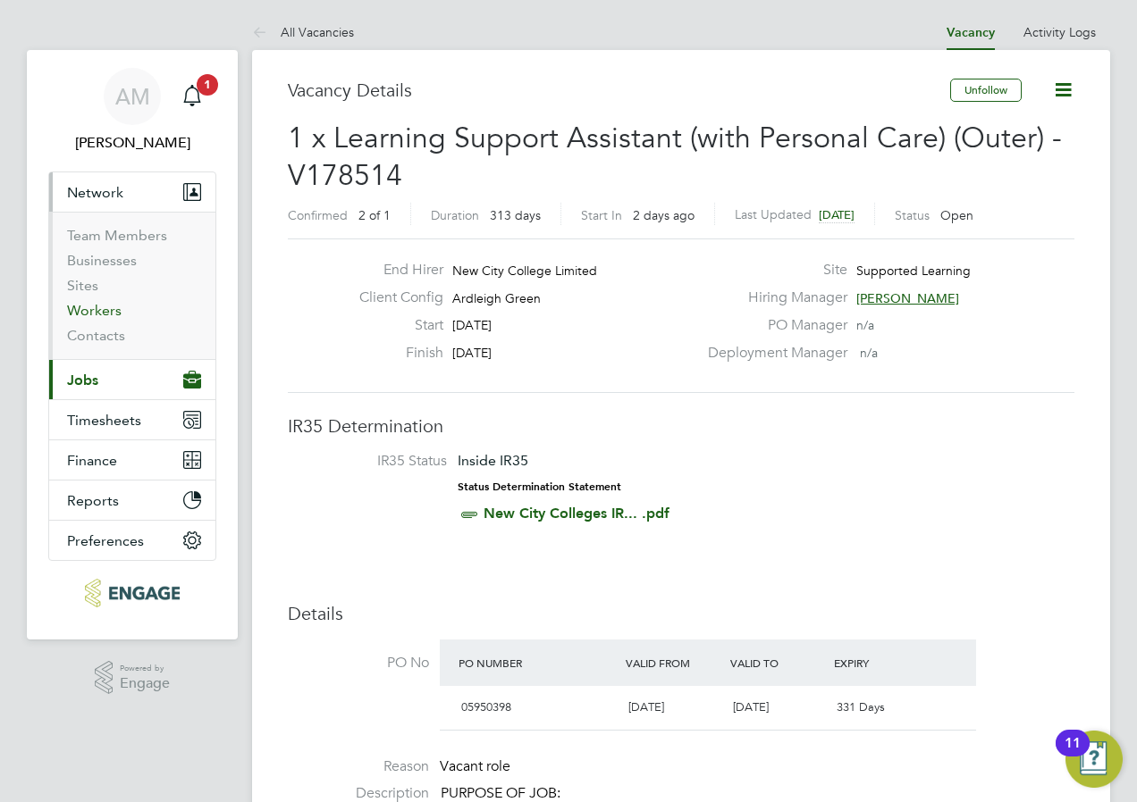
click at [97, 316] on link "Workers" at bounding box center [94, 310] width 55 height 17
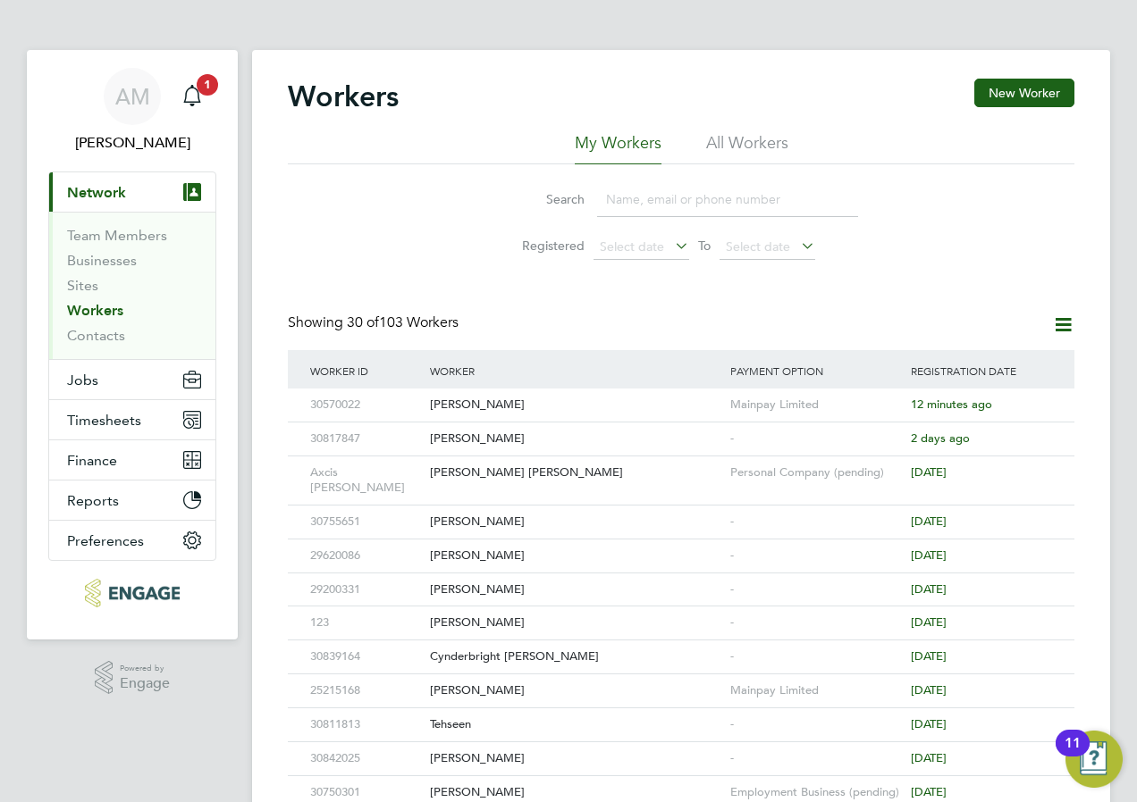
click at [632, 214] on input at bounding box center [727, 199] width 261 height 35
type input "pedro"
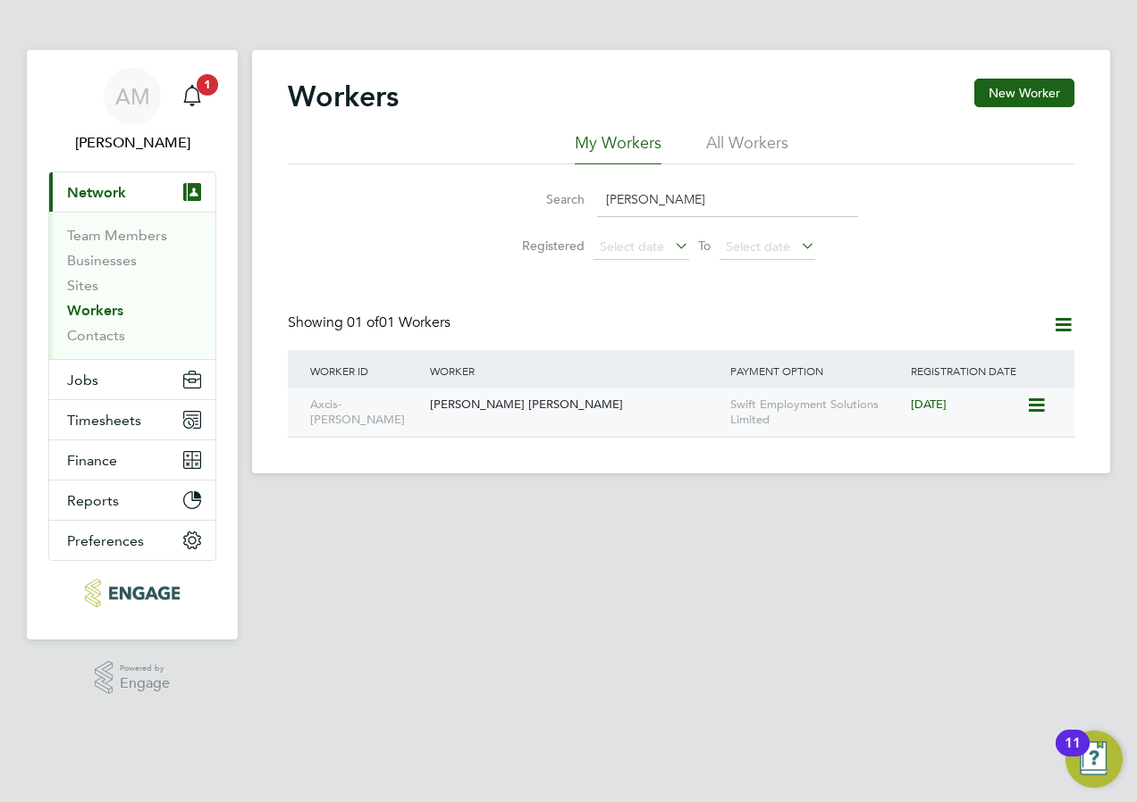
click at [563, 418] on div "[PERSON_NAME] [PERSON_NAME]" at bounding box center [575, 405] width 300 height 33
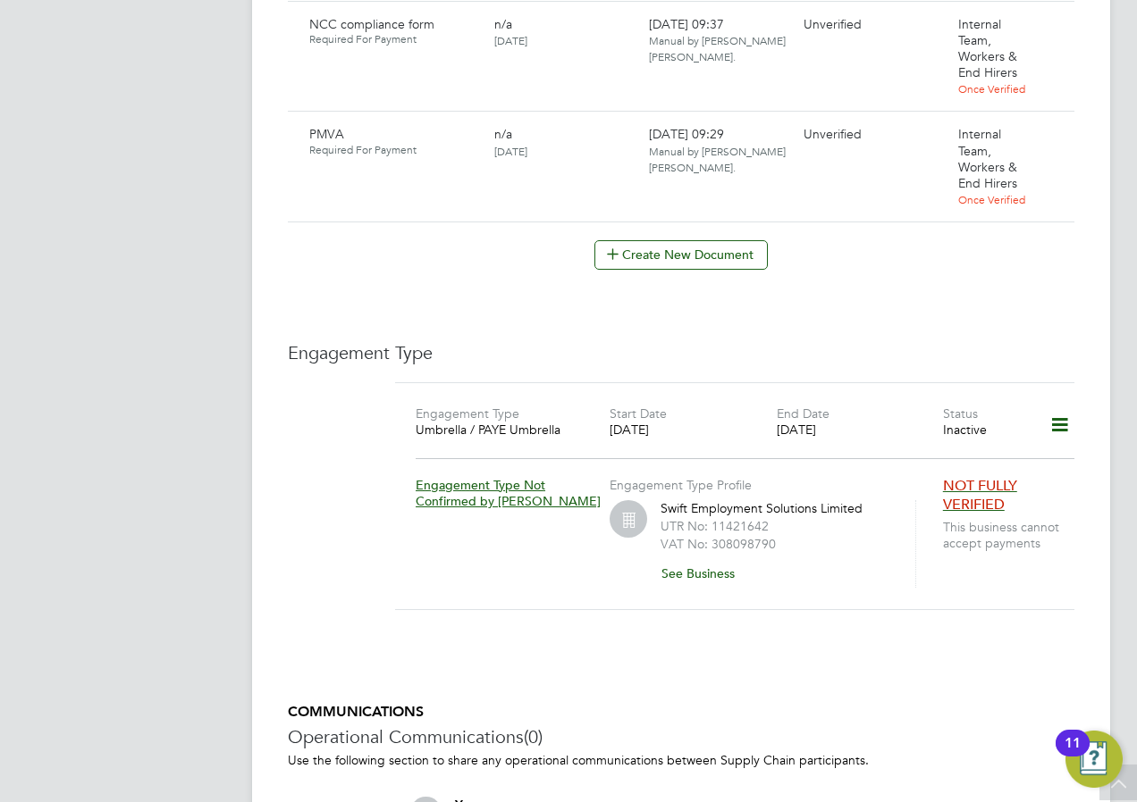
scroll to position [1608, 0]
click at [1062, 412] on icon at bounding box center [1059, 424] width 31 height 41
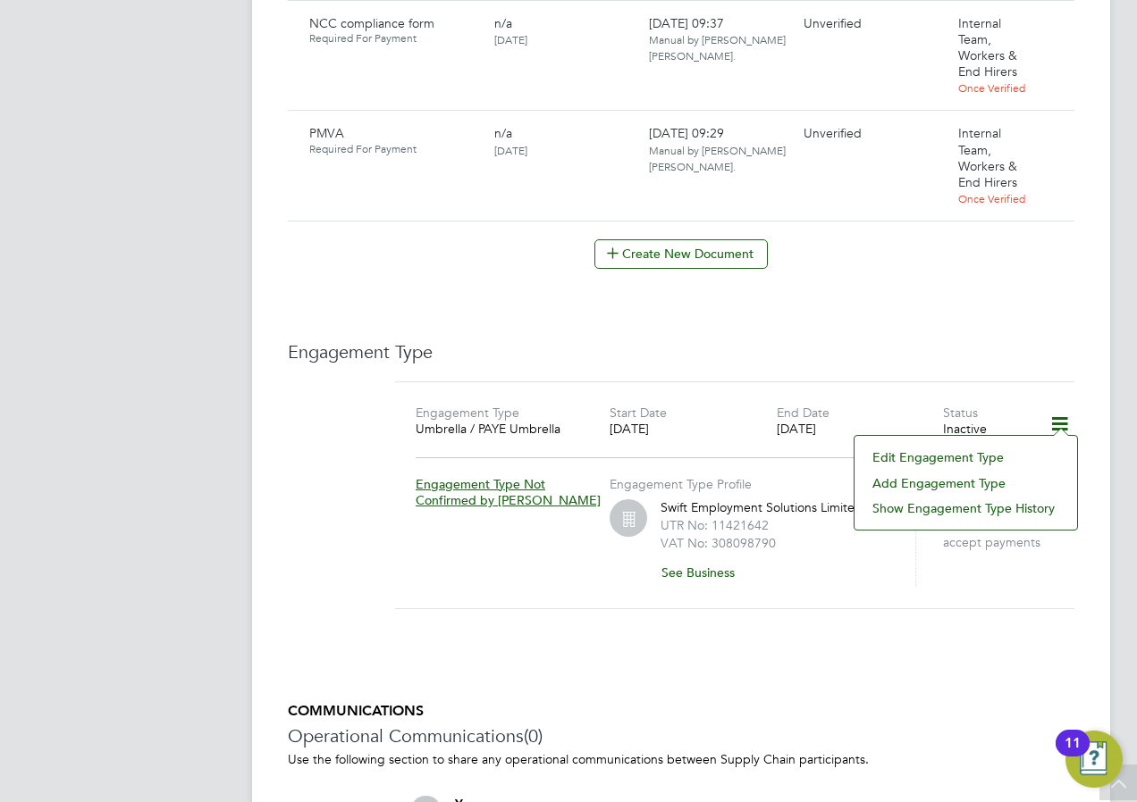
click at [531, 580] on div "Engagement Type Umbrella / PAYE Umbrella Start Date 06 Mar 2024 End Date 25 Jul…" at bounding box center [734, 496] width 679 height 229
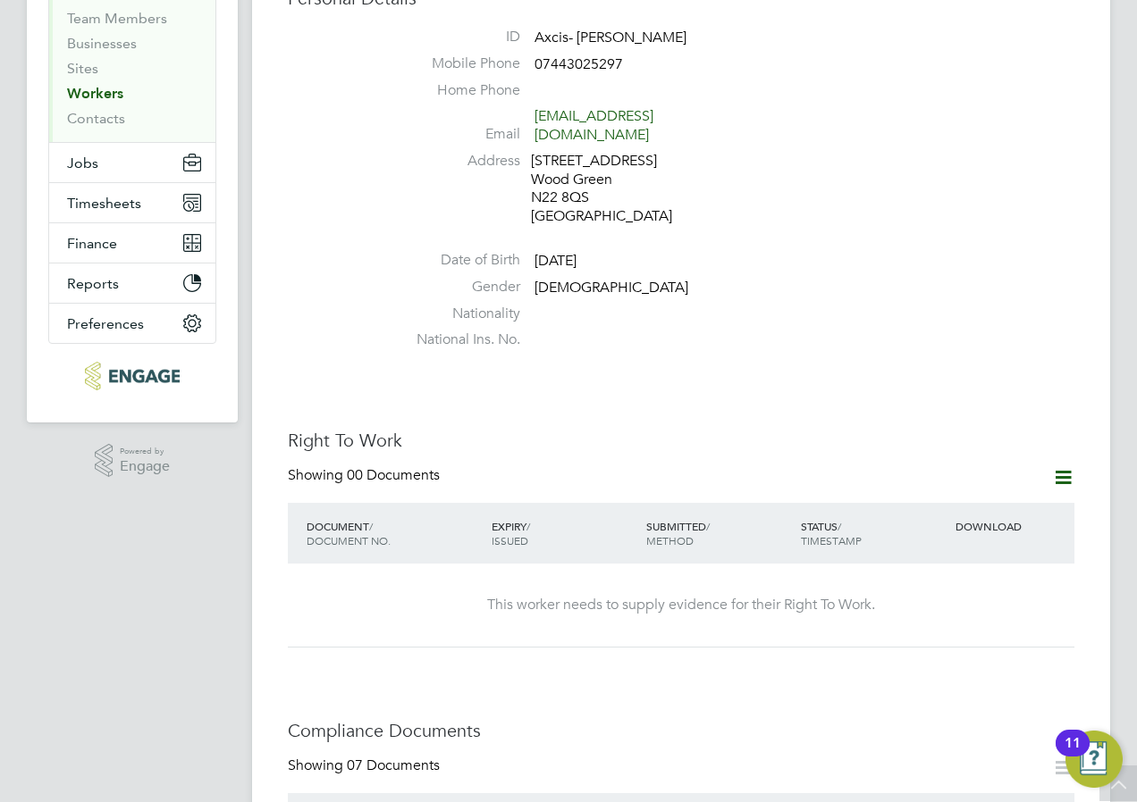
scroll to position [0, 0]
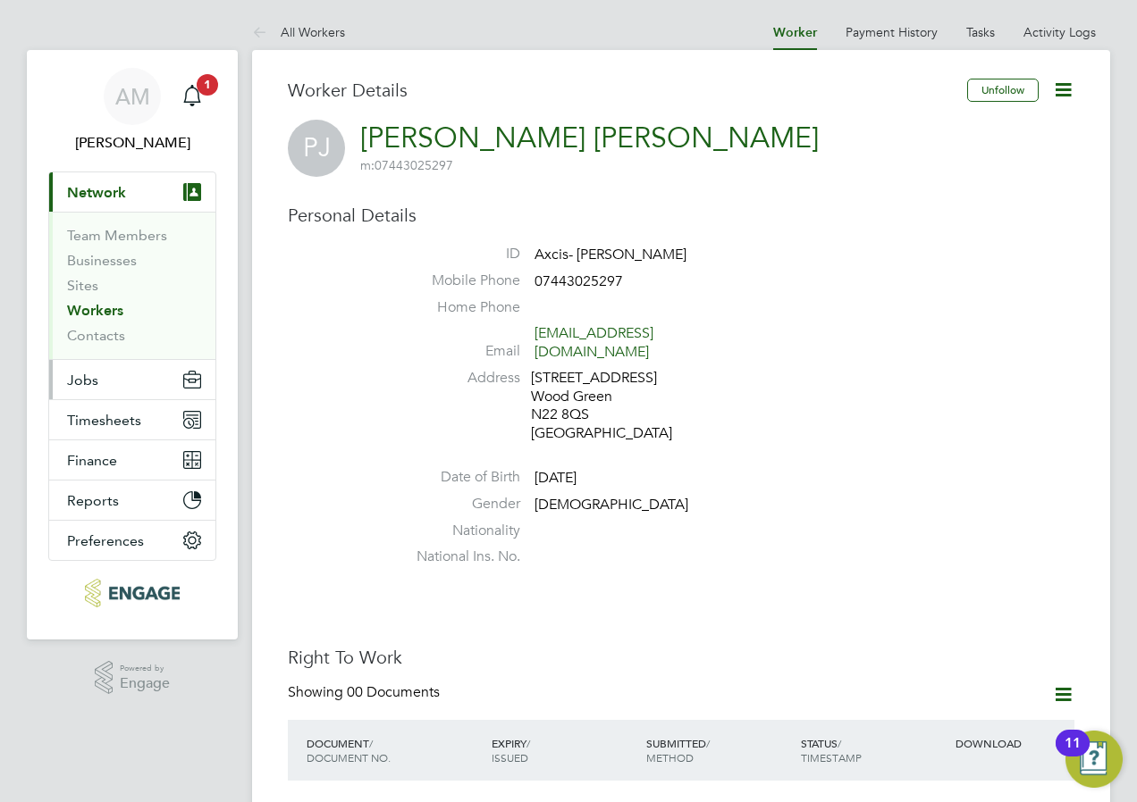
click at [94, 374] on span "Jobs" at bounding box center [82, 380] width 31 height 17
click at [91, 386] on span "Jobs" at bounding box center [82, 380] width 31 height 17
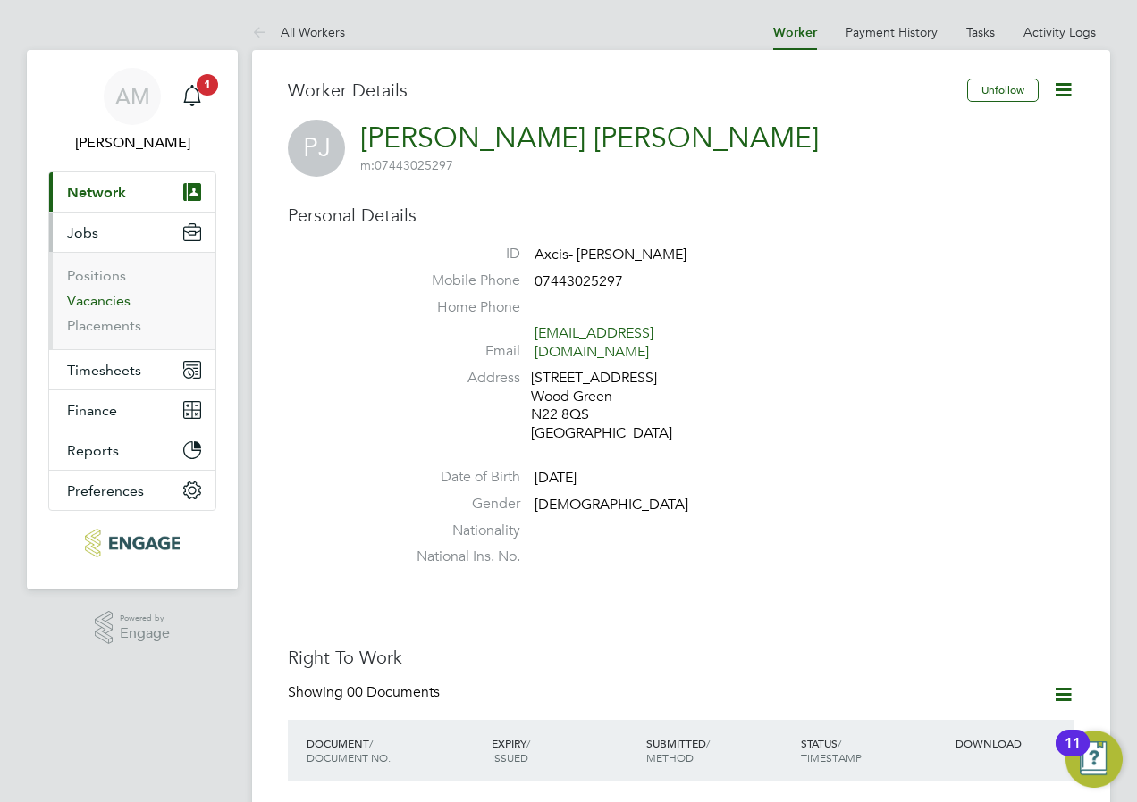
click at [105, 307] on link "Vacancies" at bounding box center [98, 300] width 63 height 17
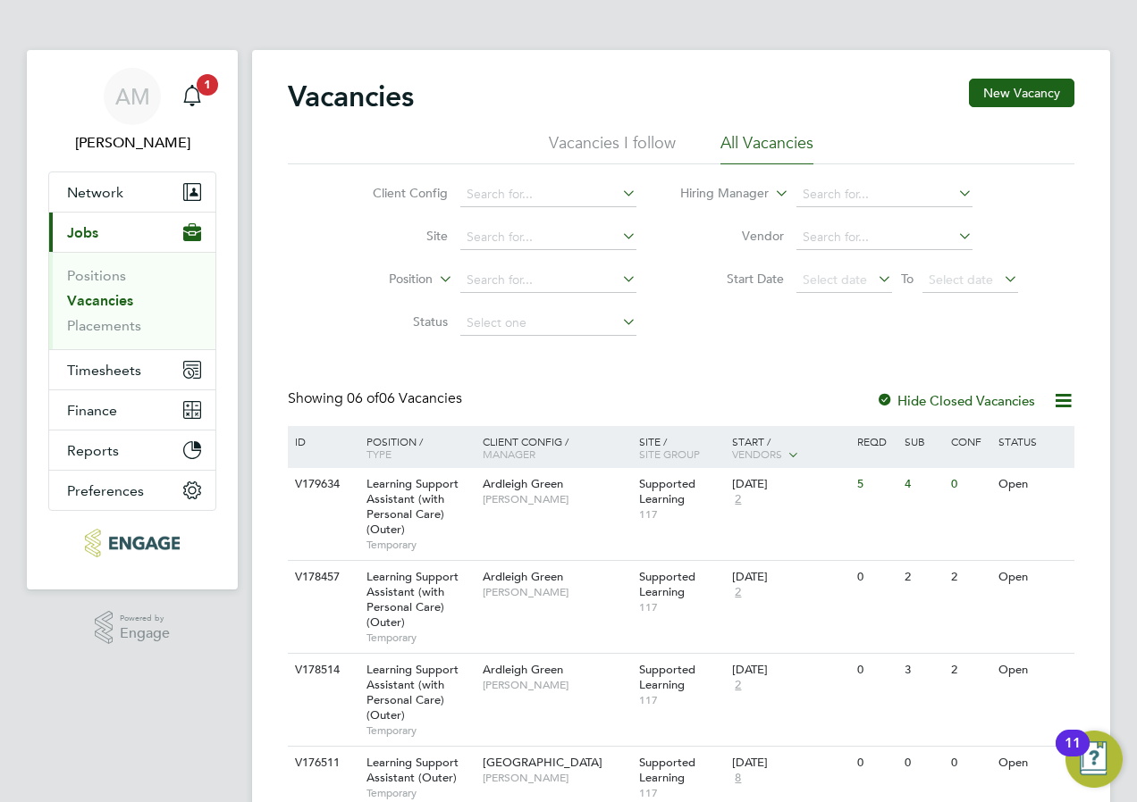
click at [630, 146] on li "Vacancies I follow" at bounding box center [612, 148] width 127 height 32
click at [777, 139] on li "All Vacancies" at bounding box center [766, 148] width 93 height 32
click at [133, 329] on link "Placements" at bounding box center [104, 325] width 74 height 17
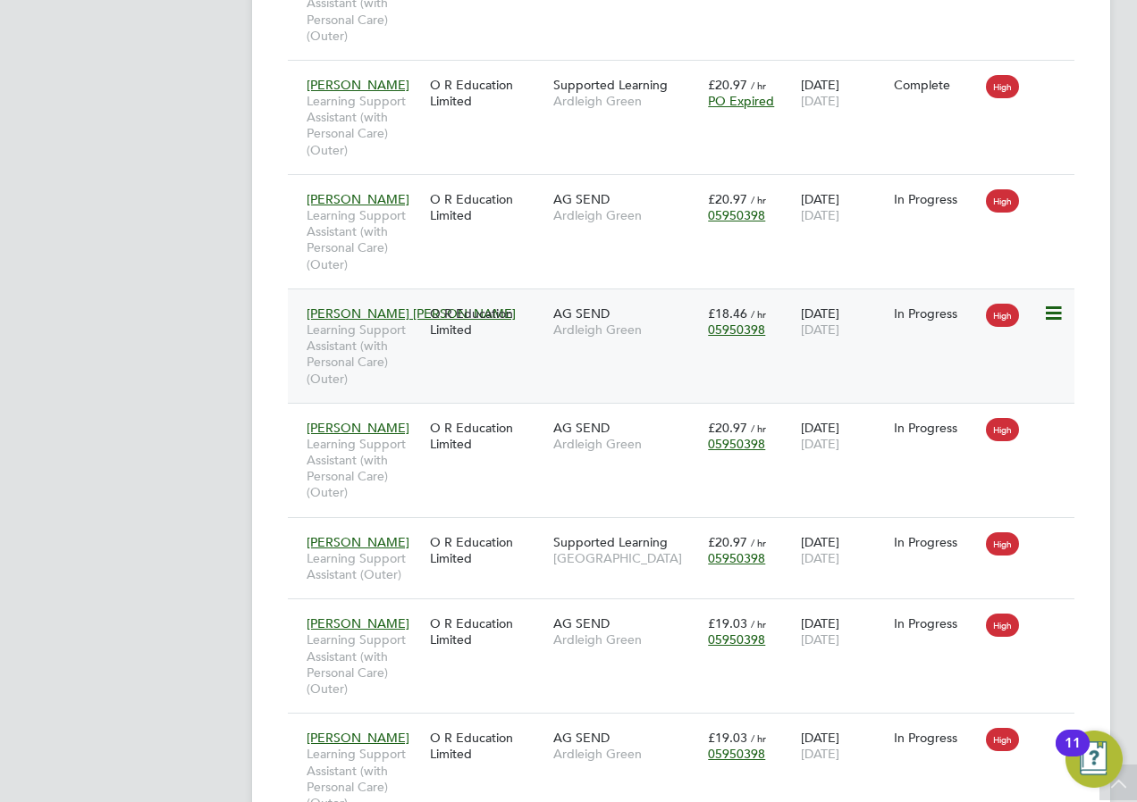
click at [385, 312] on span "[PERSON_NAME] [PERSON_NAME]" at bounding box center [410, 314] width 209 height 16
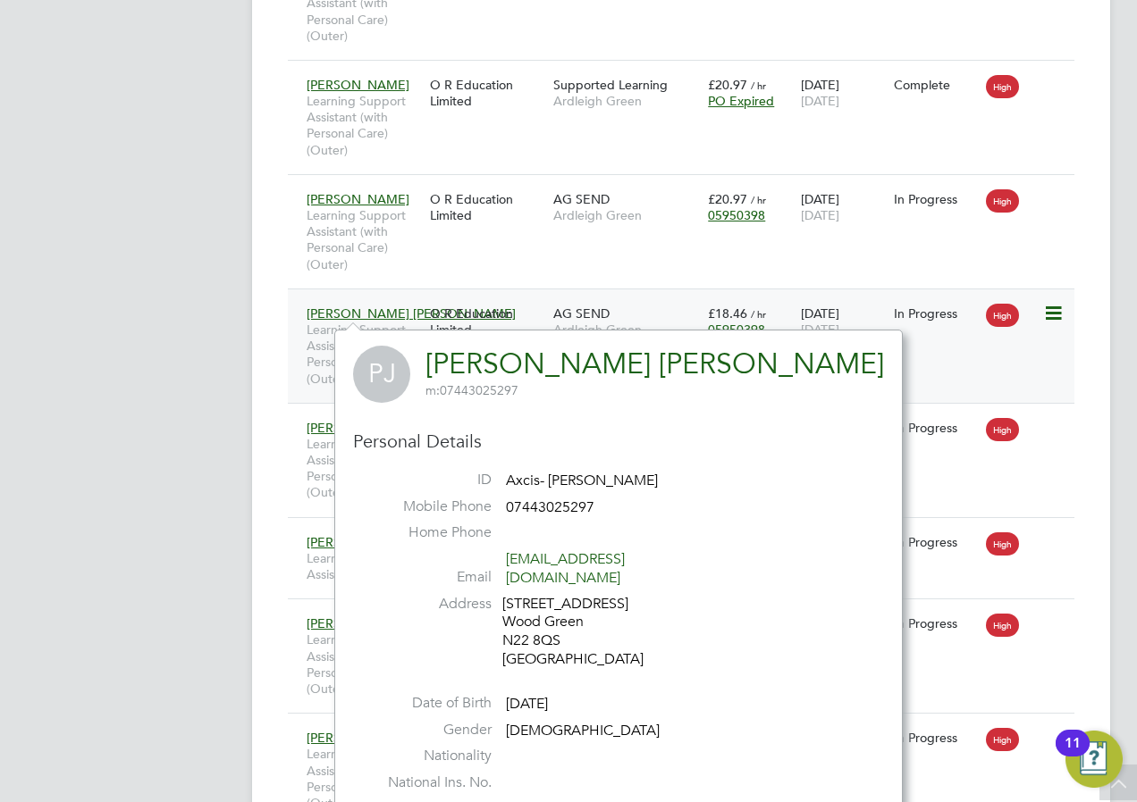
click at [344, 314] on span "[PERSON_NAME] [PERSON_NAME]" at bounding box center [410, 314] width 209 height 16
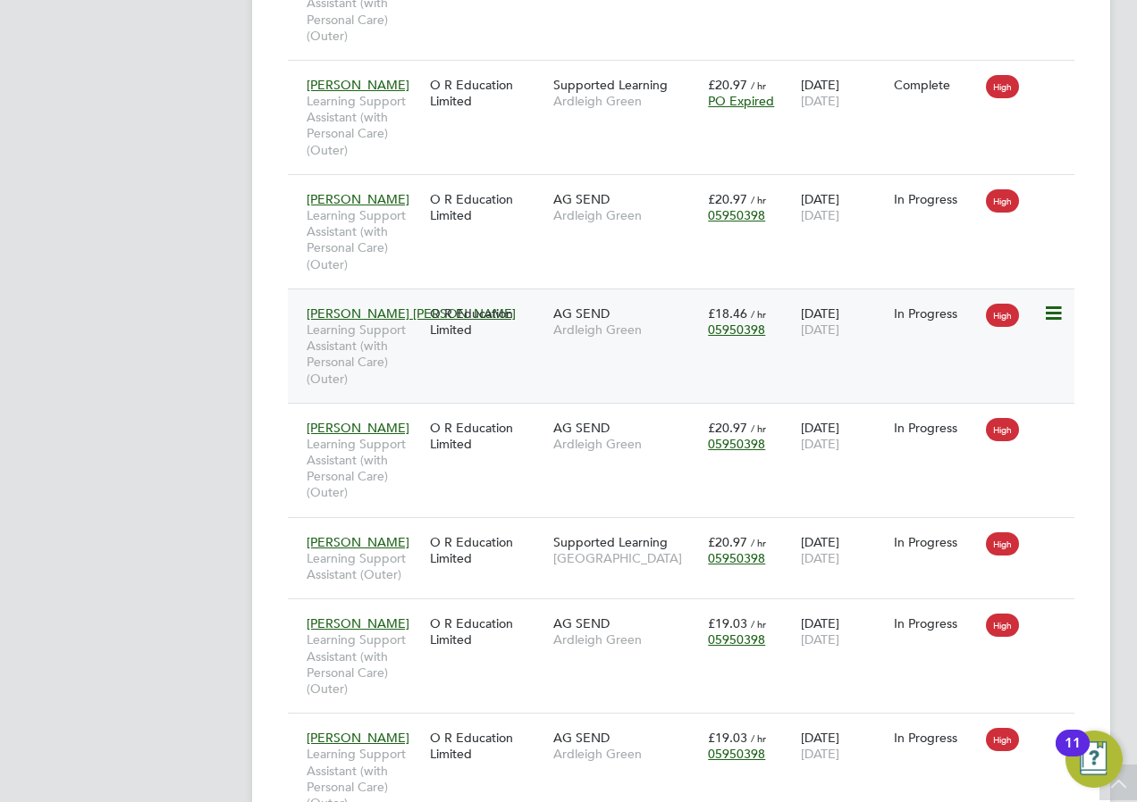
click at [1054, 314] on icon at bounding box center [1052, 313] width 18 height 21
click at [367, 318] on span "[PERSON_NAME] [PERSON_NAME]" at bounding box center [410, 314] width 209 height 16
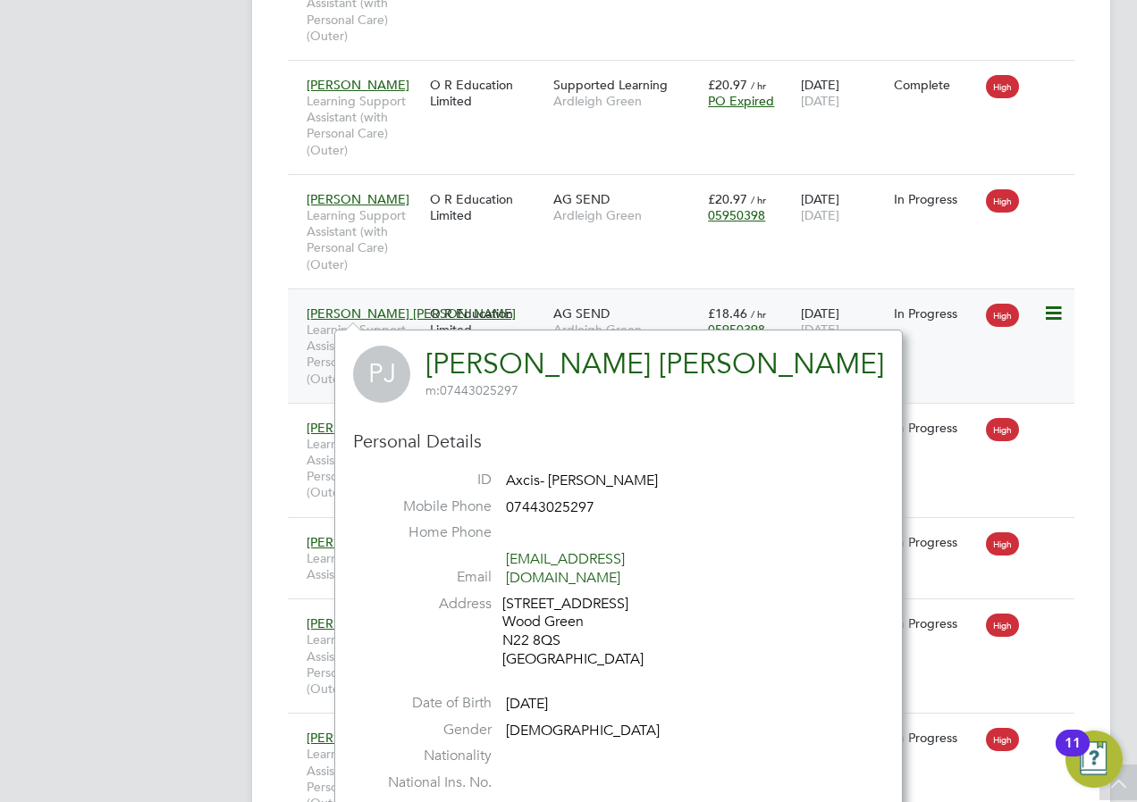
click at [917, 358] on div "Pedro Omo James Learning Support Assistant (with Personal Care) (Outer) O R Edu…" at bounding box center [681, 346] width 786 height 114
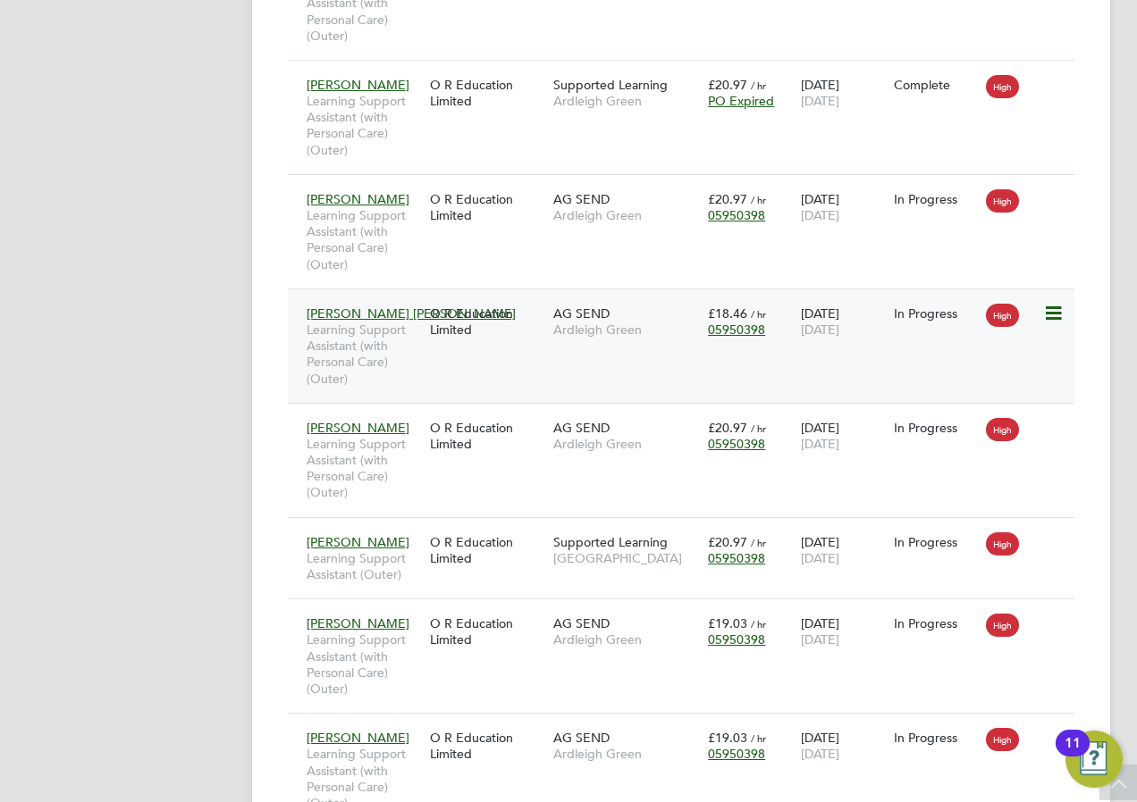
click at [536, 365] on div "Pedro Omo James Learning Support Assistant (with Personal Care) (Outer) O R Edu…" at bounding box center [681, 346] width 786 height 114
click at [505, 365] on div "Pedro Omo James Learning Support Assistant (with Personal Care) (Outer) O R Edu…" at bounding box center [681, 346] width 786 height 114
click at [358, 318] on span "[PERSON_NAME] [PERSON_NAME]" at bounding box center [410, 314] width 209 height 16
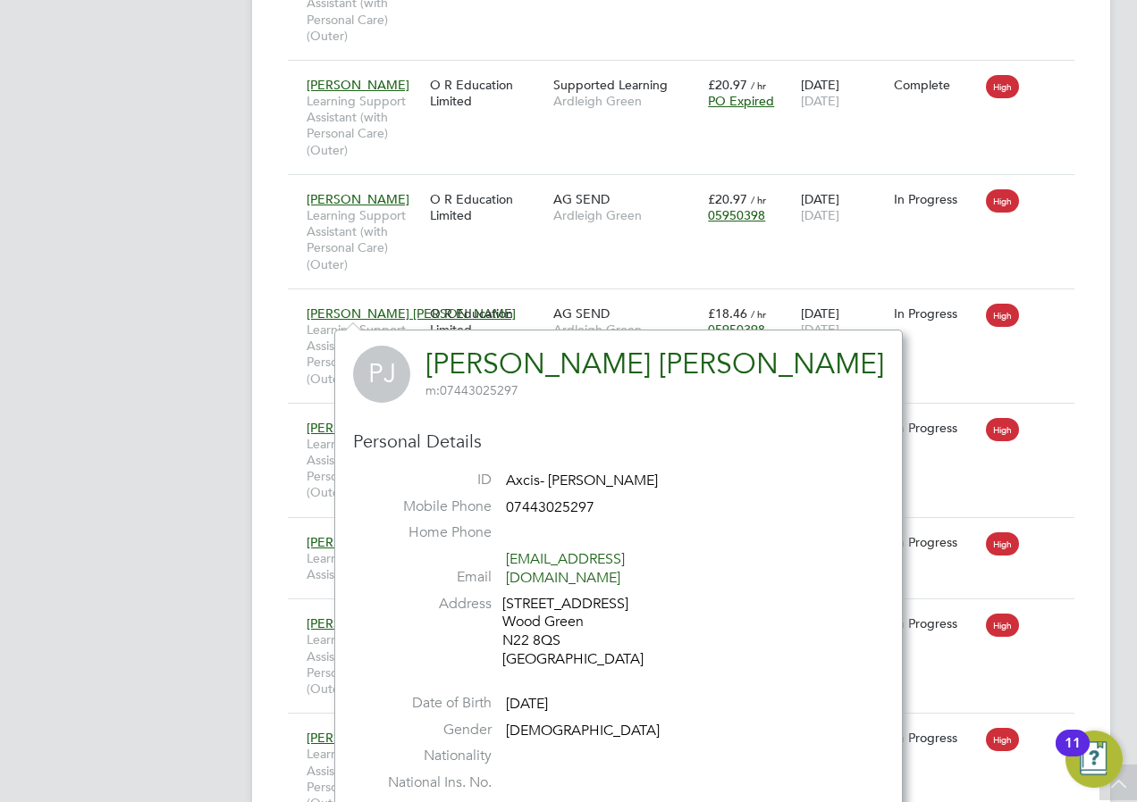
click at [504, 372] on link "[PERSON_NAME] [PERSON_NAME]" at bounding box center [654, 364] width 458 height 35
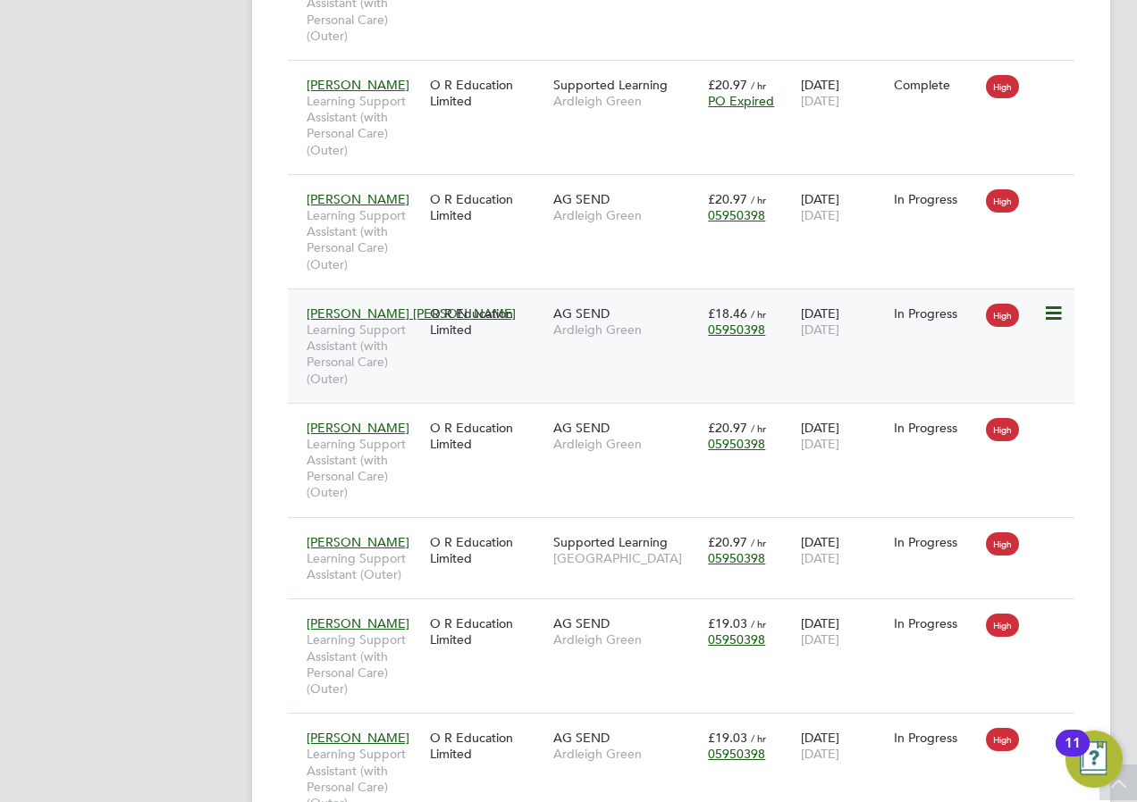
click at [623, 327] on span "Ardleigh Green" at bounding box center [626, 330] width 146 height 16
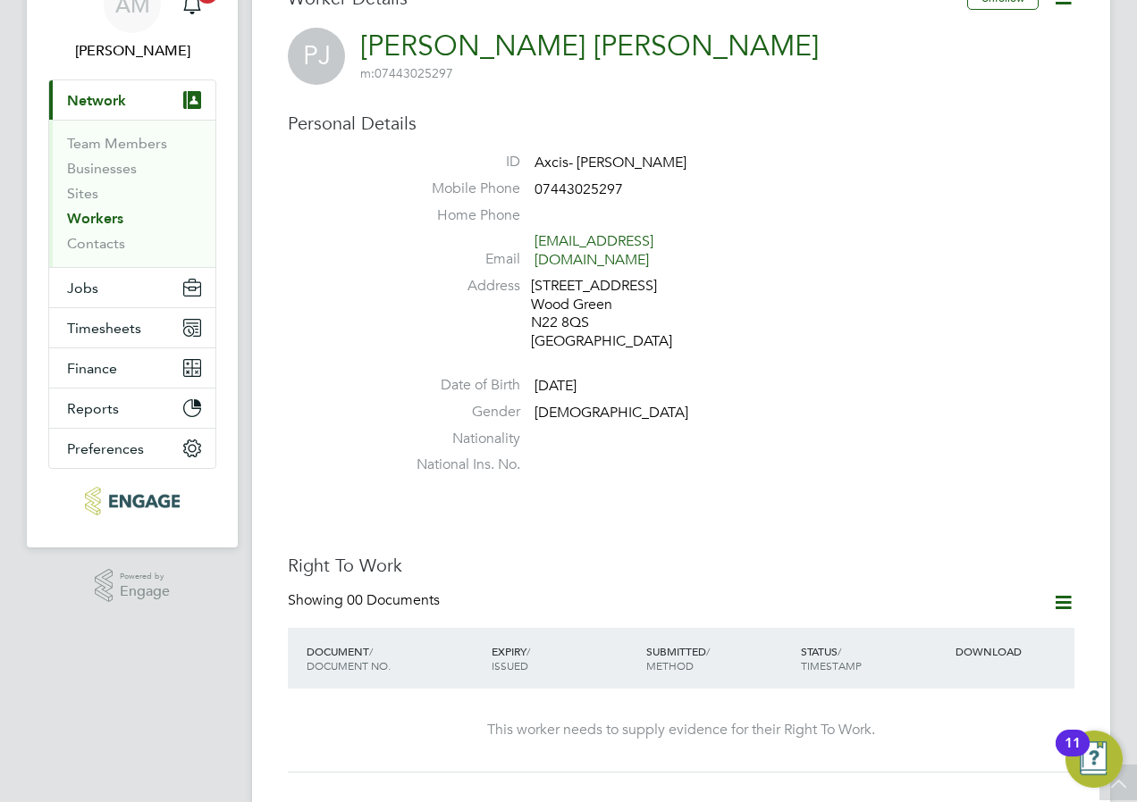
scroll to position [89, 0]
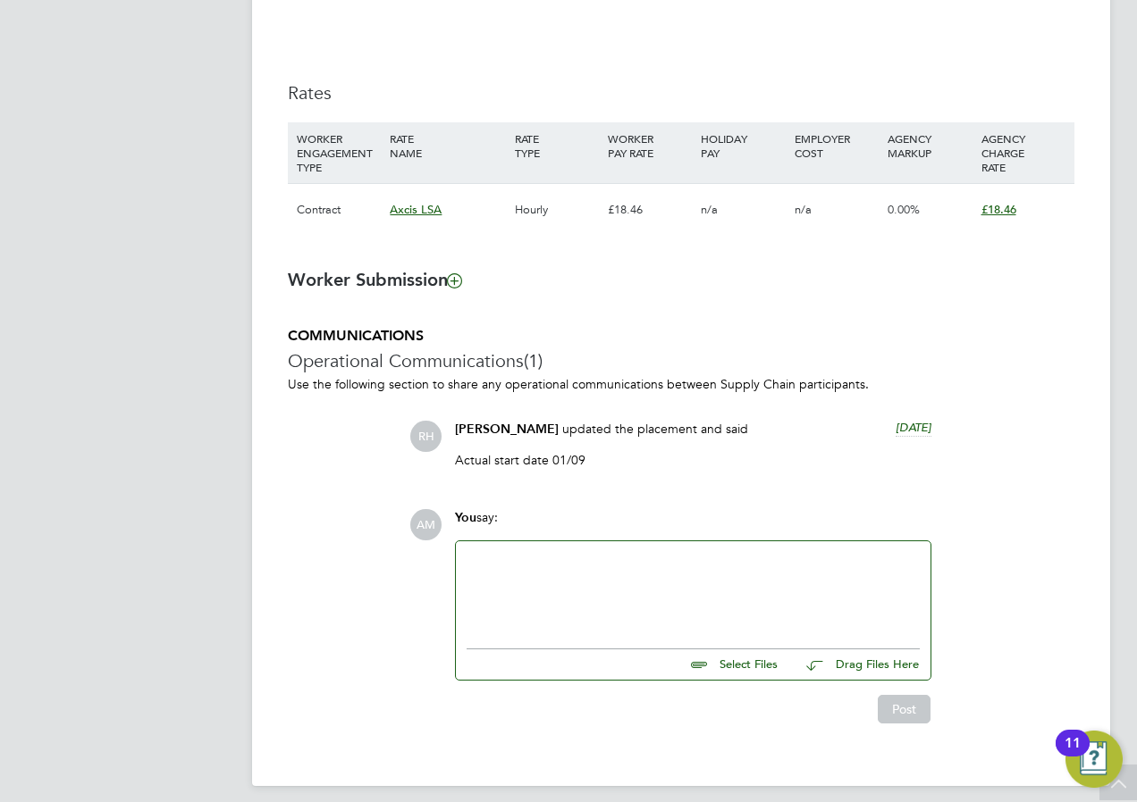
scroll to position [1198, 0]
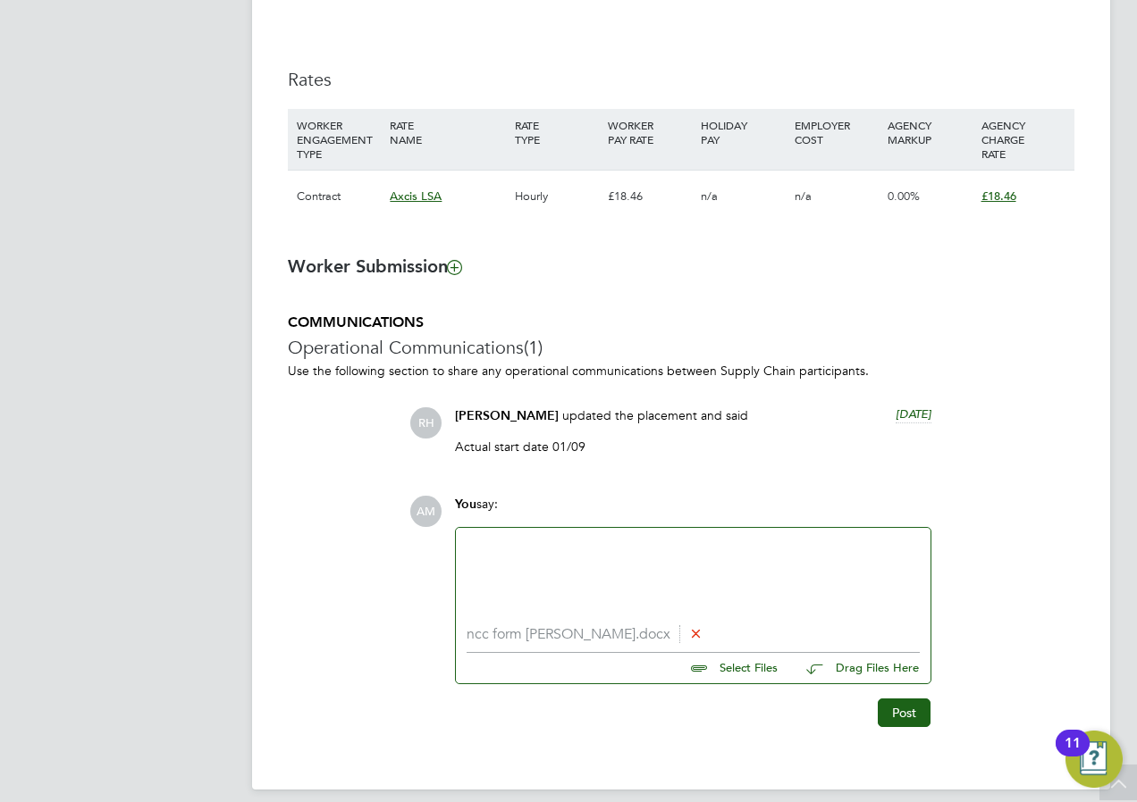
click at [514, 556] on div at bounding box center [692, 577] width 453 height 77
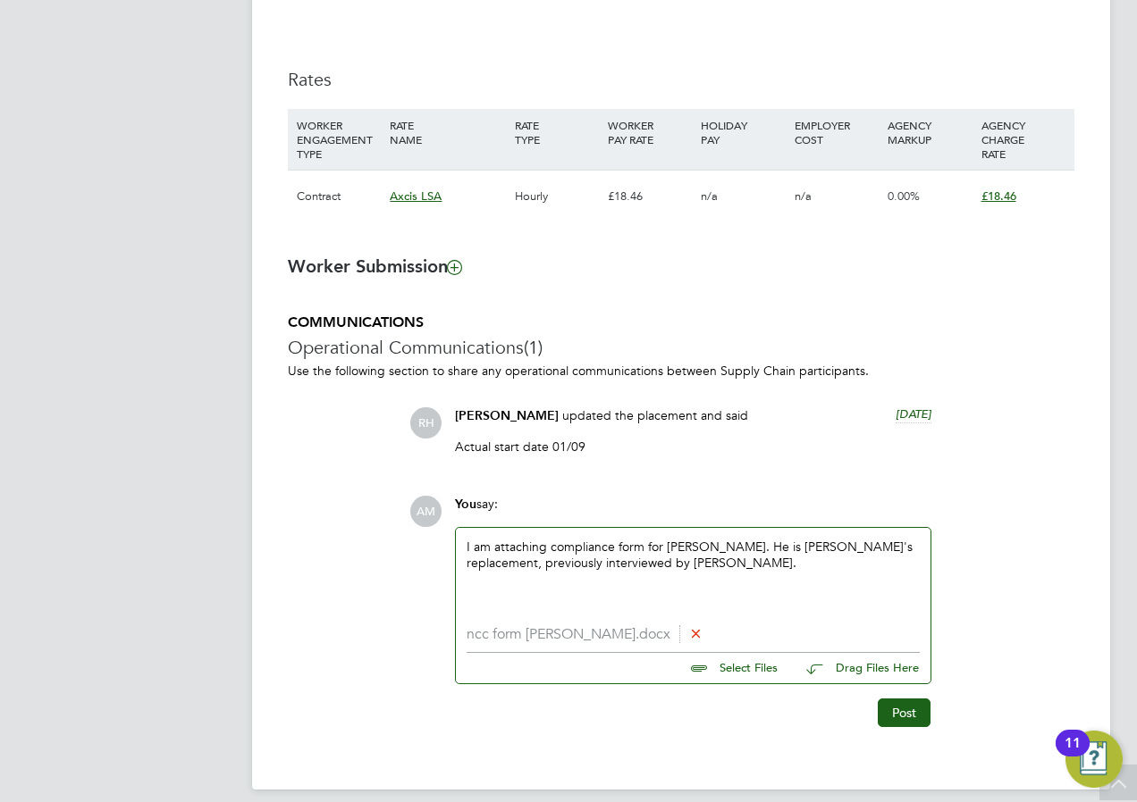
click at [699, 542] on div "I am attaching compliance form for [PERSON_NAME]. He is [PERSON_NAME]'s replace…" at bounding box center [692, 577] width 453 height 77
click at [691, 563] on div "I am attaching compliance form for [PERSON_NAME]. He is [PERSON_NAME]'s replace…" at bounding box center [692, 577] width 453 height 77
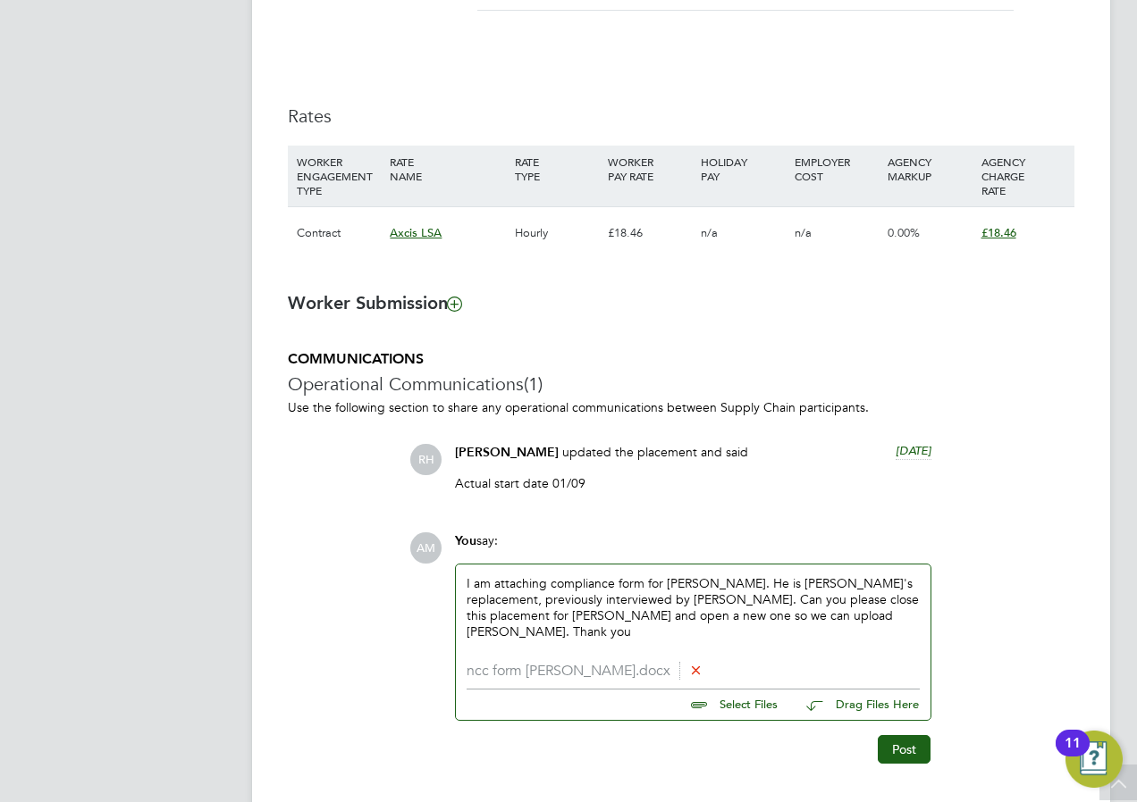
scroll to position [1215, 0]
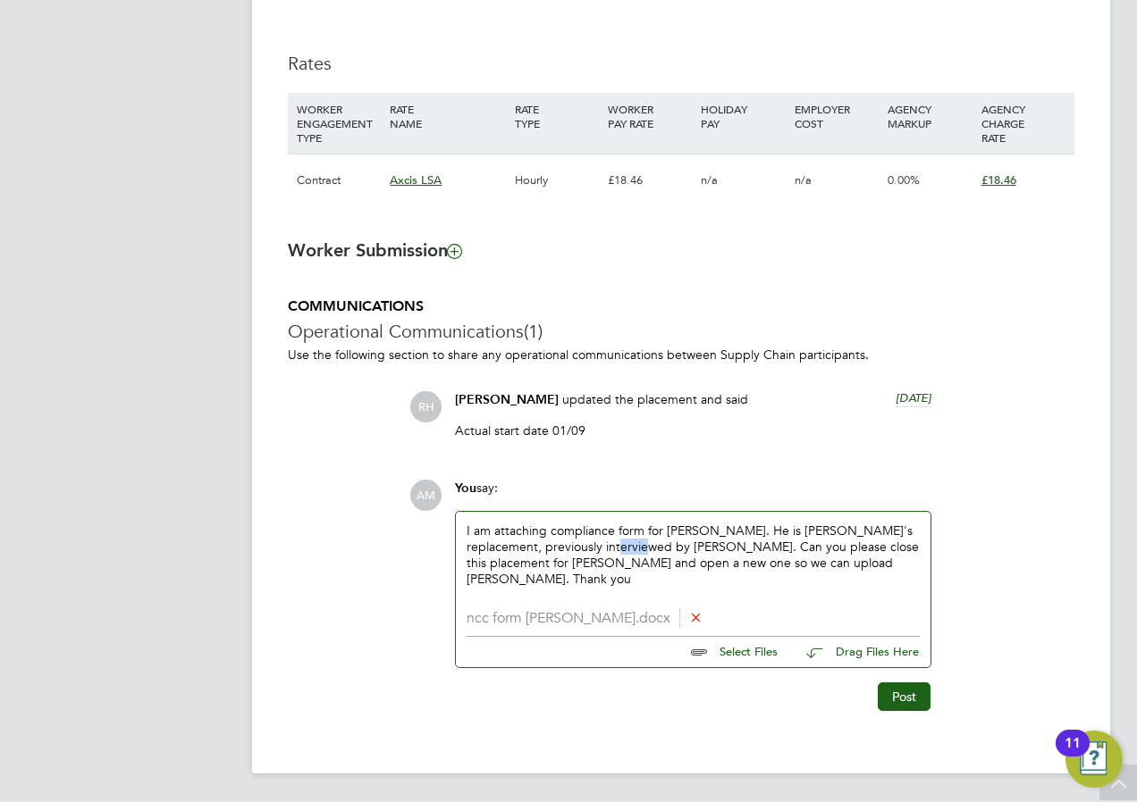
drag, startPoint x: 643, startPoint y: 547, endPoint x: 611, endPoint y: 545, distance: 32.2
click at [611, 545] on div "I am attaching compliance form for [PERSON_NAME]. He is [PERSON_NAME]'s replace…" at bounding box center [692, 561] width 453 height 77
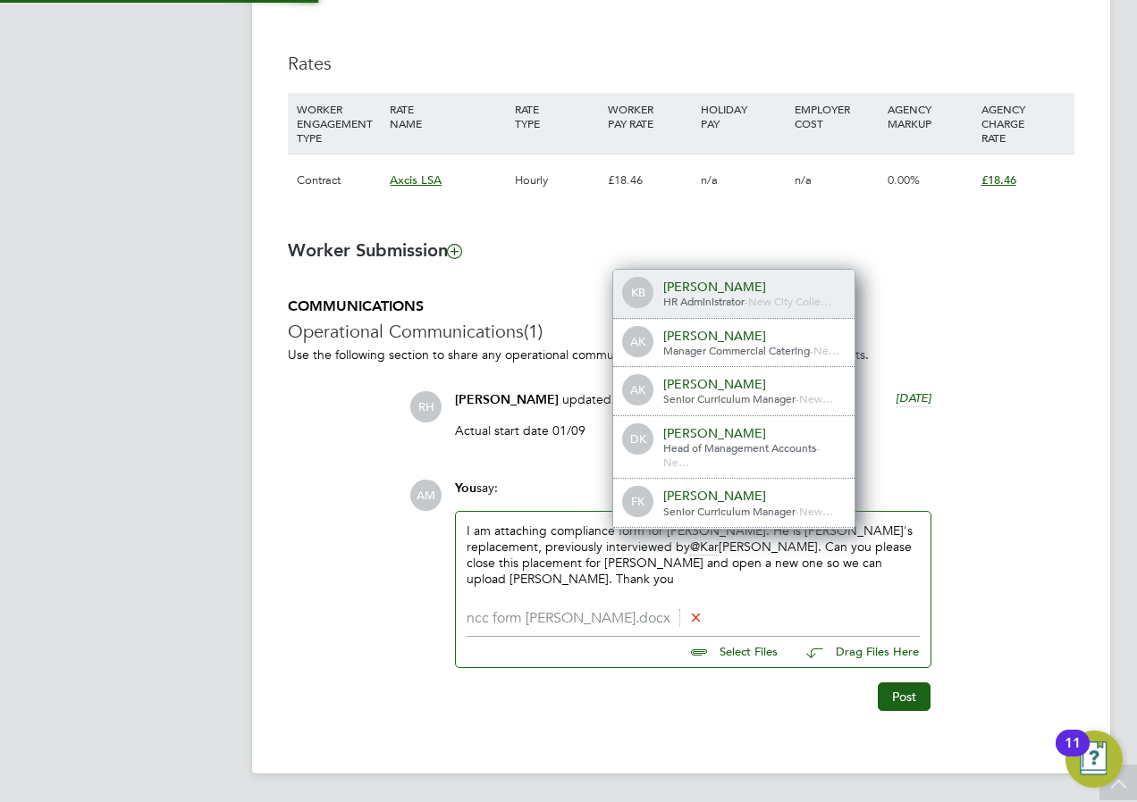
scroll to position [0, 0]
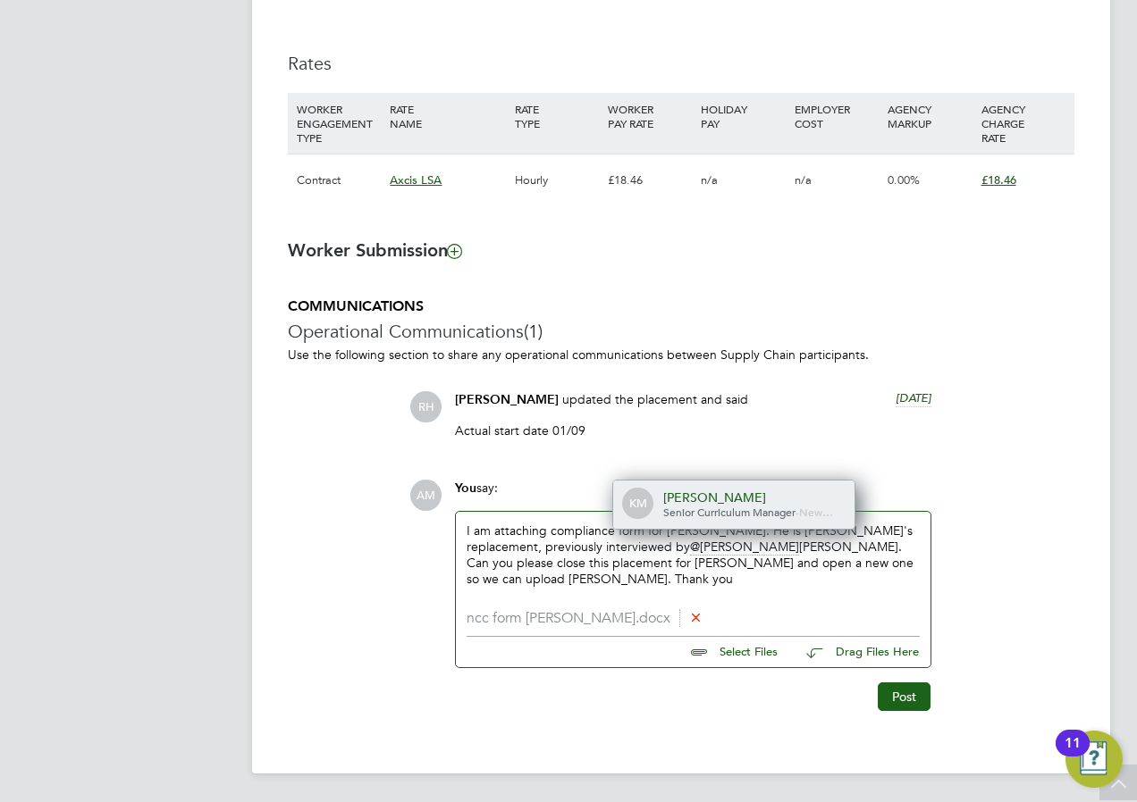
click at [677, 501] on div "[PERSON_NAME]" at bounding box center [752, 498] width 179 height 16
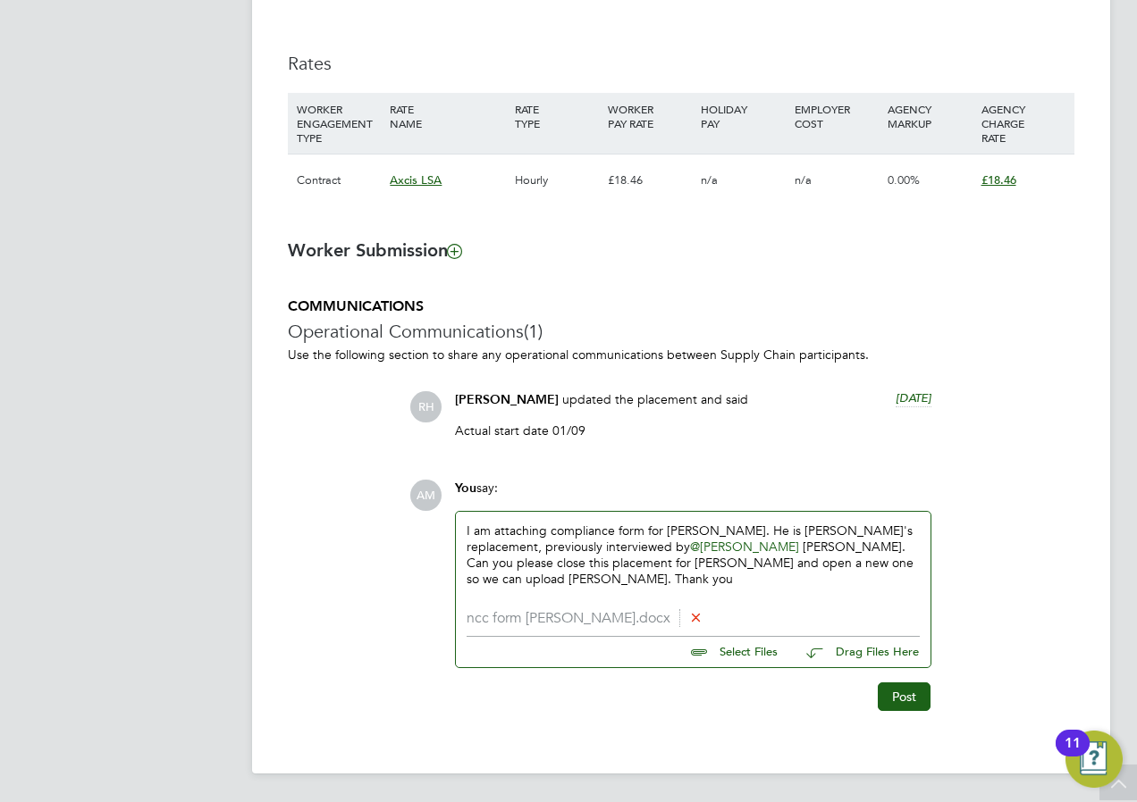
click at [726, 530] on div "I am attaching compliance form for [PERSON_NAME]. He is [PERSON_NAME]'s replace…" at bounding box center [692, 561] width 453 height 77
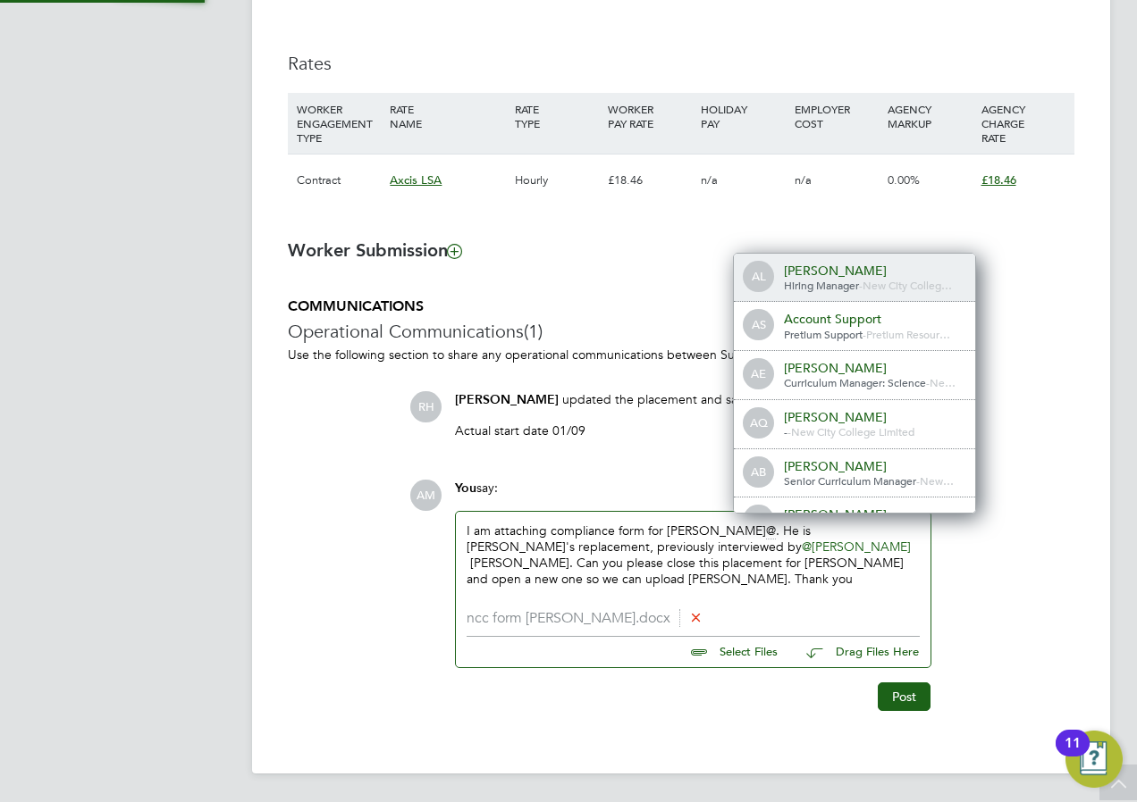
scroll to position [14, 180]
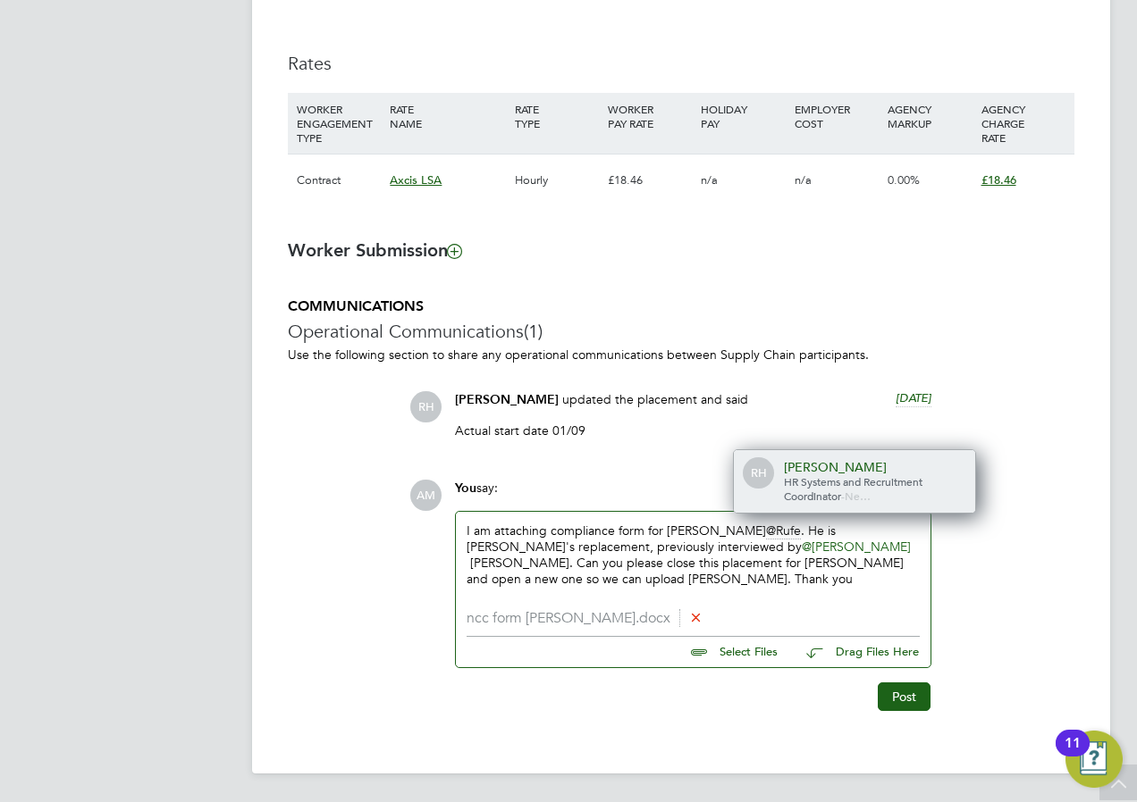
click at [797, 487] on span "HR Systems and Recruitment Coordinator" at bounding box center [853, 488] width 139 height 29
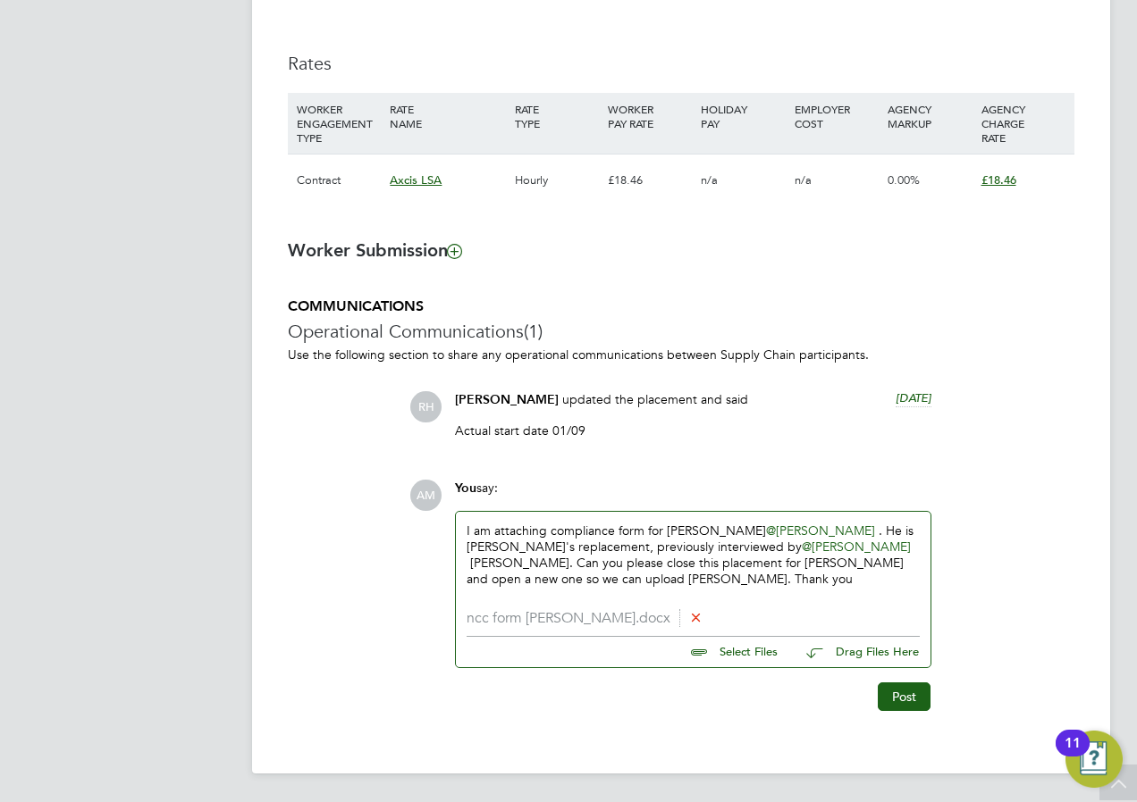
click at [827, 551] on div "I am attaching compliance form for [PERSON_NAME] @[PERSON_NAME] ​ . He is [PERS…" at bounding box center [692, 561] width 453 height 77
click at [881, 571] on div "I am attaching compliance form for [PERSON_NAME] @[PERSON_NAME] ​ . He is [PERS…" at bounding box center [692, 561] width 453 height 77
click at [903, 699] on button "Post" at bounding box center [903, 697] width 53 height 29
